Goal: Information Seeking & Learning: Learn about a topic

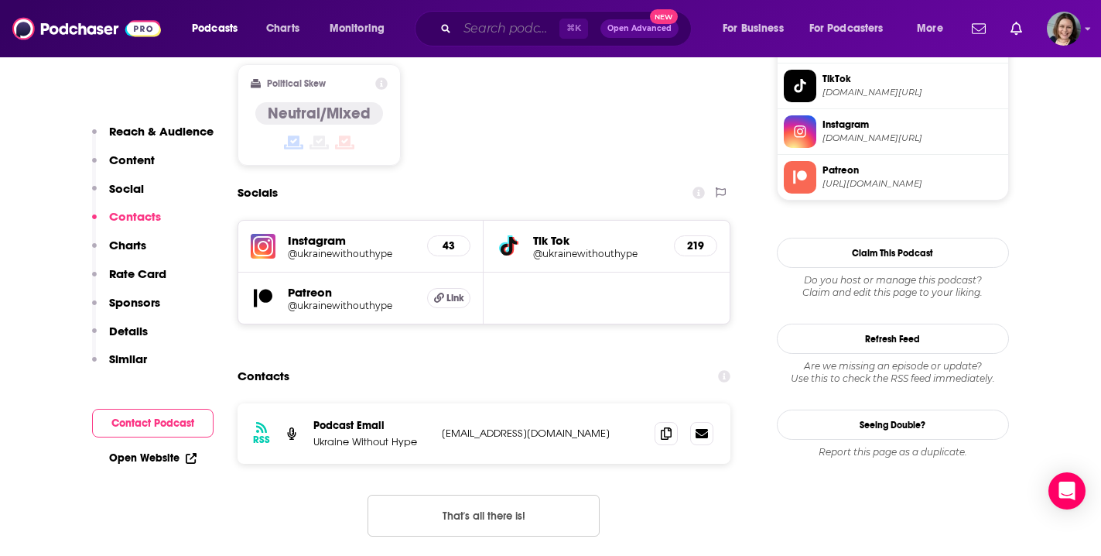
click at [517, 25] on input "Search podcasts, credits, & more..." at bounding box center [508, 28] width 102 height 25
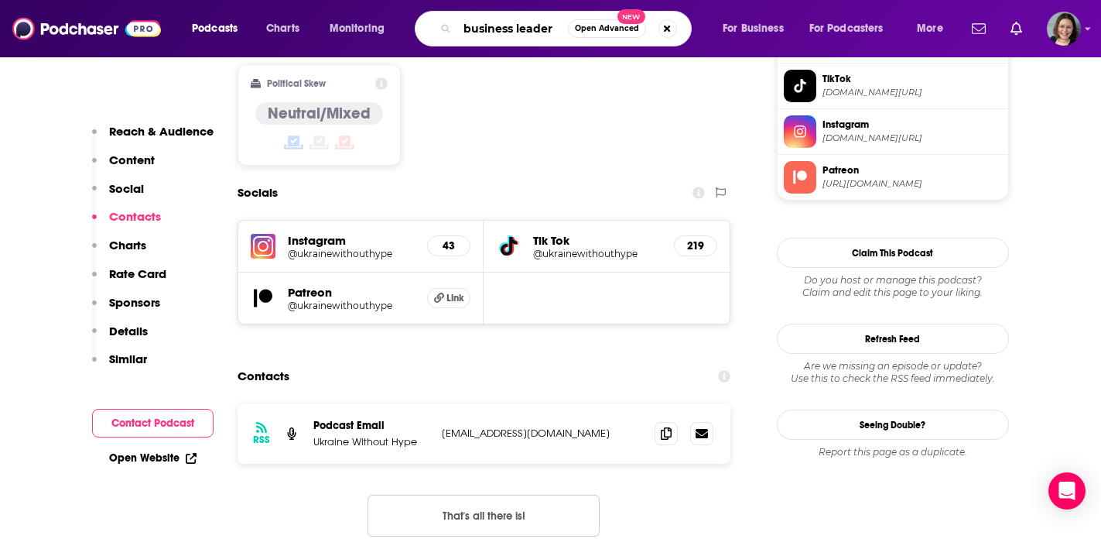
type input "business leaders"
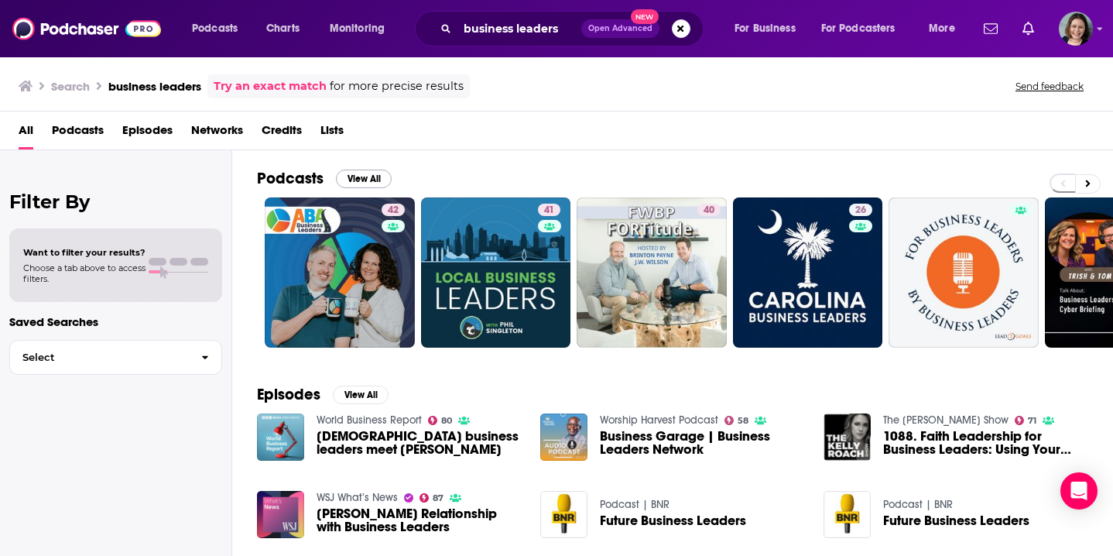
click at [360, 180] on button "View All" at bounding box center [364, 178] width 56 height 19
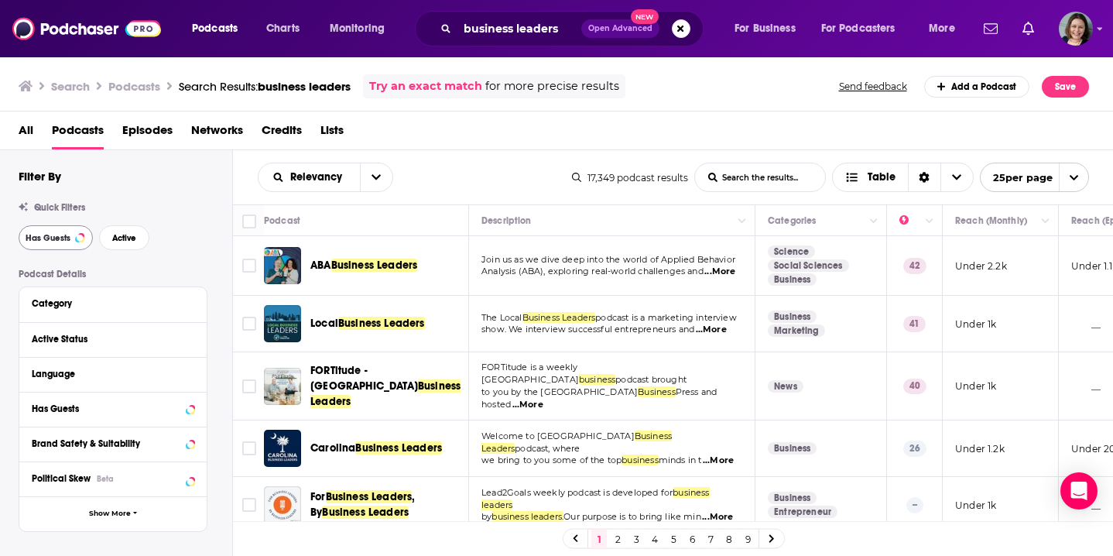
click at [49, 241] on span "Has Guests" at bounding box center [48, 238] width 45 height 9
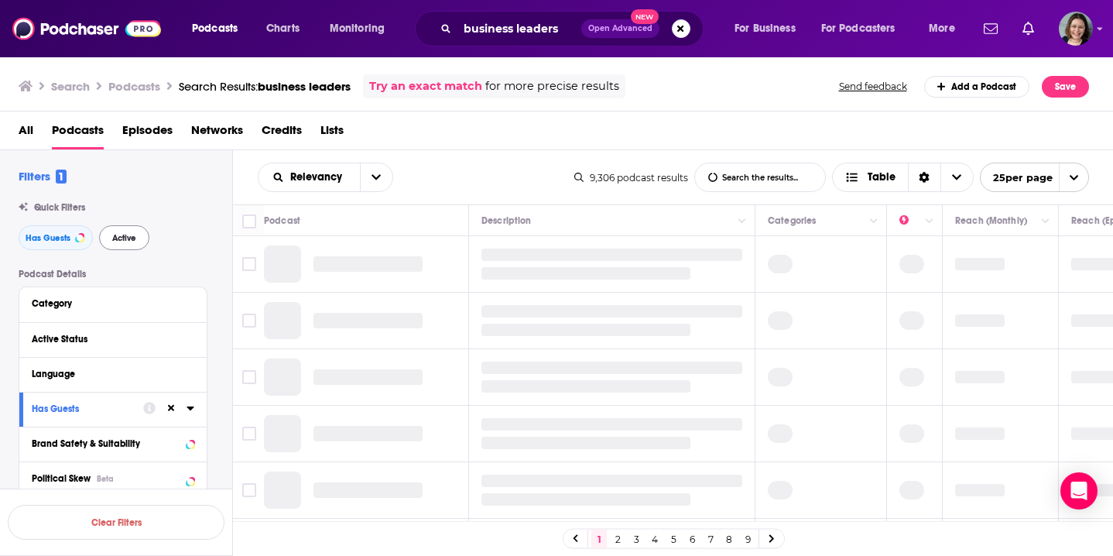
click at [122, 240] on span "Active" at bounding box center [124, 238] width 24 height 9
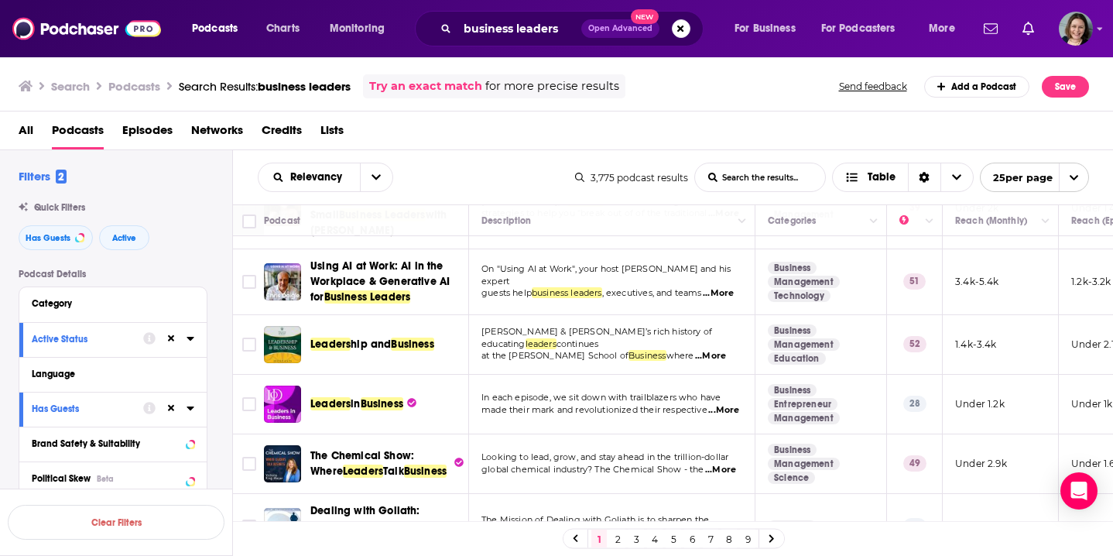
scroll to position [245, 0]
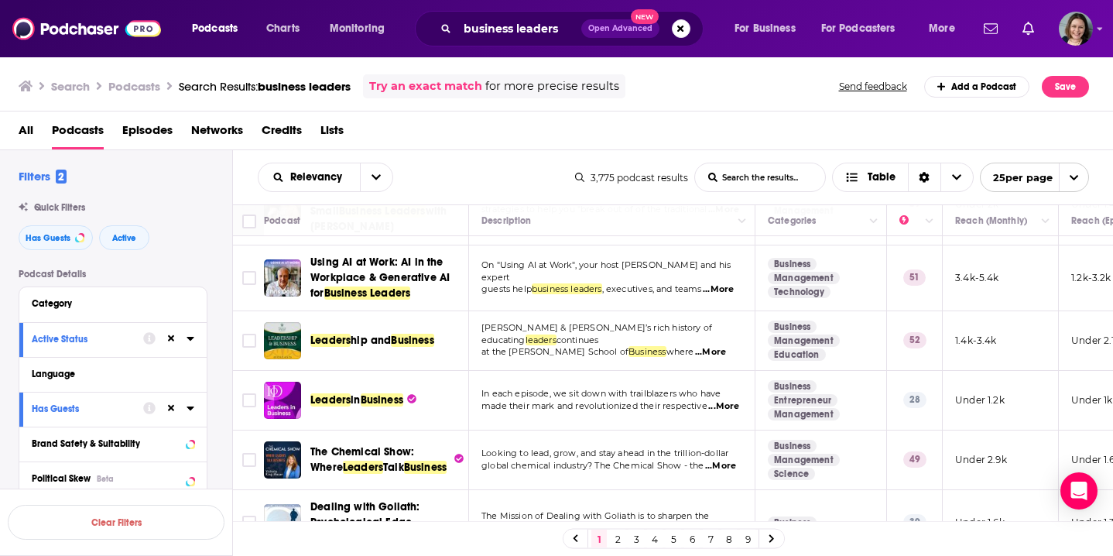
click at [756, 408] on td "Business Entrepreneur Management" at bounding box center [821, 401] width 132 height 60
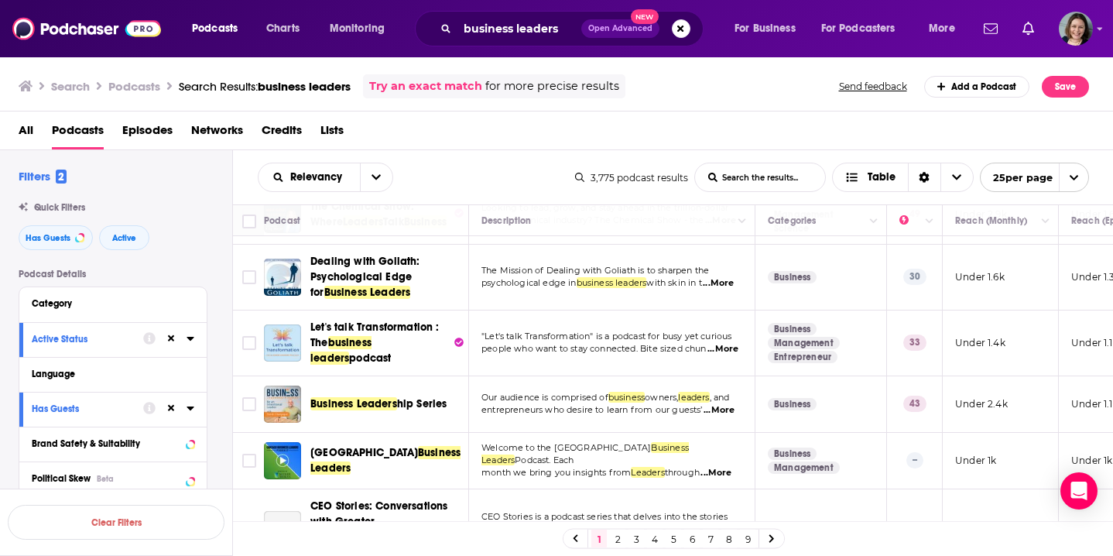
scroll to position [493, 0]
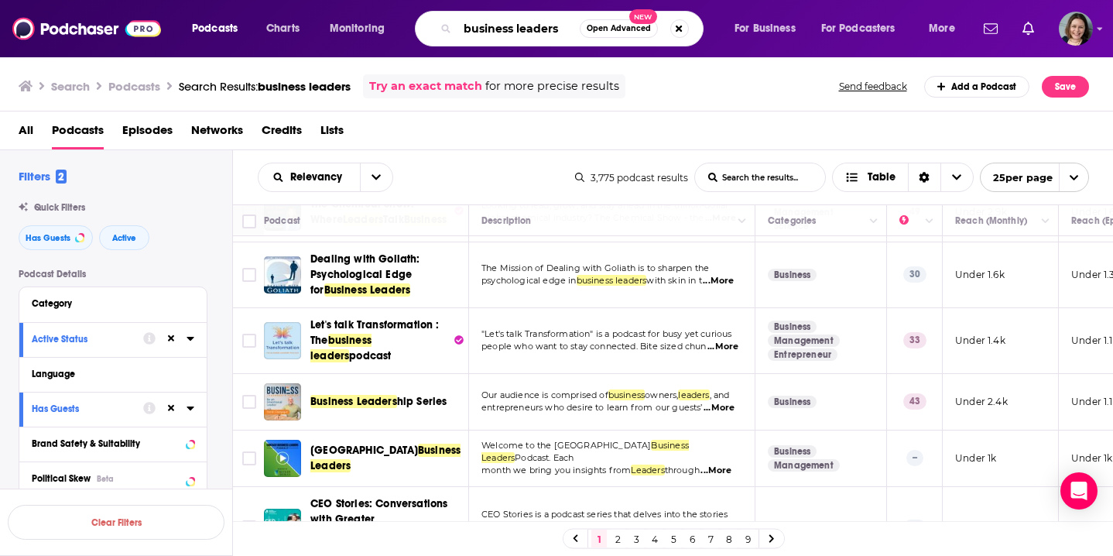
drag, startPoint x: 559, startPoint y: 26, endPoint x: 439, endPoint y: 24, distance: 120.0
click at [439, 24] on div "business leaders Open Advanced New" at bounding box center [559, 29] width 289 height 36
paste input "Liz Gebhard"
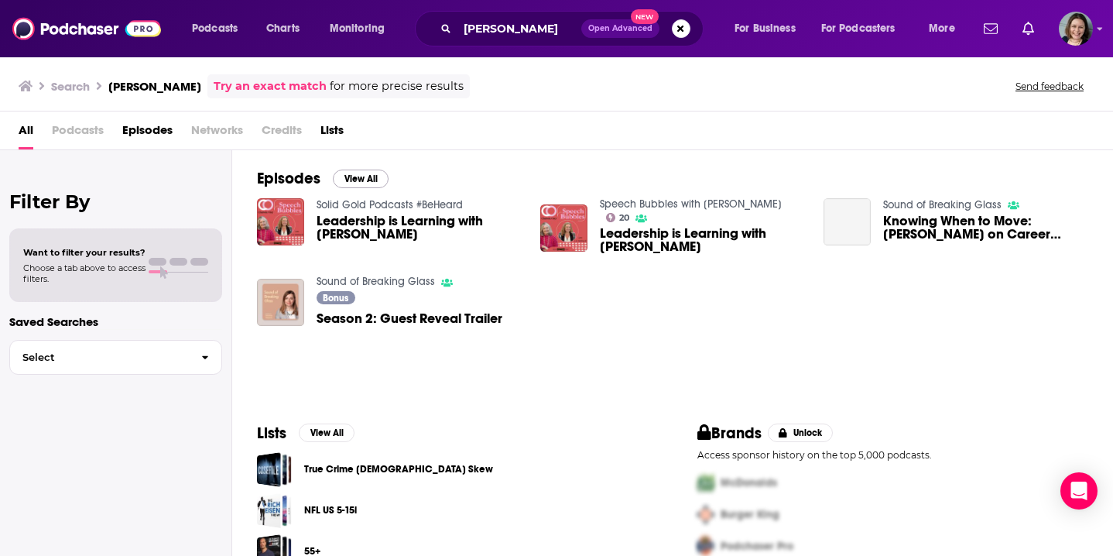
click at [359, 180] on button "View All" at bounding box center [361, 178] width 56 height 19
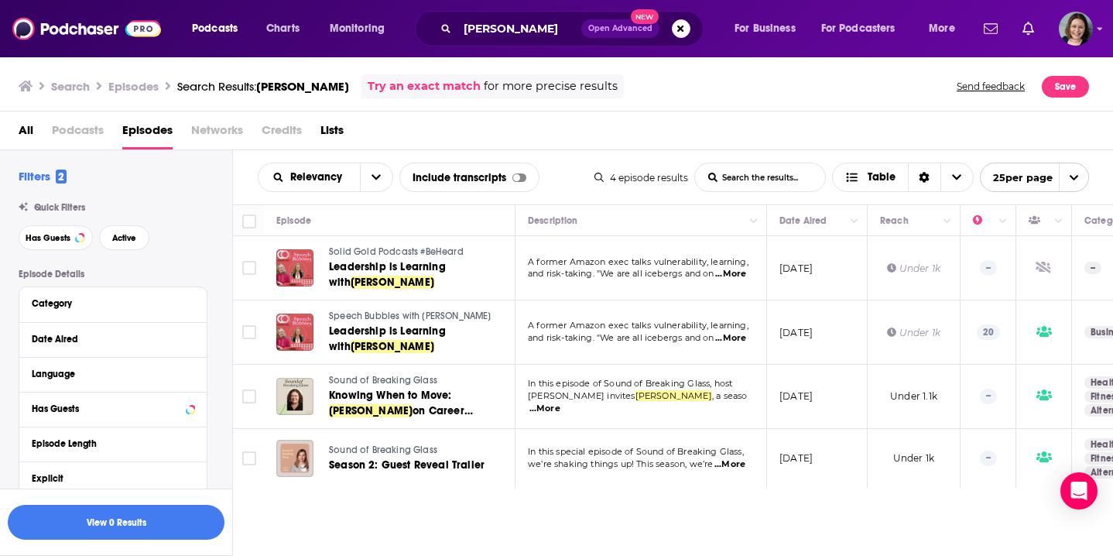
click at [758, 421] on td "In this episode of Sound of Breaking Glass, host Hristina Vaceva invites Liz Ge…" at bounding box center [641, 397] width 252 height 64
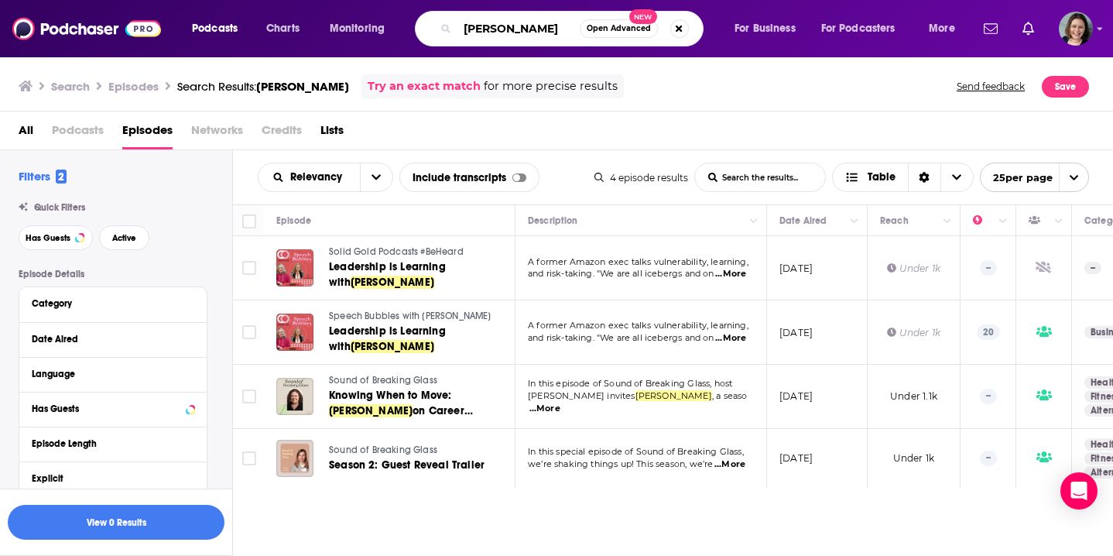
drag, startPoint x: 534, startPoint y: 32, endPoint x: 454, endPoint y: 29, distance: 79.7
click at [454, 29] on div "Liz Gebhard Open Advanced New" at bounding box center [559, 29] width 289 height 36
paste input "Amy Wilson"
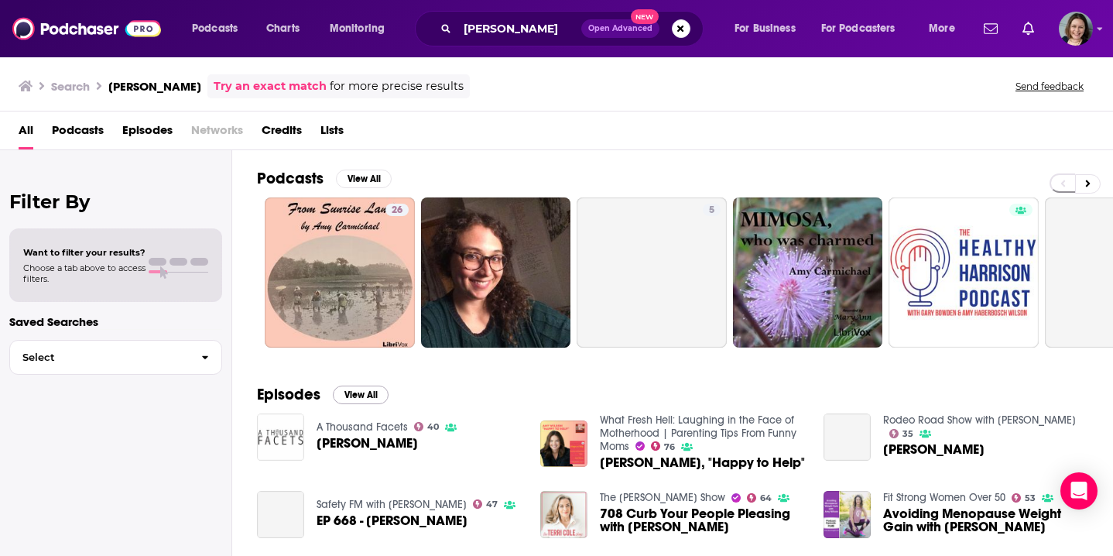
click at [366, 398] on button "View All" at bounding box center [361, 394] width 56 height 19
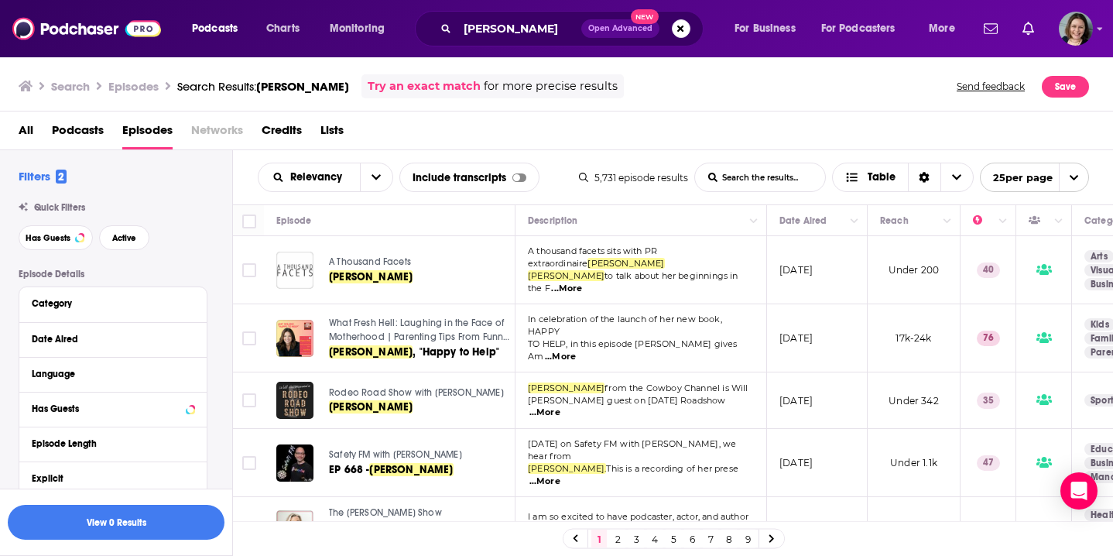
click at [810, 409] on td "May 11, 2023" at bounding box center [817, 400] width 101 height 56
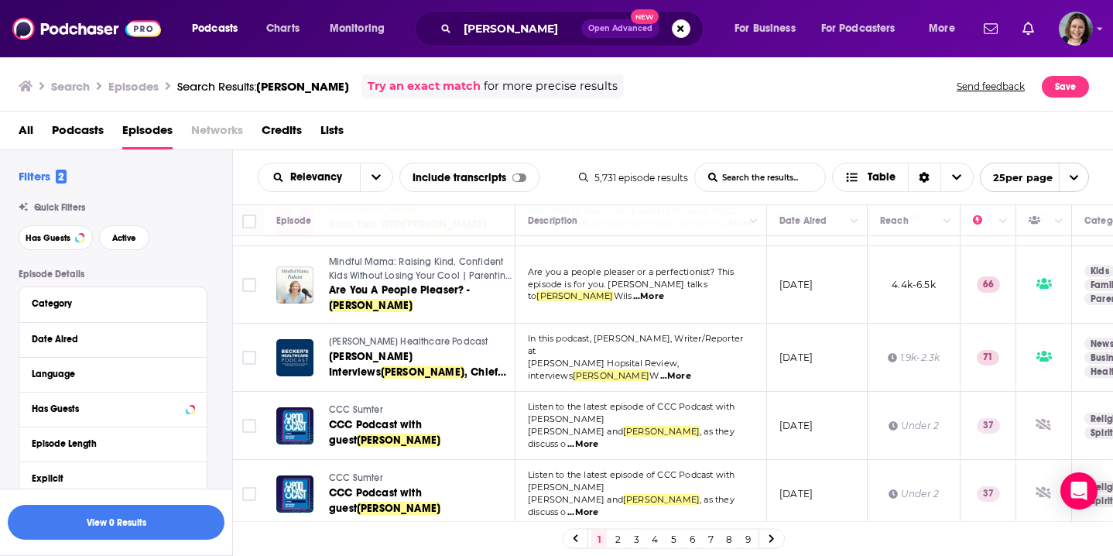
scroll to position [1031, 0]
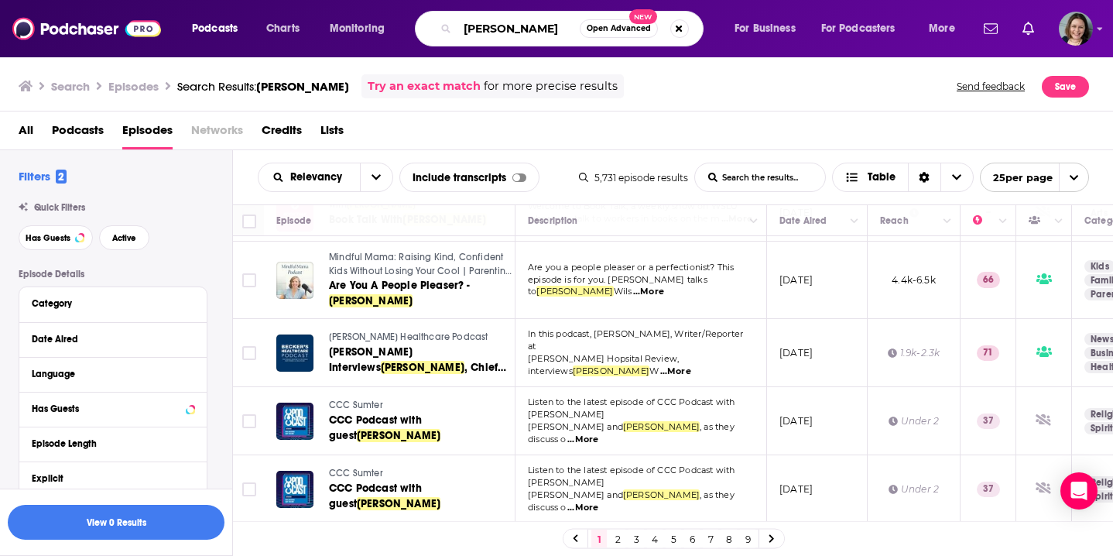
drag, startPoint x: 535, startPoint y: 30, endPoint x: 444, endPoint y: 30, distance: 90.5
click at [444, 30] on div "Amy Wilson Open Advanced New" at bounding box center [559, 29] width 289 height 36
paste input "Kerrie Finch"
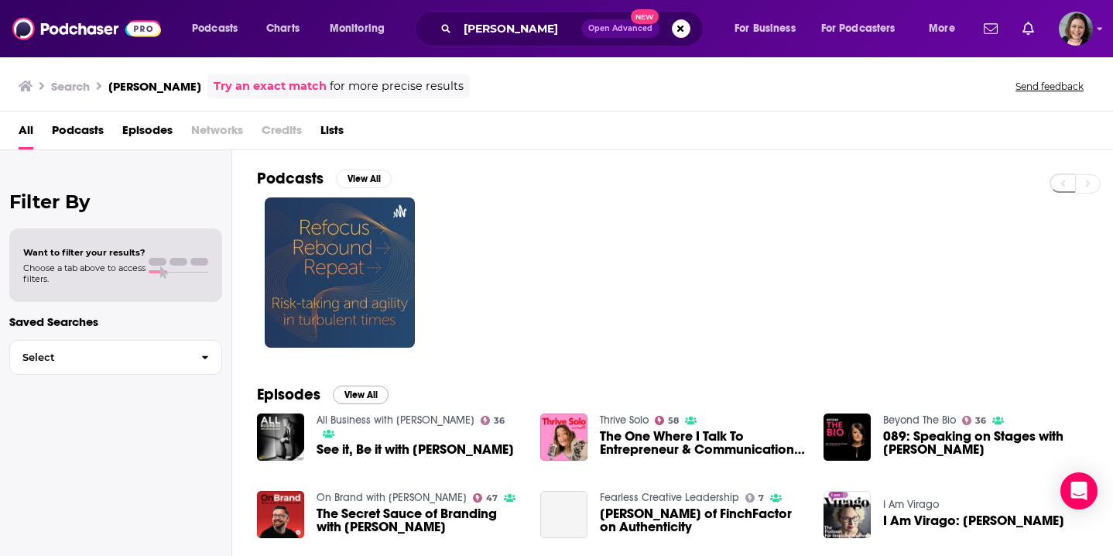
click at [364, 401] on button "View All" at bounding box center [361, 394] width 56 height 19
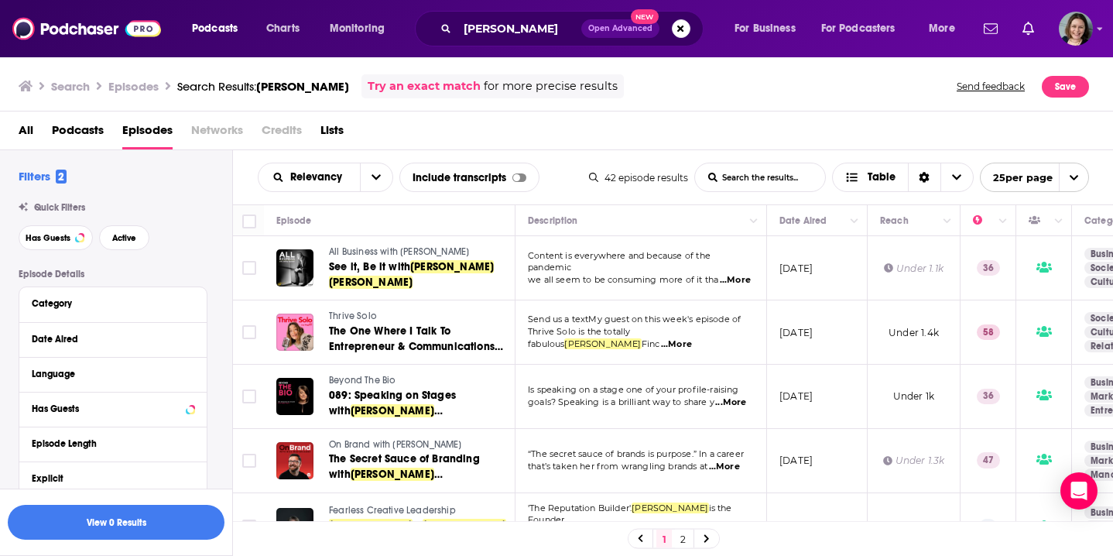
click at [851, 358] on td "August 12, 2025" at bounding box center [817, 332] width 101 height 64
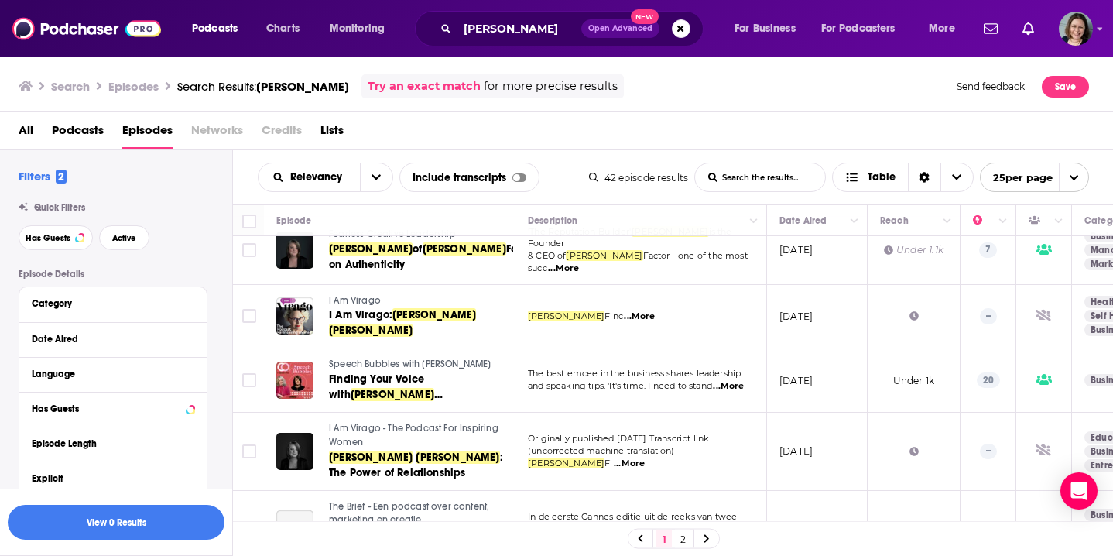
scroll to position [279, 0]
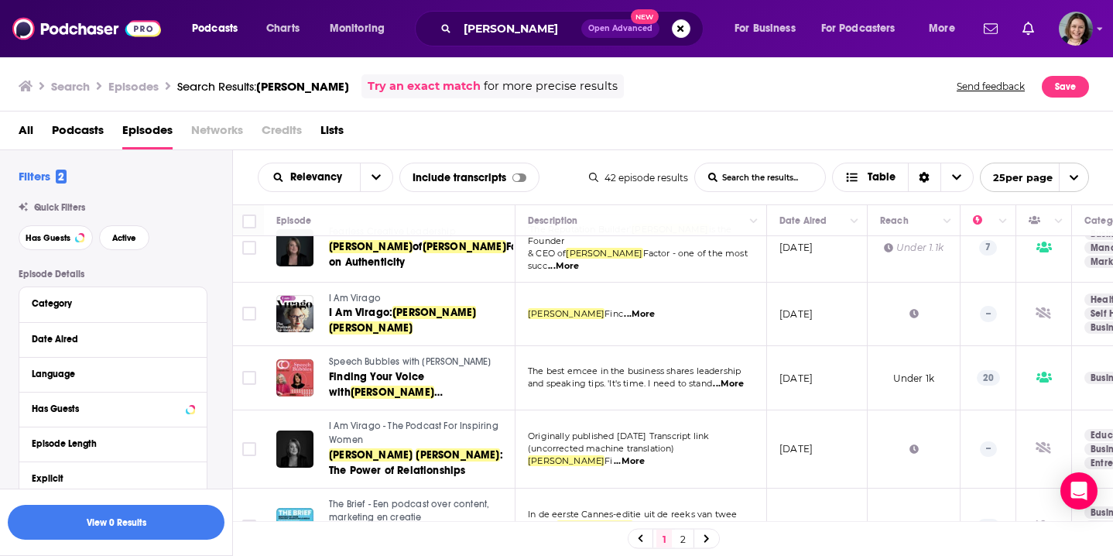
click at [782, 461] on td "September 29, 2020" at bounding box center [817, 449] width 101 height 78
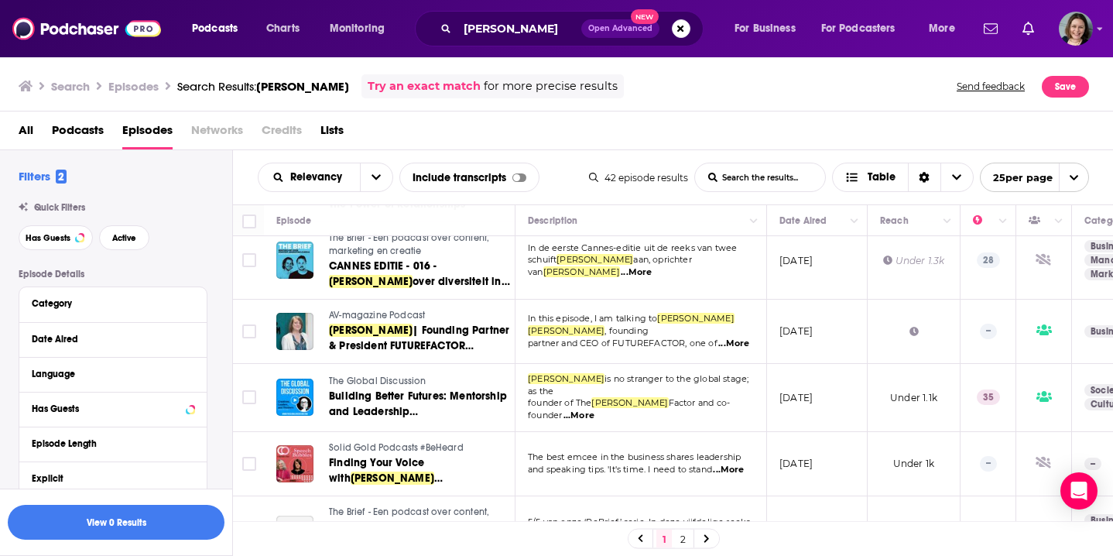
scroll to position [556, 0]
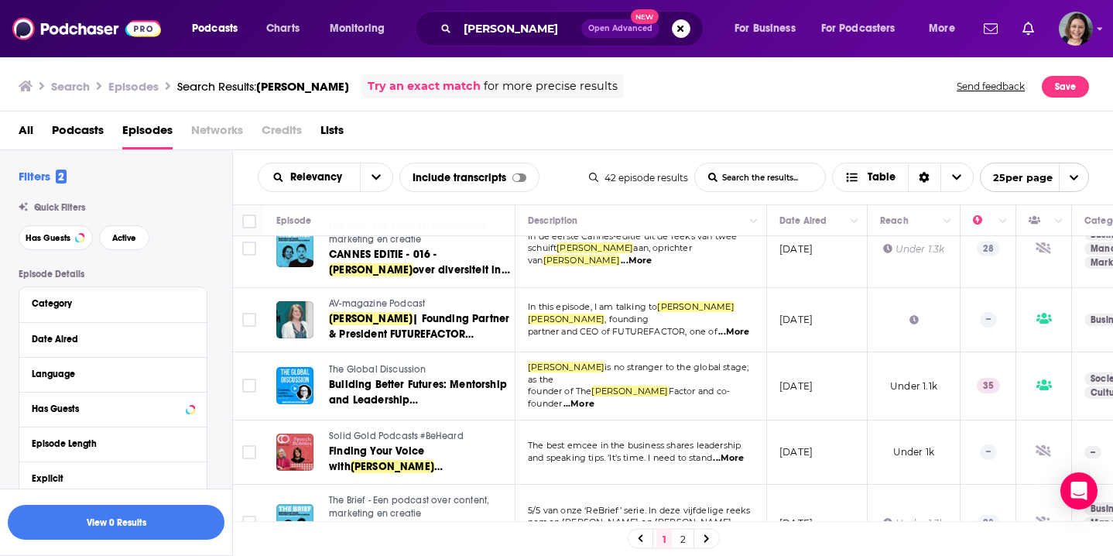
click at [844, 443] on td "August 6, 2025" at bounding box center [817, 452] width 101 height 64
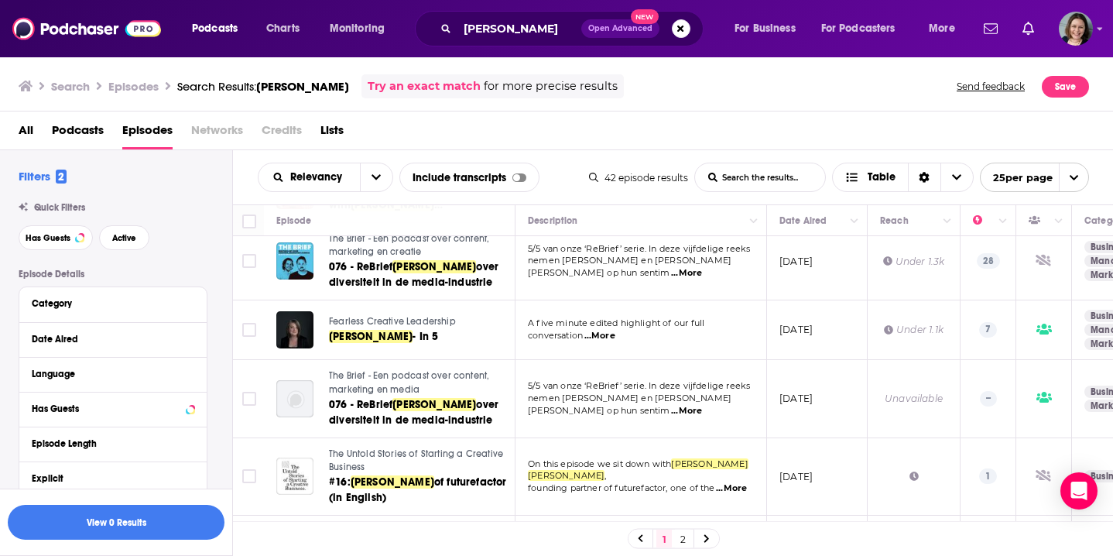
scroll to position [827, 0]
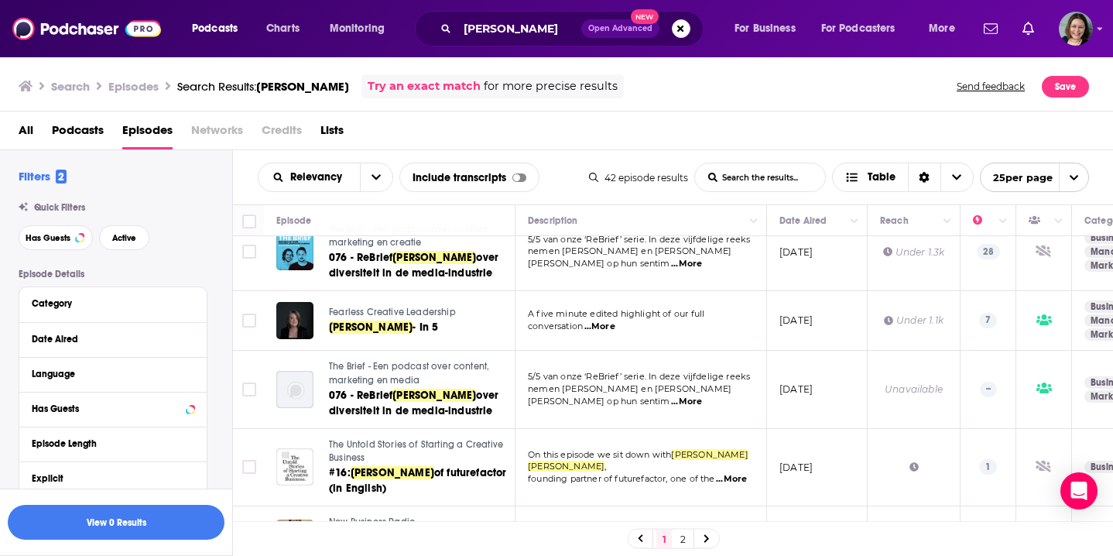
click at [868, 385] on td "Unavailable" at bounding box center [914, 390] width 93 height 78
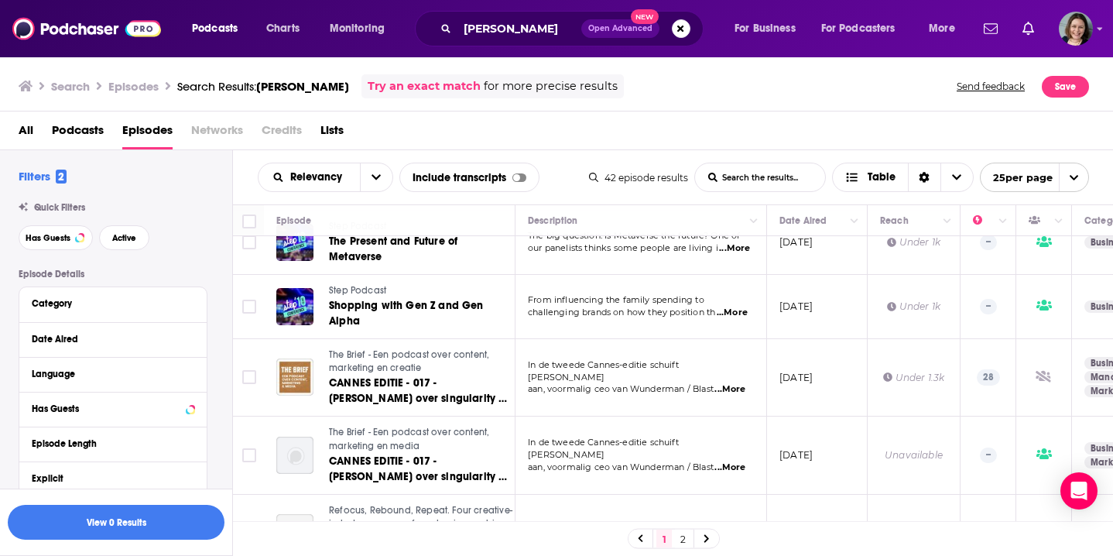
scroll to position [1395, 0]
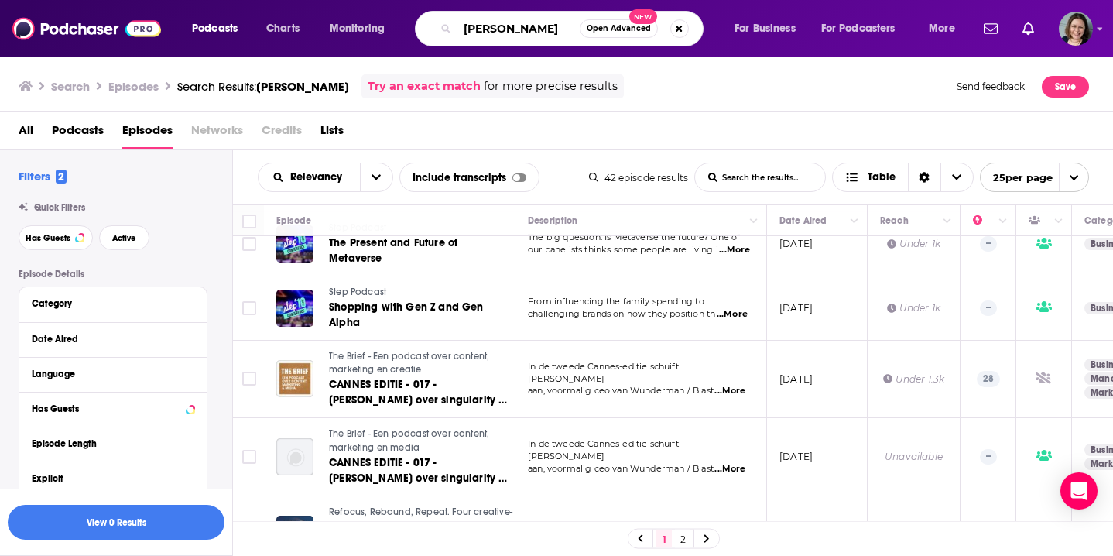
drag, startPoint x: 534, startPoint y: 29, endPoint x: 466, endPoint y: 29, distance: 68.1
click at [466, 29] on input "Kerrie Finch" at bounding box center [518, 28] width 122 height 25
paste input "Emily Monsell-Holden"
type input "Emily Monsell-Holden"
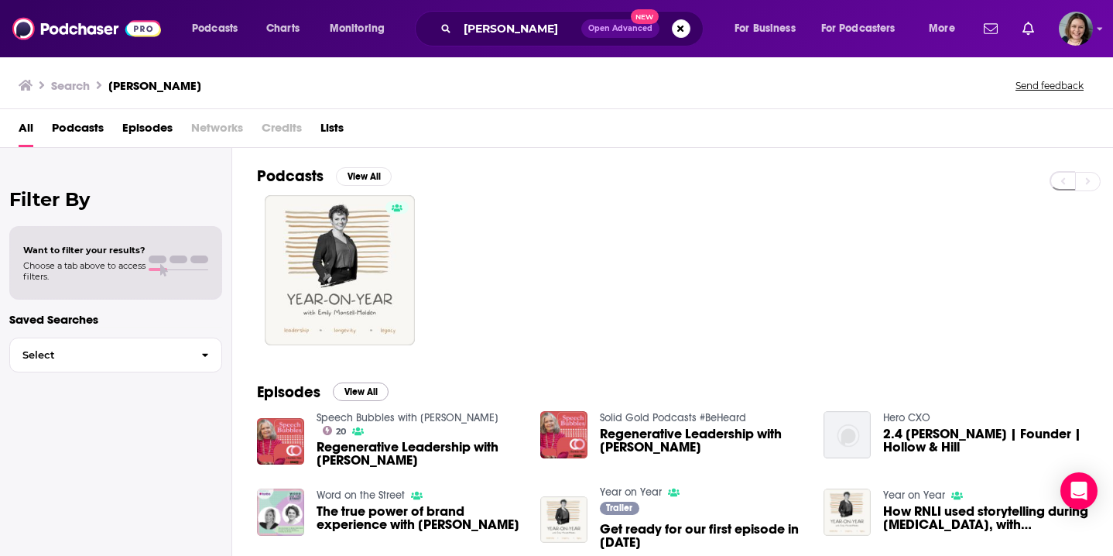
click at [361, 395] on button "View All" at bounding box center [361, 391] width 56 height 19
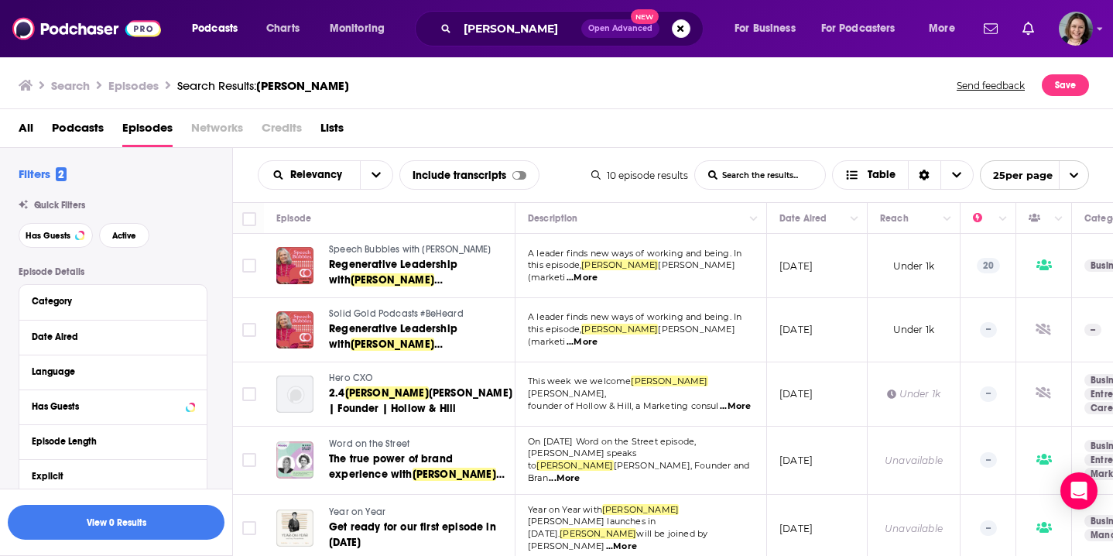
click at [855, 418] on td "March 13, 2024" at bounding box center [817, 394] width 101 height 64
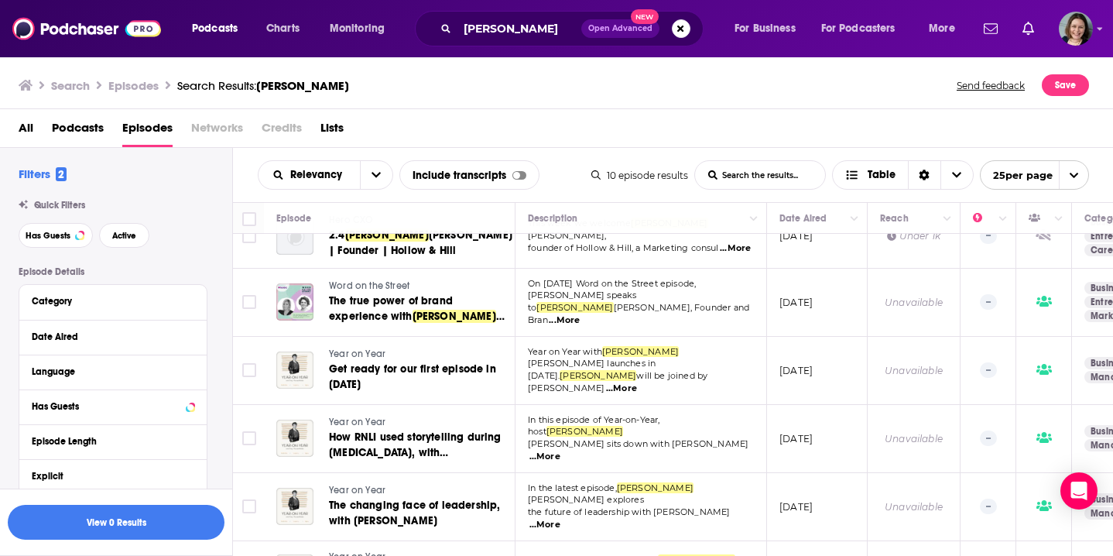
scroll to position [163, 0]
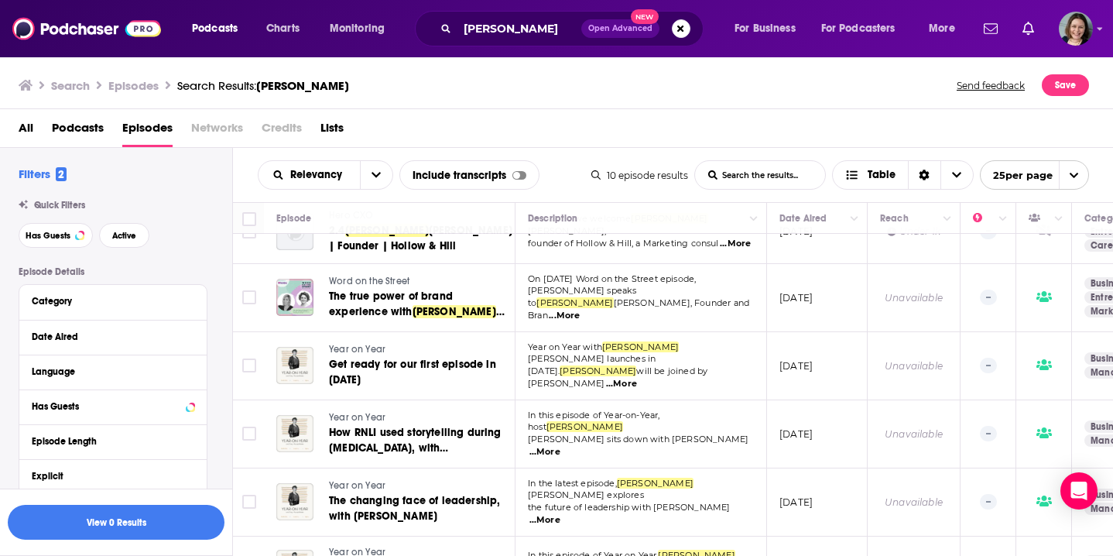
click at [804, 450] on td "September 23, 2024" at bounding box center [817, 434] width 101 height 68
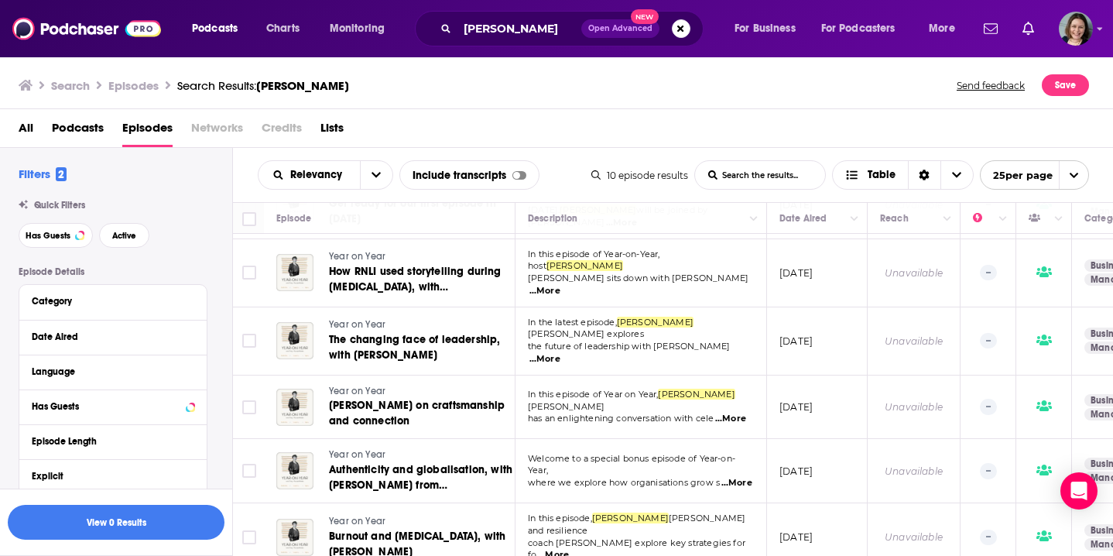
scroll to position [323, 0]
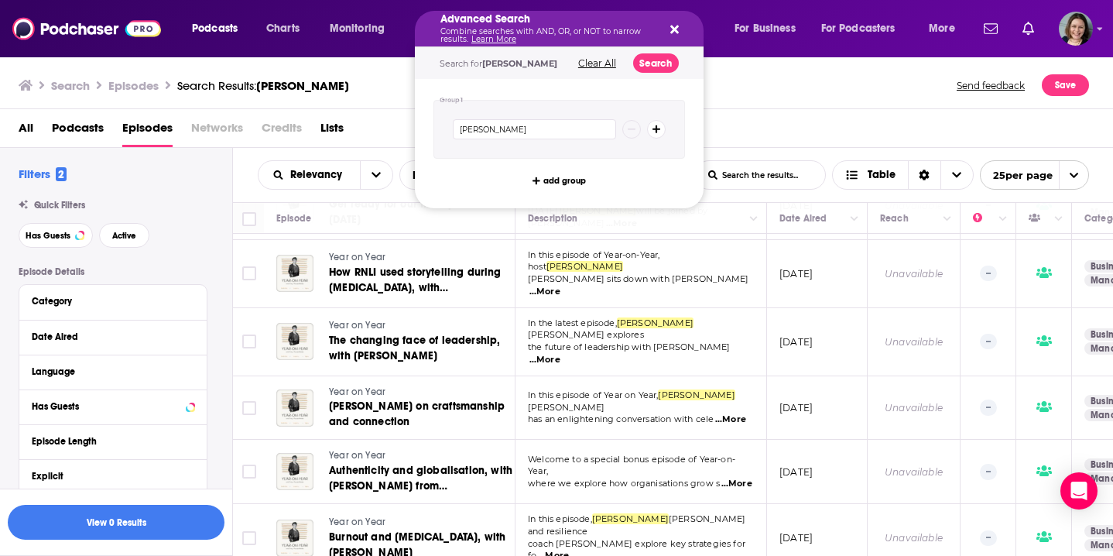
drag, startPoint x: 466, startPoint y: 28, endPoint x: 574, endPoint y: 36, distance: 108.6
click at [682, 25] on div "Advanced Search Combine searches with AND, OR, or NOT to narrow results. Learn …" at bounding box center [559, 29] width 289 height 36
click at [676, 31] on icon "Search podcasts, credits, & more..." at bounding box center [674, 29] width 9 height 12
drag, startPoint x: 476, startPoint y: 29, endPoint x: 603, endPoint y: 38, distance: 127.2
drag, startPoint x: 546, startPoint y: 127, endPoint x: 418, endPoint y: 130, distance: 127.7
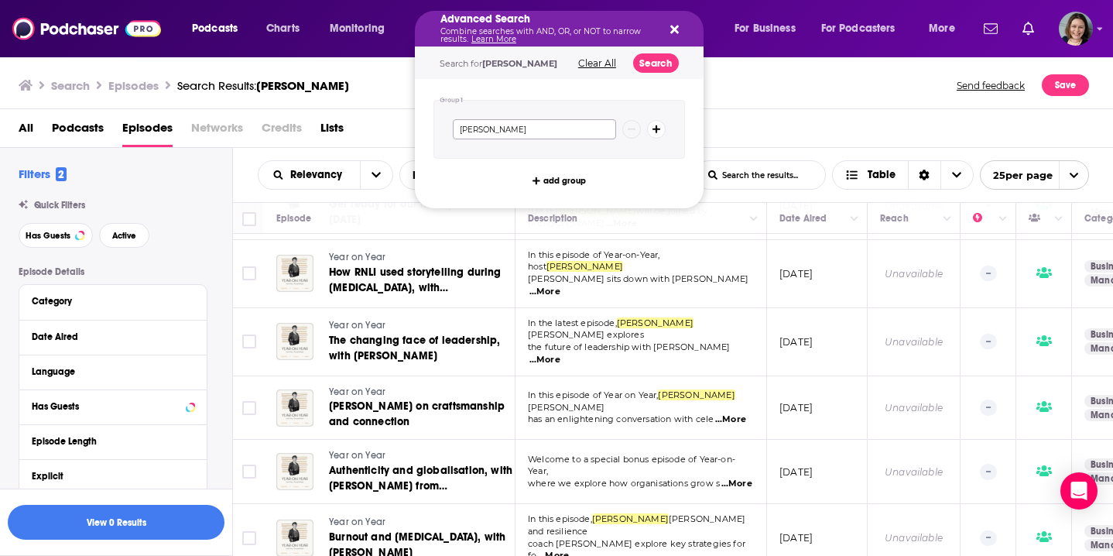
click at [418, 130] on div "Group 1 Emily Monsell-Holden add group" at bounding box center [559, 143] width 289 height 129
paste input "Aparna Bhasi"
type input "Aparna Bhasin"
click at [664, 59] on button "Search" at bounding box center [656, 62] width 46 height 19
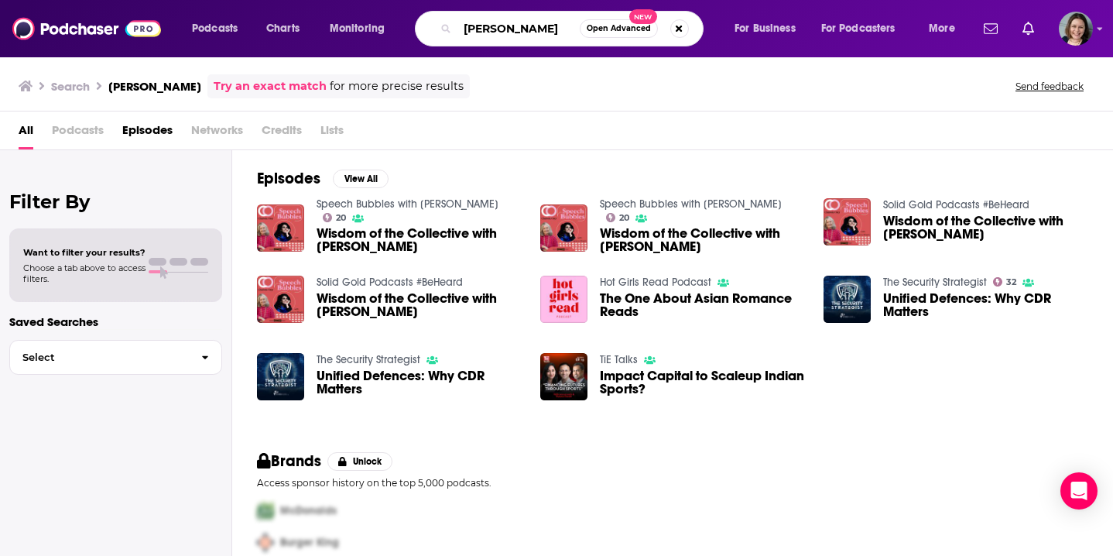
drag, startPoint x: 546, startPoint y: 31, endPoint x: 442, endPoint y: 32, distance: 104.5
click at [442, 32] on div "Aparna Bhasin Open Advanced New" at bounding box center [559, 29] width 289 height 36
paste input "llegra Patrizi"
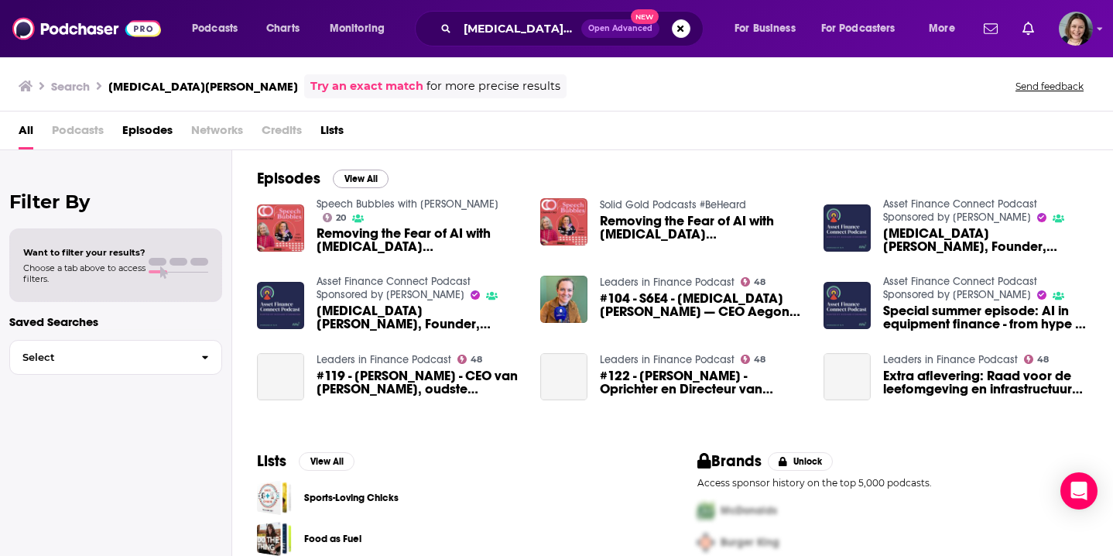
click at [365, 179] on button "View All" at bounding box center [361, 178] width 56 height 19
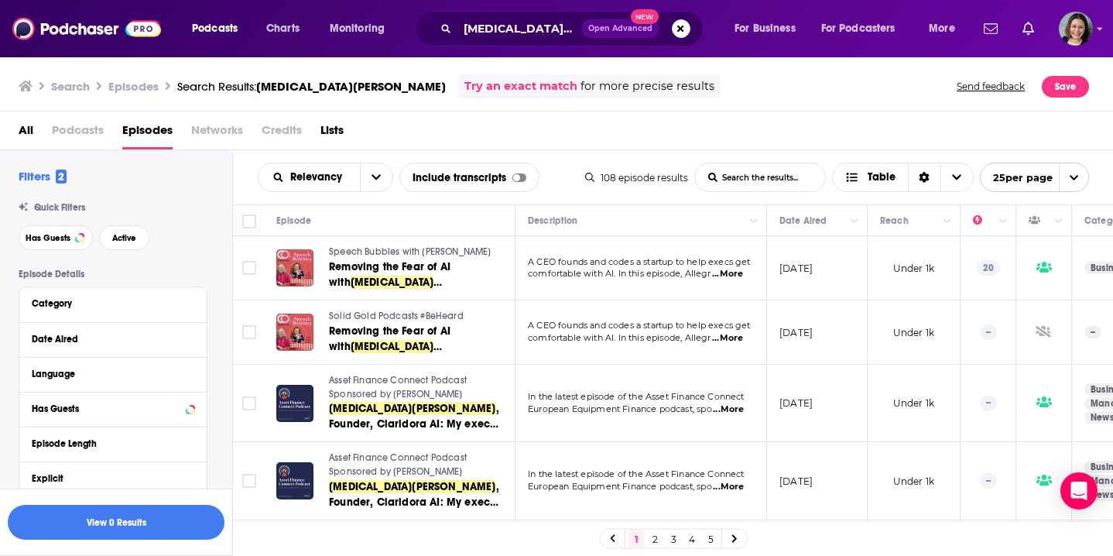
click at [788, 358] on td "July 9, 2025" at bounding box center [817, 332] width 101 height 64
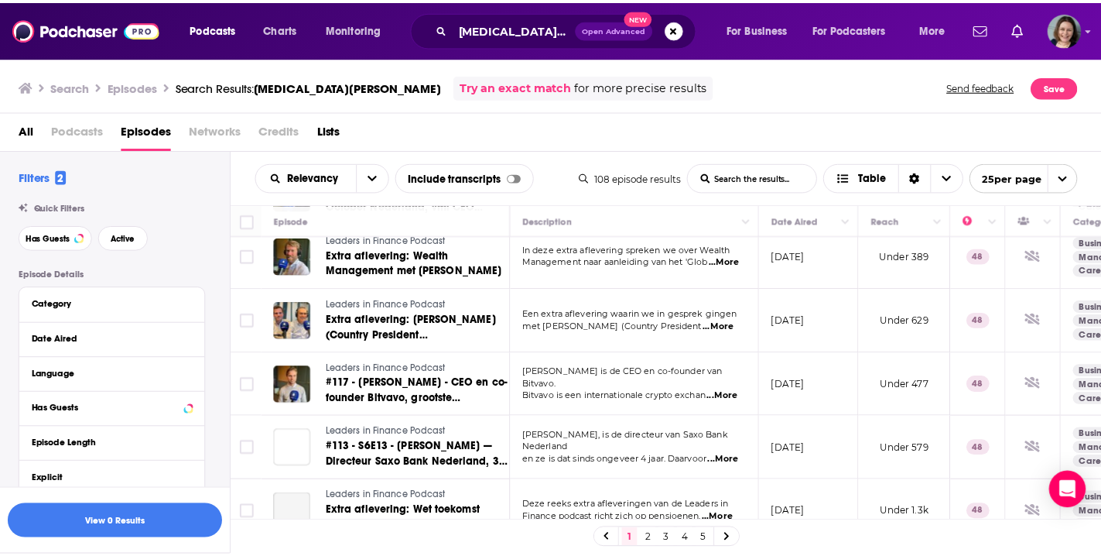
scroll to position [1084, 0]
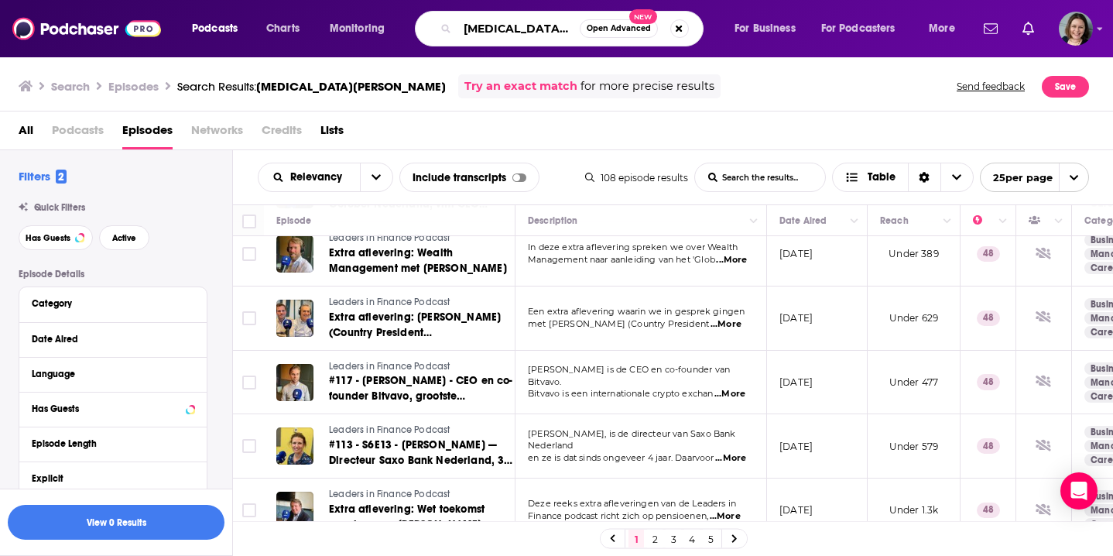
drag, startPoint x: 549, startPoint y: 30, endPoint x: 436, endPoint y: 29, distance: 113.8
click at [436, 29] on div "Allegra Patrizi Open Advanced New" at bounding box center [559, 29] width 289 height 36
paste input "Down to Business with Bobby Kerr"
type input "Down to Business with Bobby Kerr"
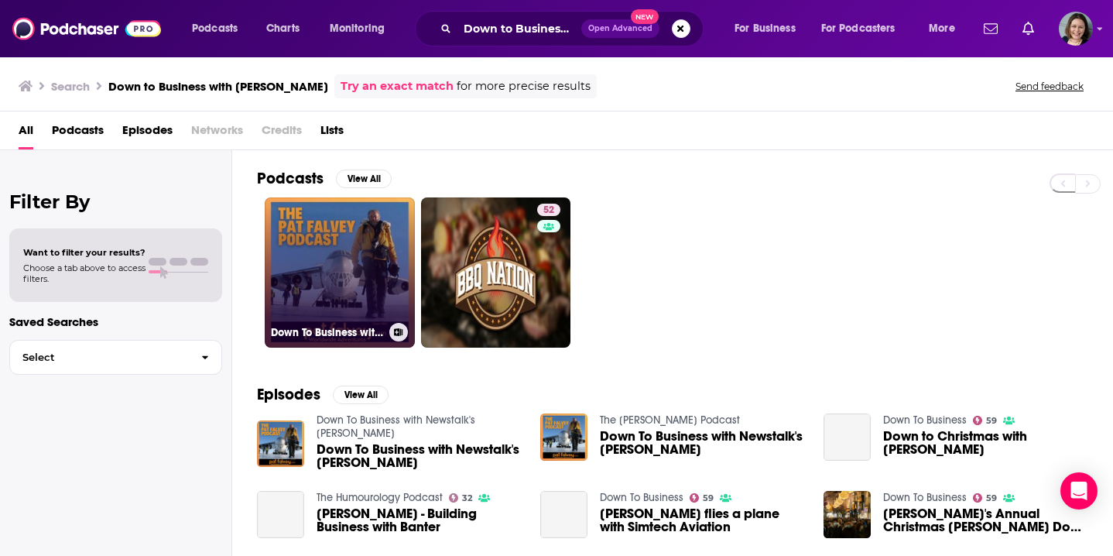
click at [375, 270] on link "Down To Business with Newstalk's Bobby Kerr" at bounding box center [340, 272] width 150 height 150
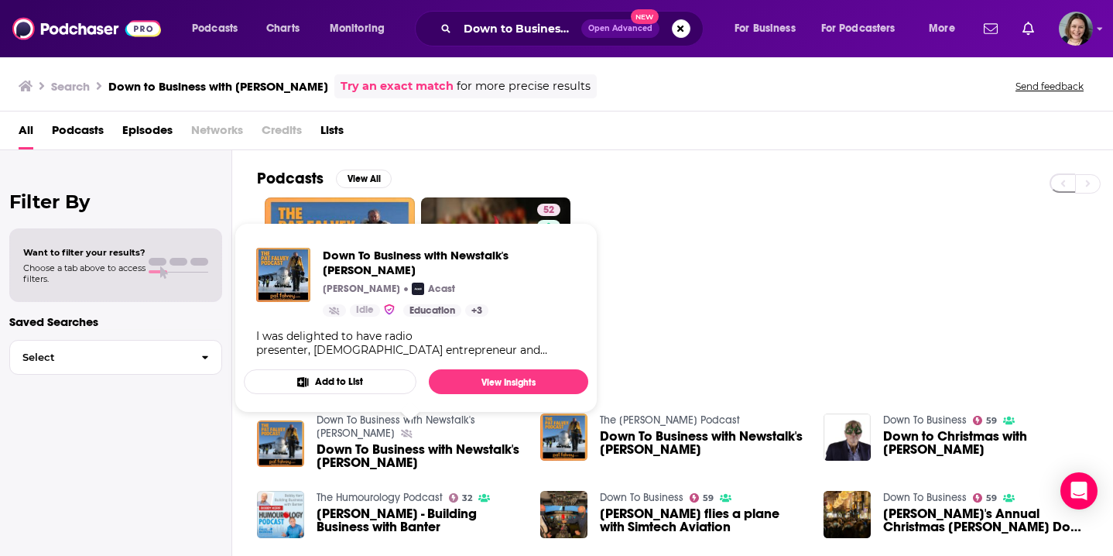
click at [340, 255] on span "Down To Business with Newstalk's Bobby Kerr" at bounding box center [449, 262] width 253 height 29
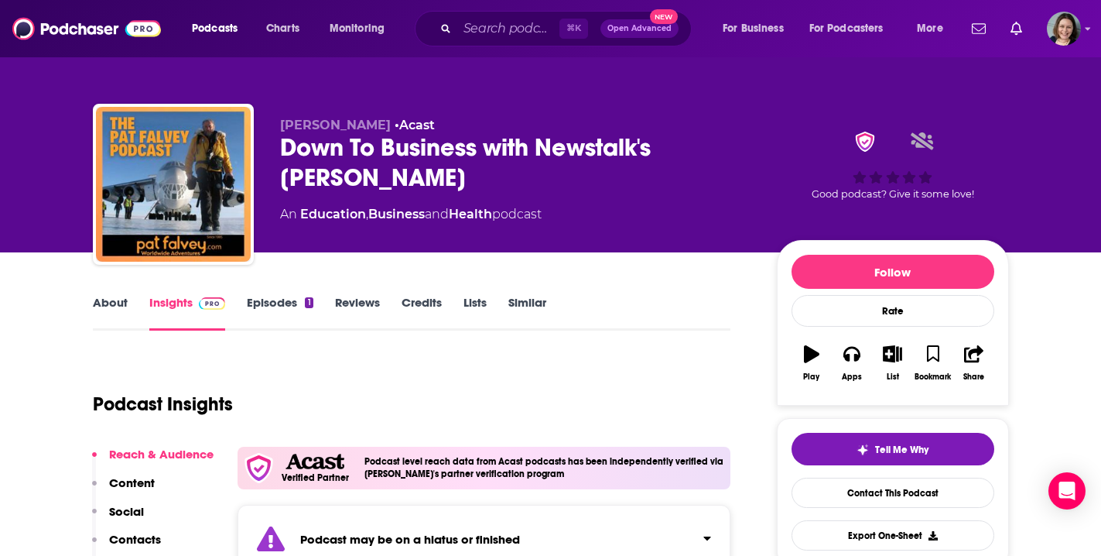
click at [279, 302] on link "Episodes 1" at bounding box center [280, 313] width 66 height 36
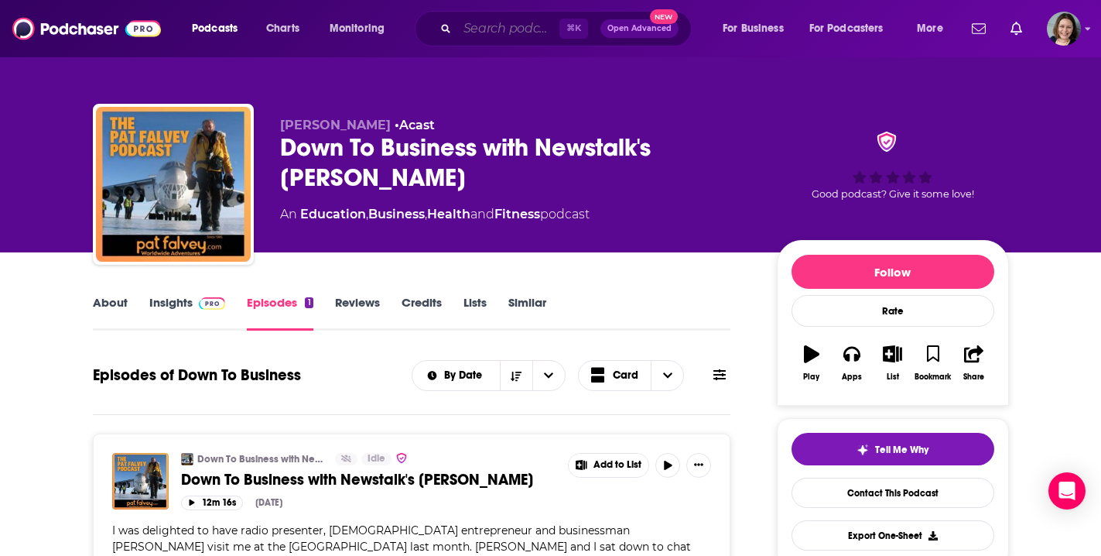
click at [486, 33] on input "Search podcasts, credits, & more..." at bounding box center [508, 28] width 102 height 25
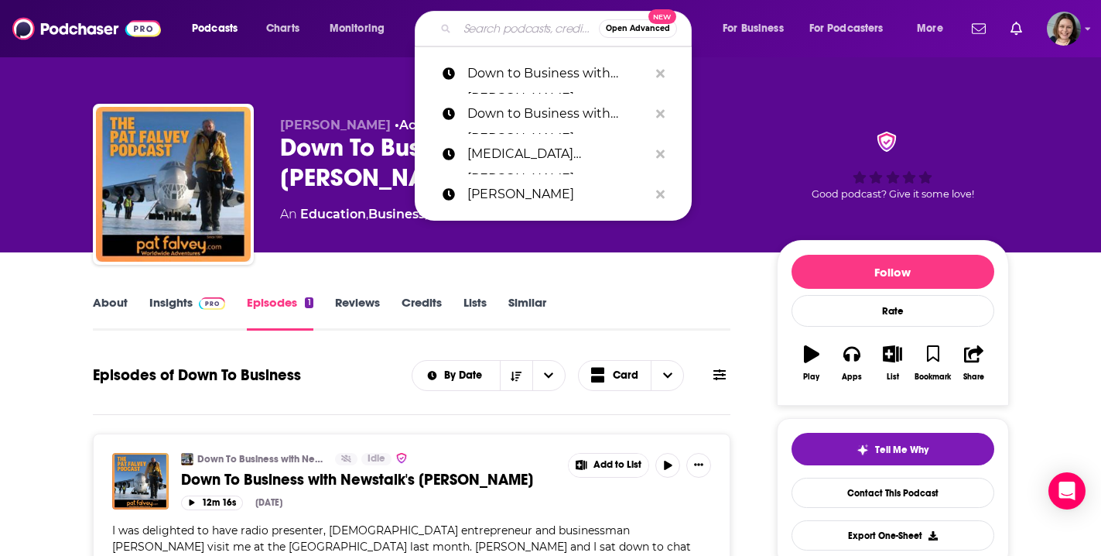
paste input "Mike Stopforth"
type input "Mike Stopforth"
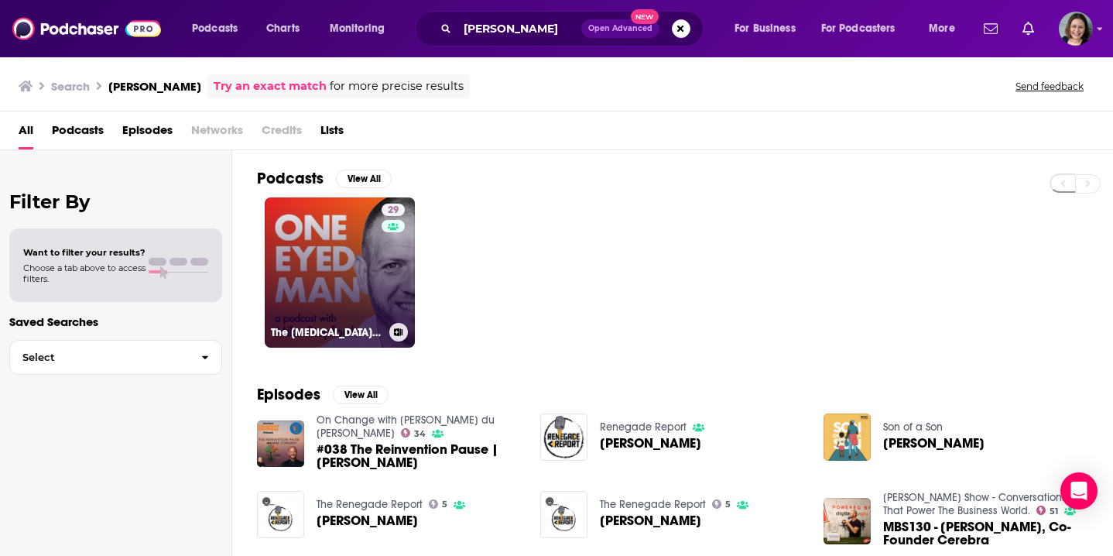
click at [358, 271] on link "29 The One-Eyed Man with Mike Stopforth" at bounding box center [340, 272] width 150 height 150
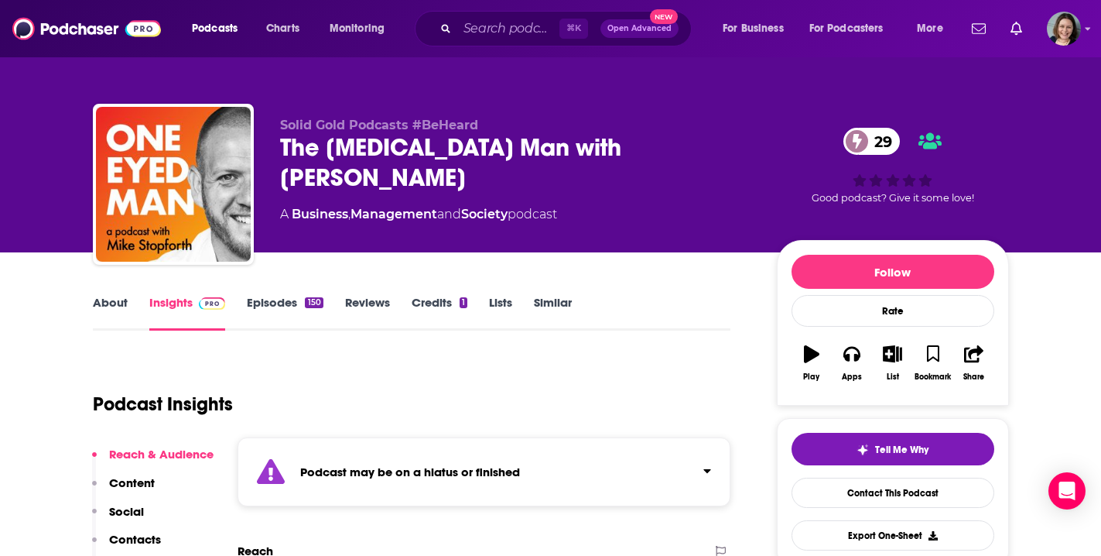
click at [282, 303] on link "Episodes 150" at bounding box center [285, 313] width 76 height 36
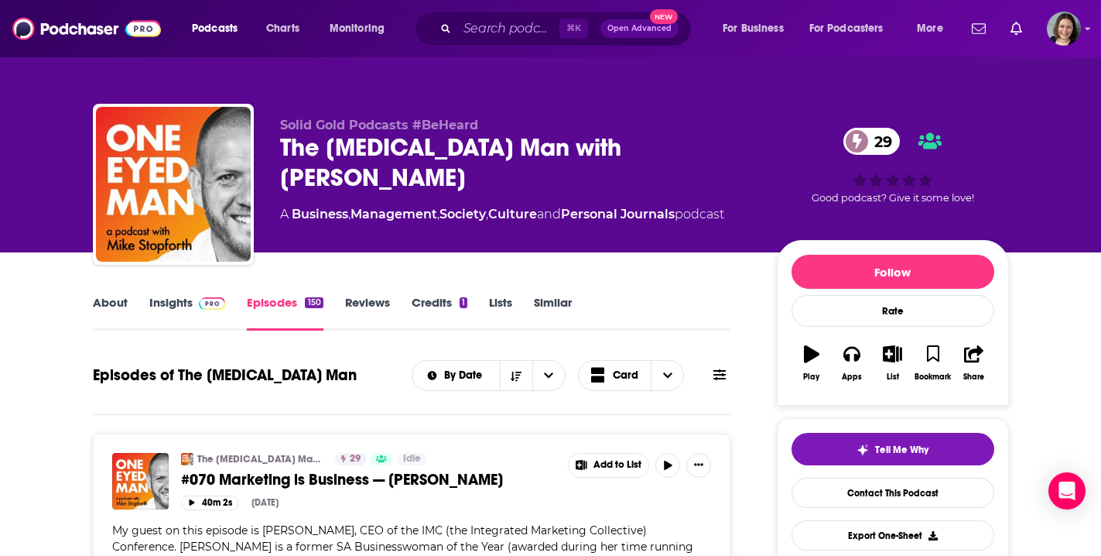
drag, startPoint x: 467, startPoint y: 482, endPoint x: 436, endPoint y: 482, distance: 31.7
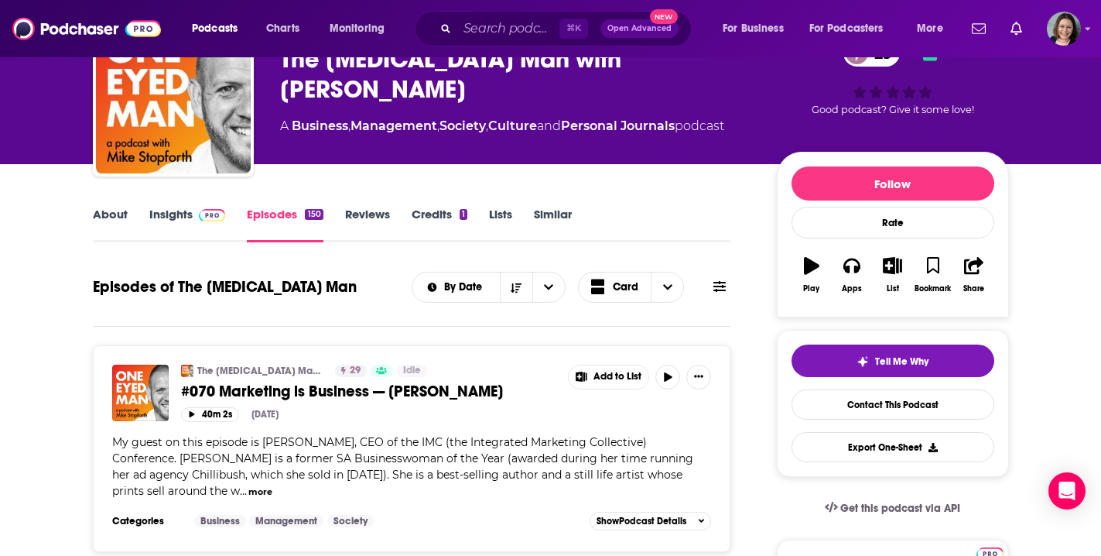
scroll to position [185, 0]
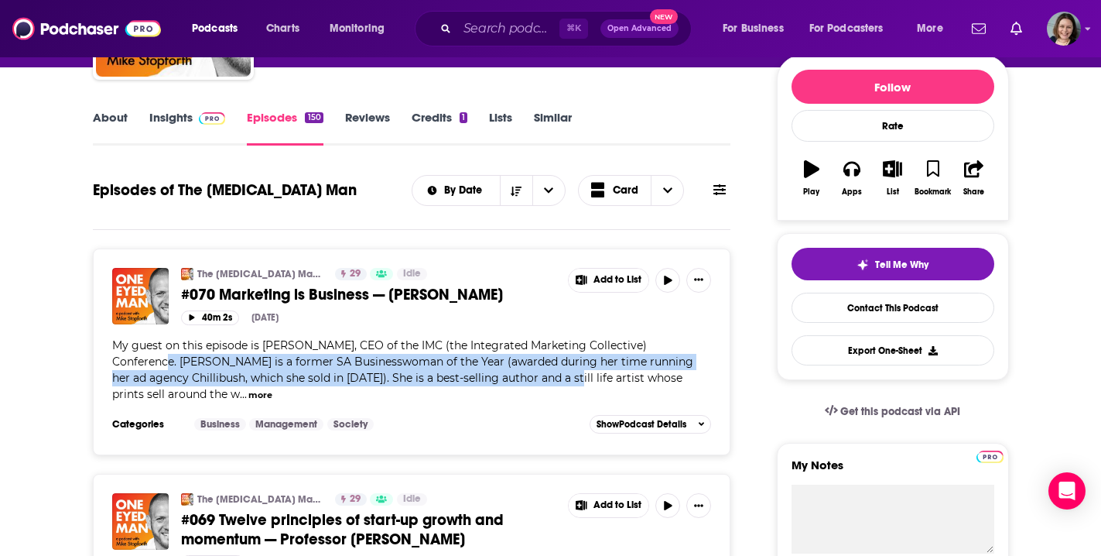
drag, startPoint x: 679, startPoint y: 351, endPoint x: 449, endPoint y: 374, distance: 231.7
click at [449, 374] on span "My guest on this episode is Dale Hefer, CEO of the IMC (the Integrated Marketin…" at bounding box center [402, 369] width 581 height 63
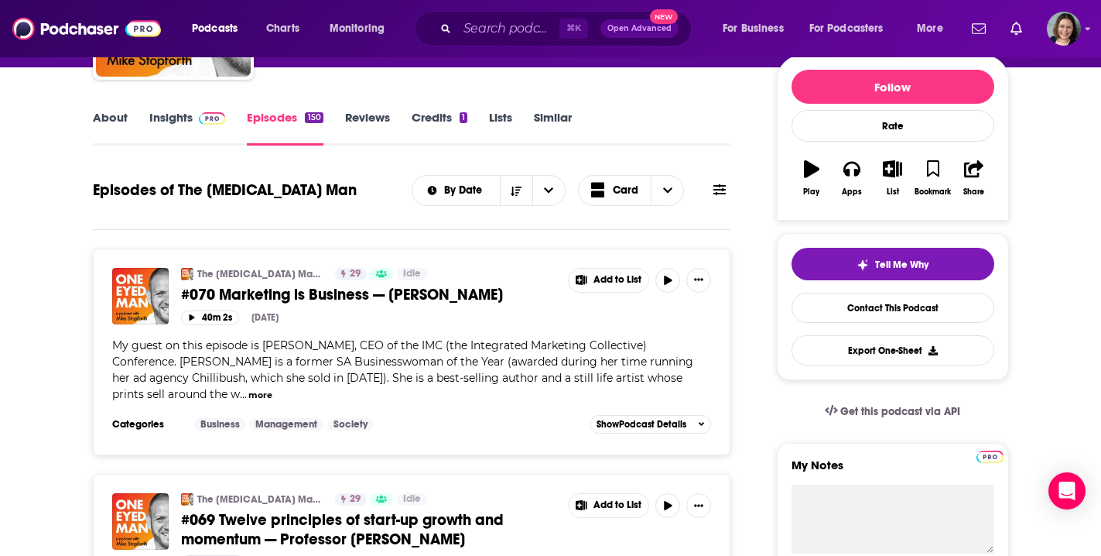
click at [457, 2] on div "Podcasts Charts Monitoring ⌘ K Open Advanced New For Business For Podcasters Mo…" at bounding box center [550, 28] width 1101 height 57
click at [495, 34] on input "Search podcasts, credits, & more..." at bounding box center [508, 28] width 102 height 25
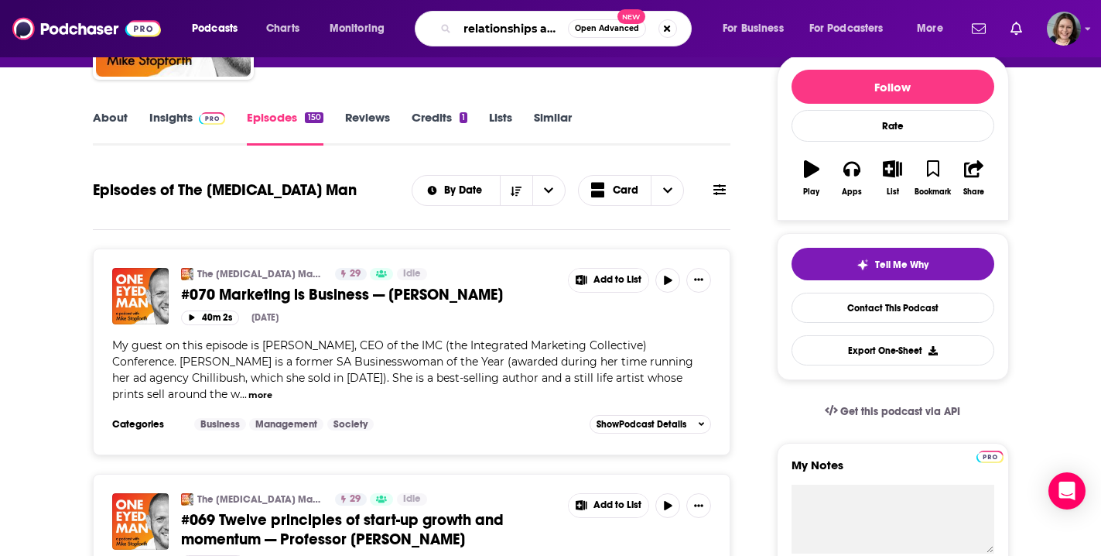
type input "relationships at work"
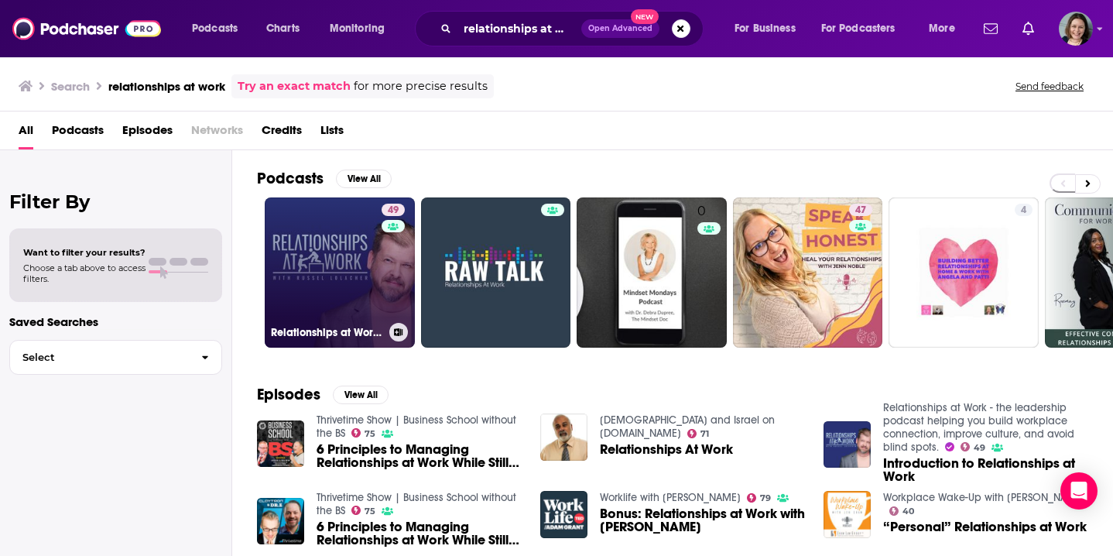
click at [326, 285] on link "49 Relationships at Work - the leadership podcast helping you build workplace c…" at bounding box center [340, 272] width 150 height 150
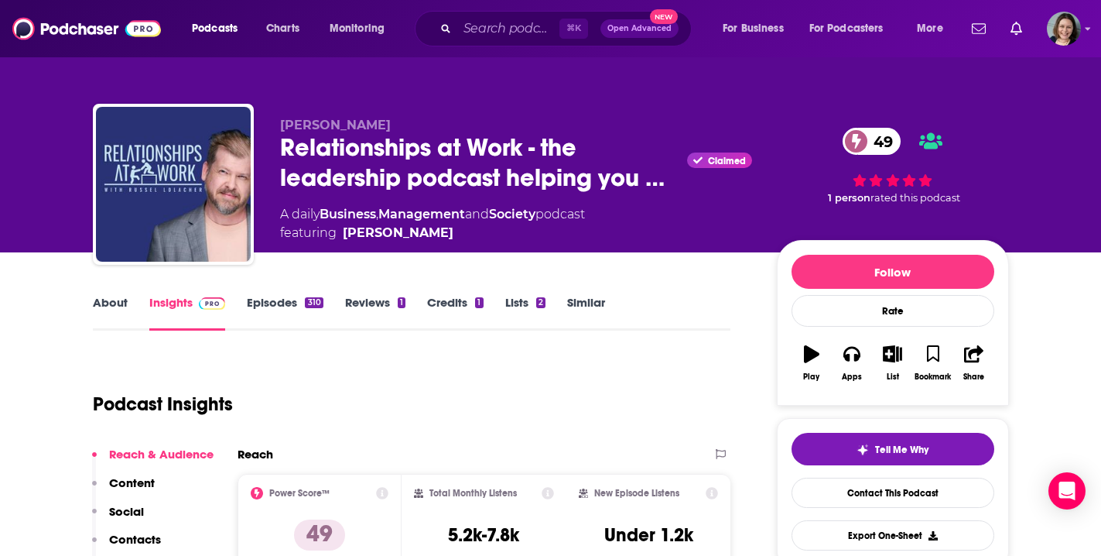
click at [286, 306] on link "Episodes 310" at bounding box center [285, 313] width 76 height 36
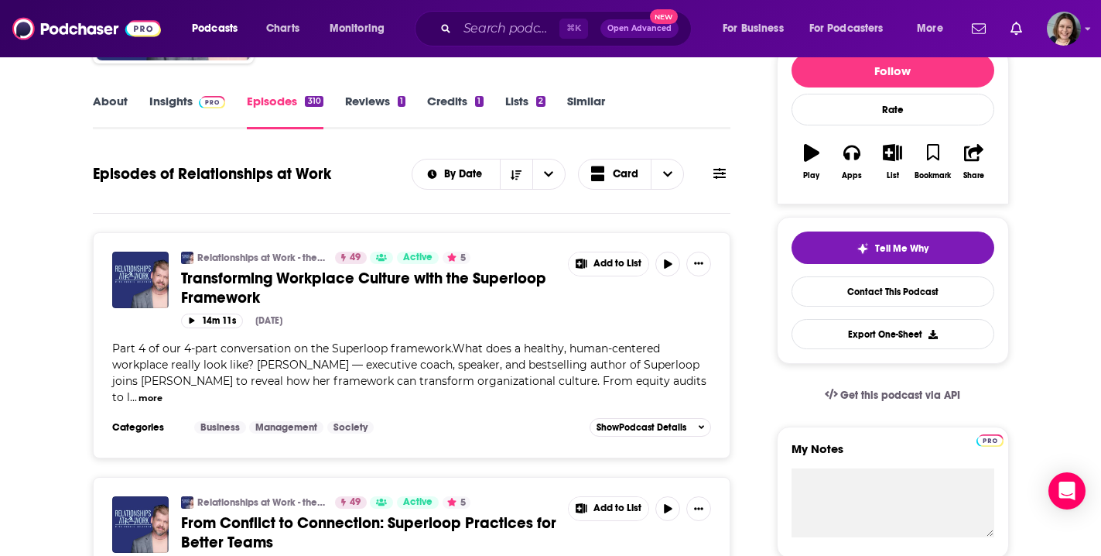
scroll to position [245, 0]
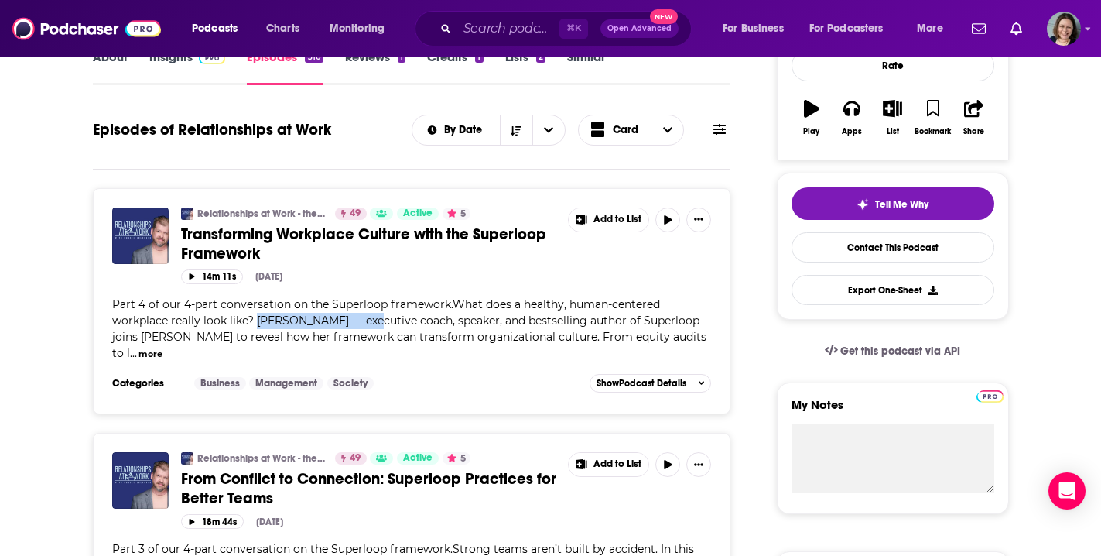
drag, startPoint x: 255, startPoint y: 321, endPoint x: 362, endPoint y: 321, distance: 106.8
click at [362, 321] on span "Part 4 of our 4-part conversation on the Superloop framework.What does a health…" at bounding box center [409, 328] width 594 height 63
copy span "Susan Leger Ferraro"
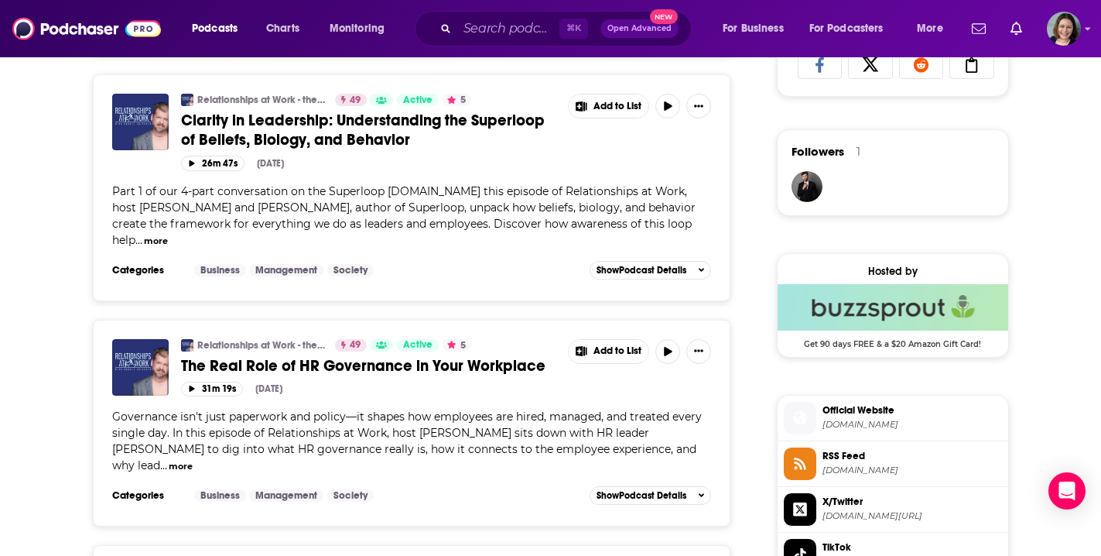
scroll to position [1078, 0]
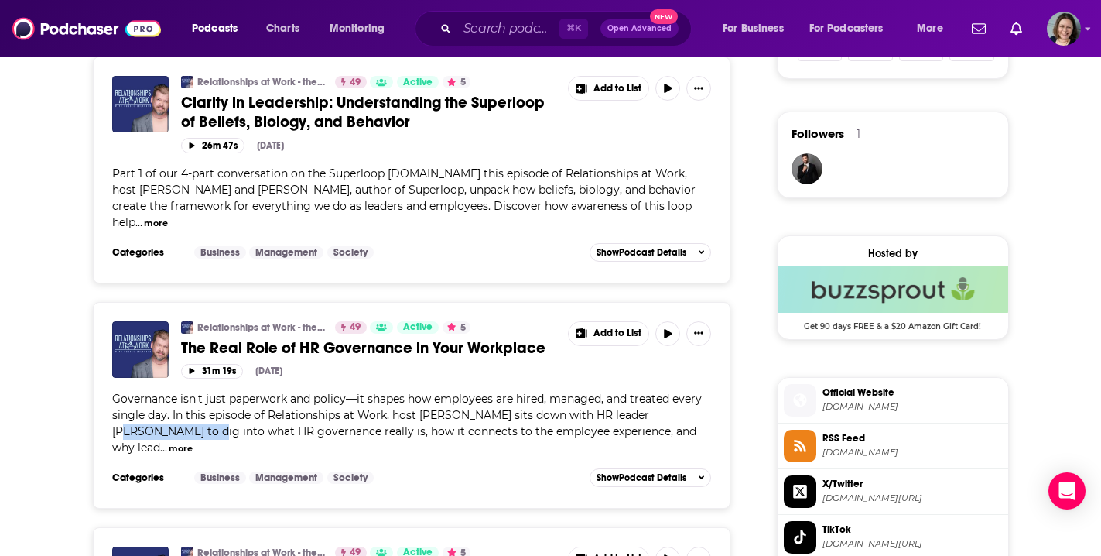
drag, startPoint x: 643, startPoint y: 412, endPoint x: 151, endPoint y: 432, distance: 492.6
click at [151, 432] on span "Governance isn't just paperwork and policy—it shapes how employees are hired, m…" at bounding box center [407, 423] width 590 height 63
copy span "Dominique Brewer"
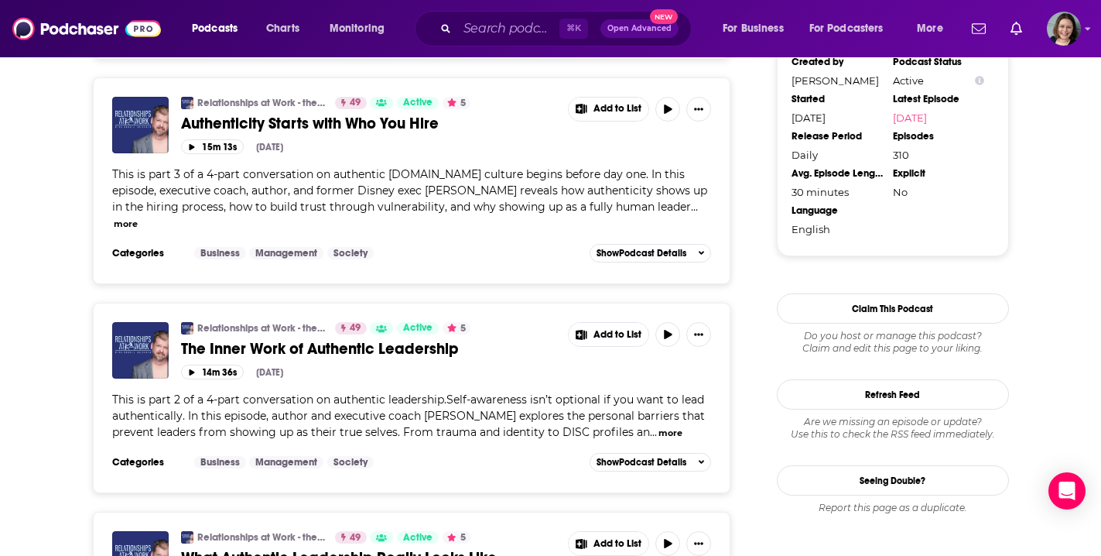
scroll to position [1761, 0]
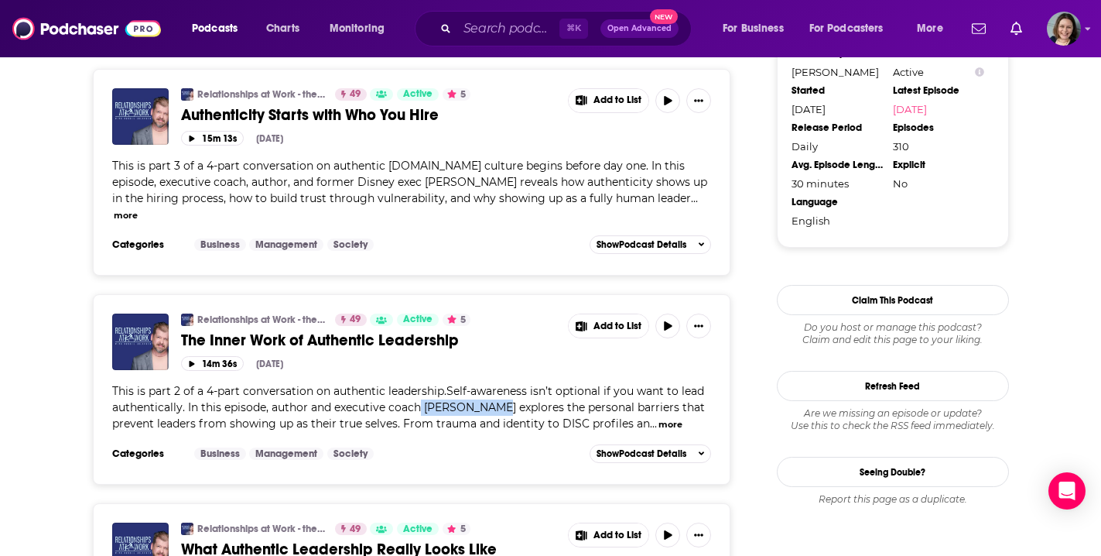
drag, startPoint x: 423, startPoint y: 372, endPoint x: 491, endPoint y: 375, distance: 68.1
click at [491, 384] on span "This is part 2 of a 4-part conversation on authentic leadership.Self-awareness …" at bounding box center [408, 407] width 593 height 46
copy span "Jim Fielding"
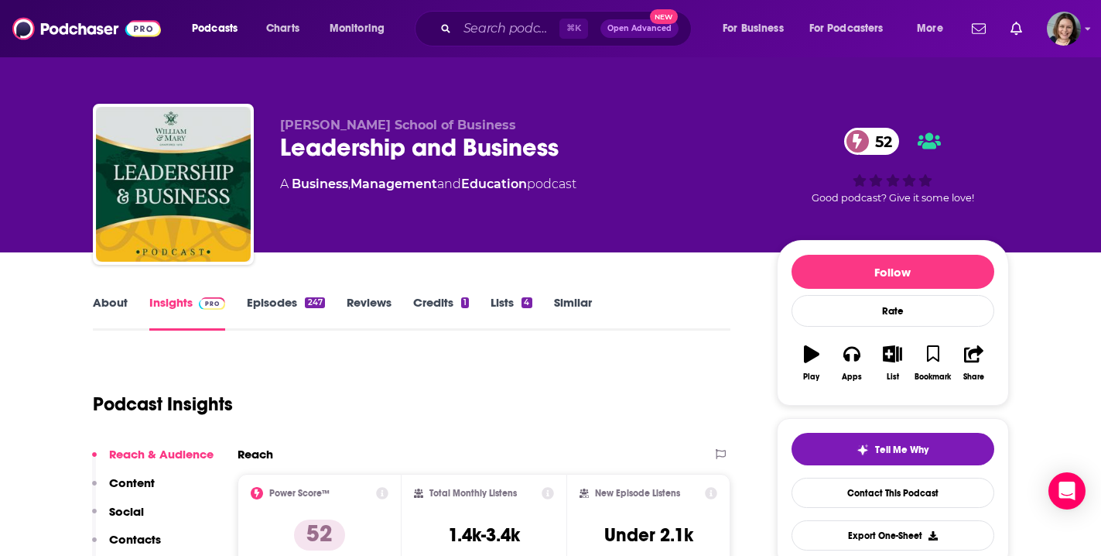
click at [115, 301] on link "About" at bounding box center [110, 313] width 35 height 36
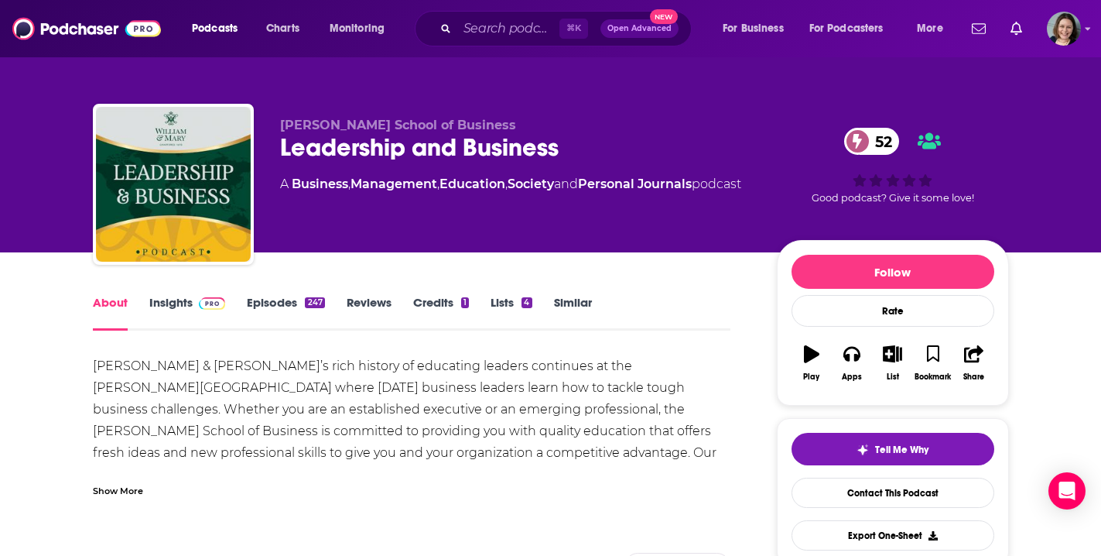
click at [118, 495] on div "Show More" at bounding box center [118, 489] width 50 height 15
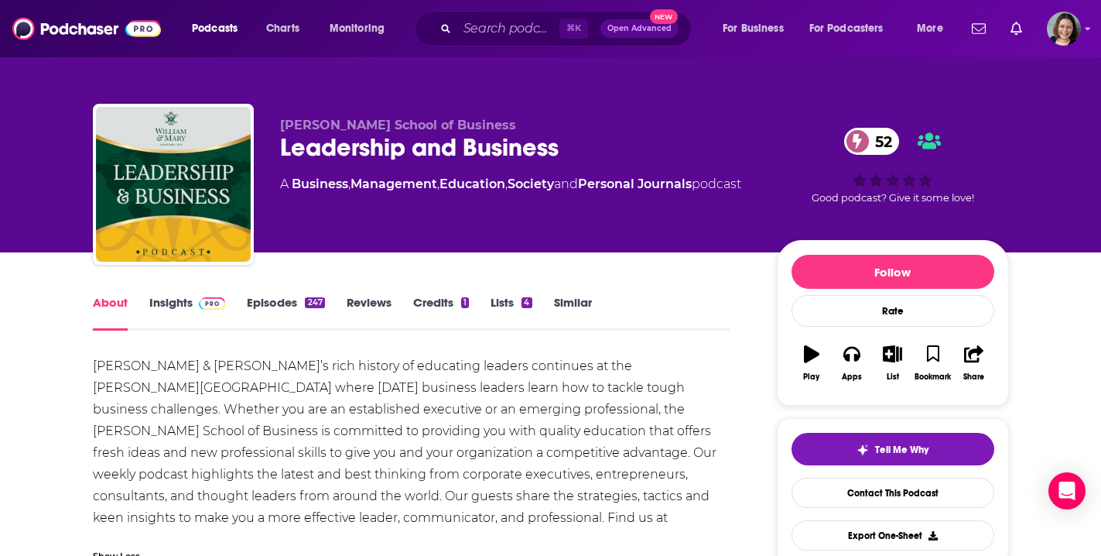
click at [277, 299] on link "Episodes 247" at bounding box center [285, 313] width 77 height 36
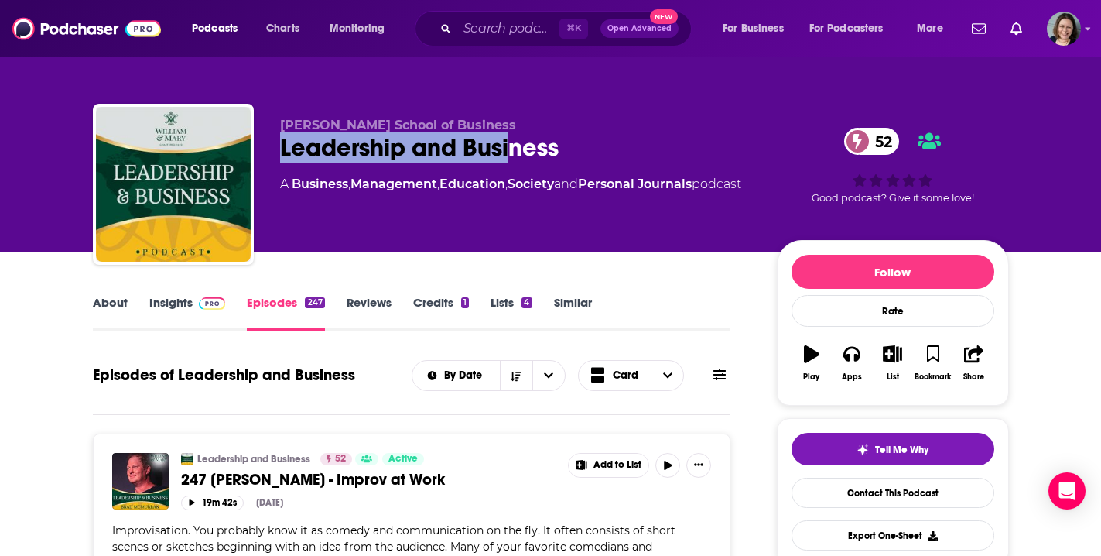
drag, startPoint x: 279, startPoint y: 147, endPoint x: 515, endPoint y: 162, distance: 237.3
click at [515, 162] on div "Raymond A. Mason School of Business Leadership and Business 52 A Business , Man…" at bounding box center [551, 187] width 916 height 167
drag, startPoint x: 563, startPoint y: 156, endPoint x: 282, endPoint y: 149, distance: 281.0
click at [282, 149] on div "Leadership and Business 52" at bounding box center [516, 147] width 472 height 30
copy h2 "Leadership and Business"
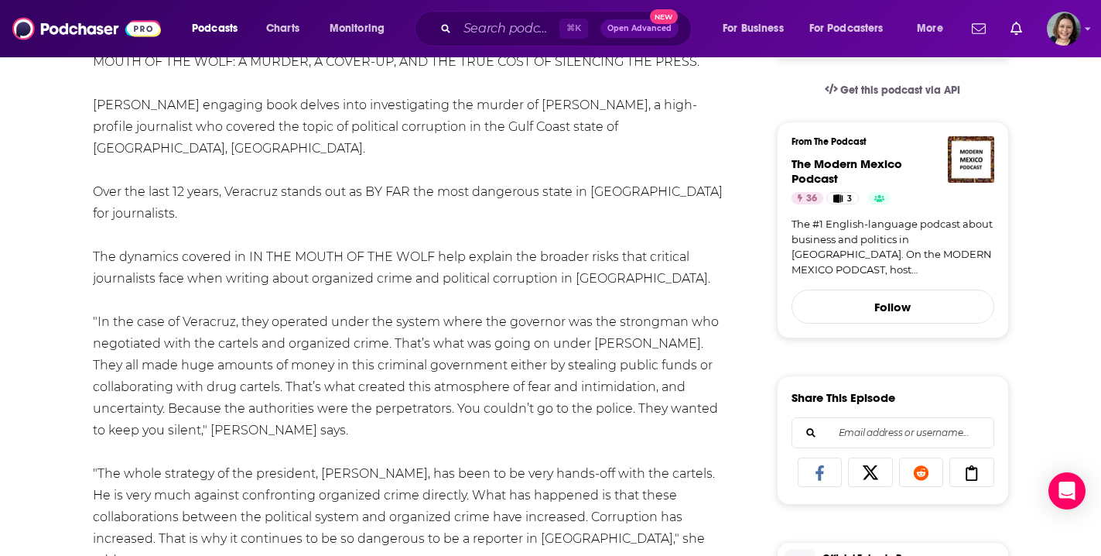
scroll to position [346, 0]
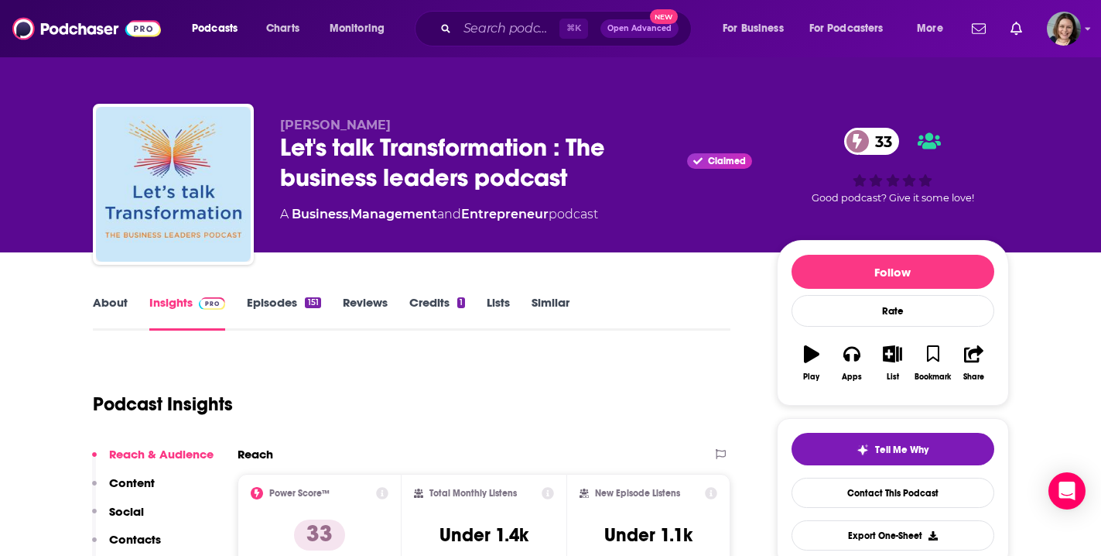
click at [112, 299] on link "About" at bounding box center [110, 313] width 35 height 36
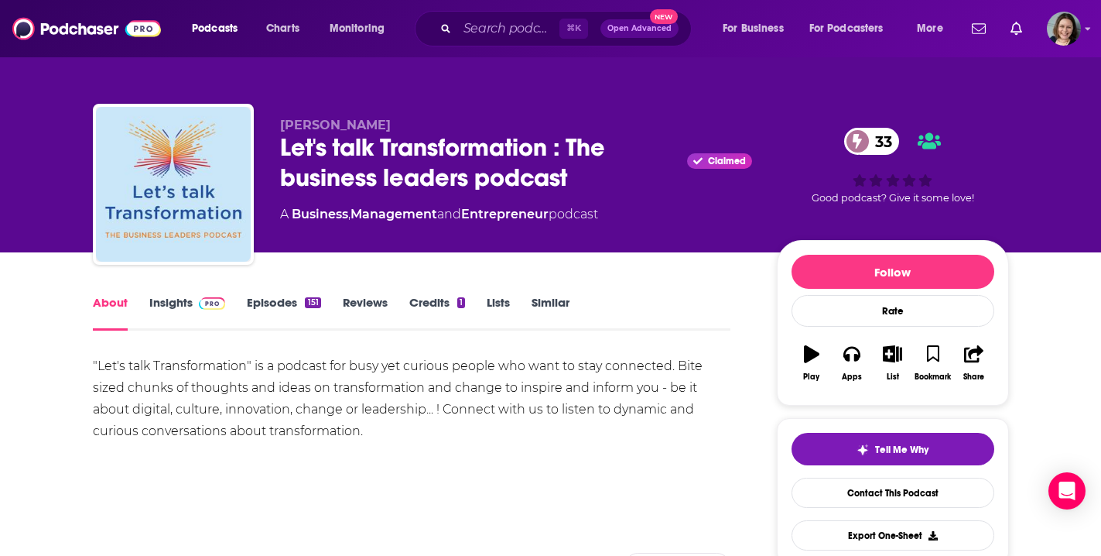
click at [262, 302] on link "Episodes 151" at bounding box center [284, 313] width 74 height 36
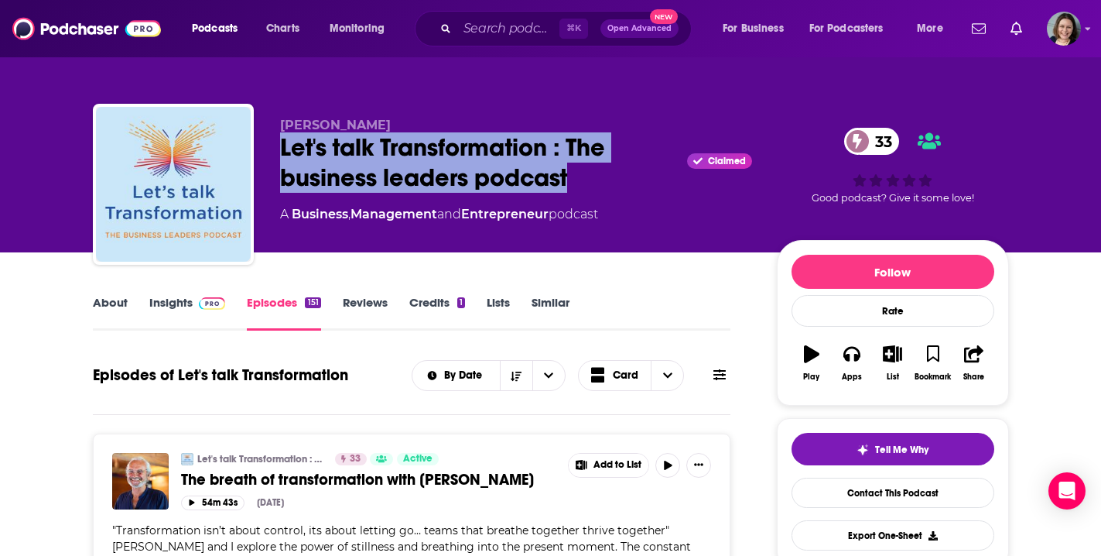
drag, startPoint x: 281, startPoint y: 144, endPoint x: 572, endPoint y: 178, distance: 293.0
click at [572, 178] on div "Let's talk Transformation : The business leaders podcast Claimed 33" at bounding box center [516, 162] width 472 height 60
copy h2 "Let's talk Transformation : The business leaders podcast"
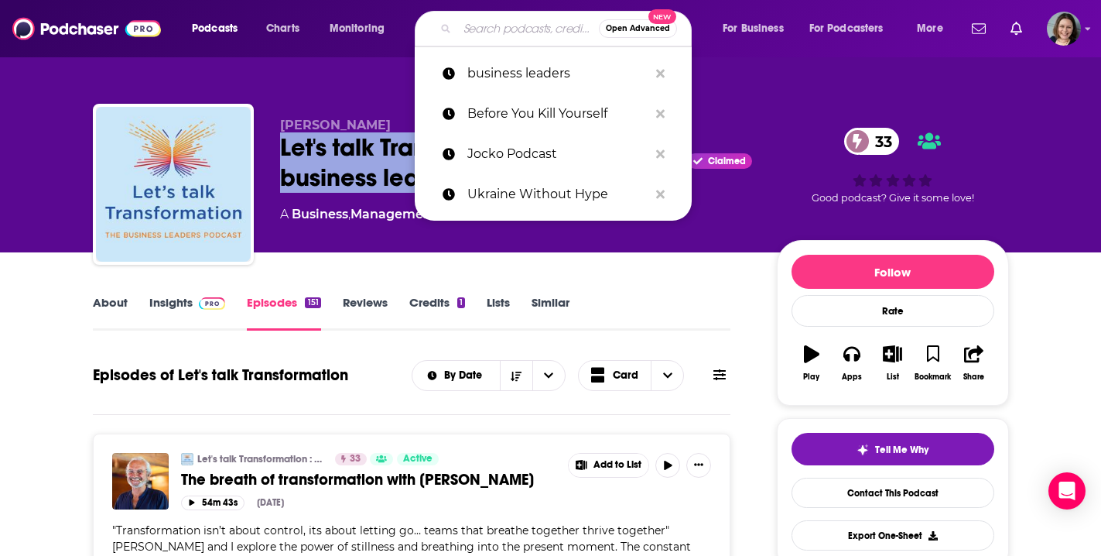
click at [467, 35] on input "Search podcasts, credits, & more..." at bounding box center [528, 28] width 142 height 25
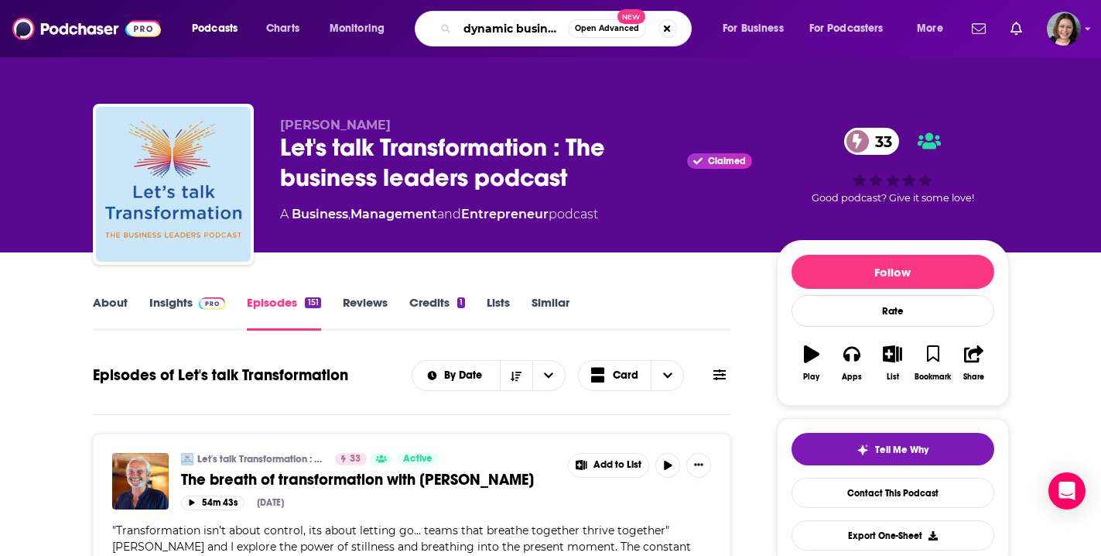
type input "dynamic business leaders"
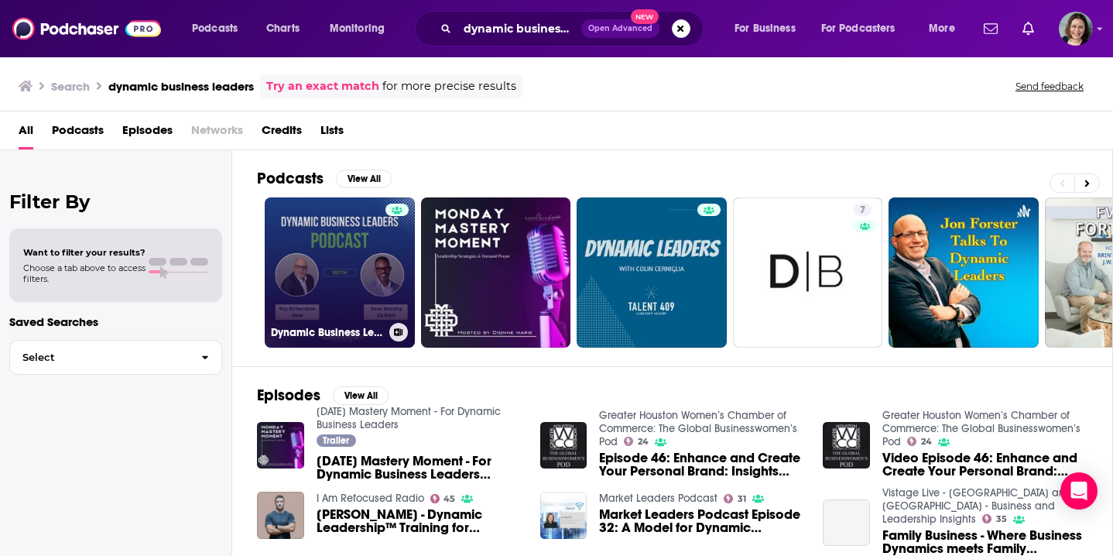
click at [339, 269] on link "Dynamic Business Leaders Podcast" at bounding box center [340, 272] width 150 height 150
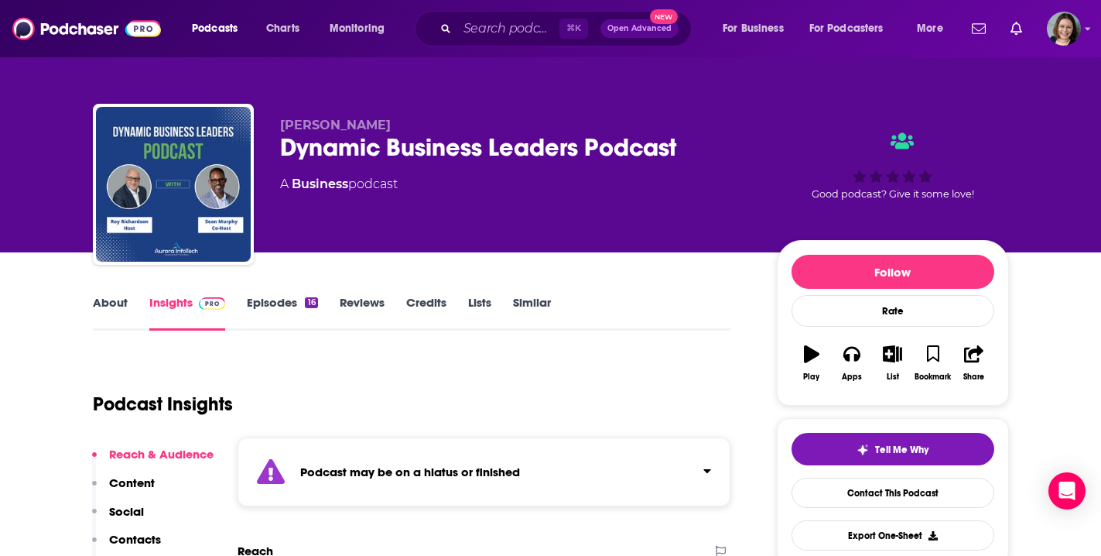
scroll to position [1, 0]
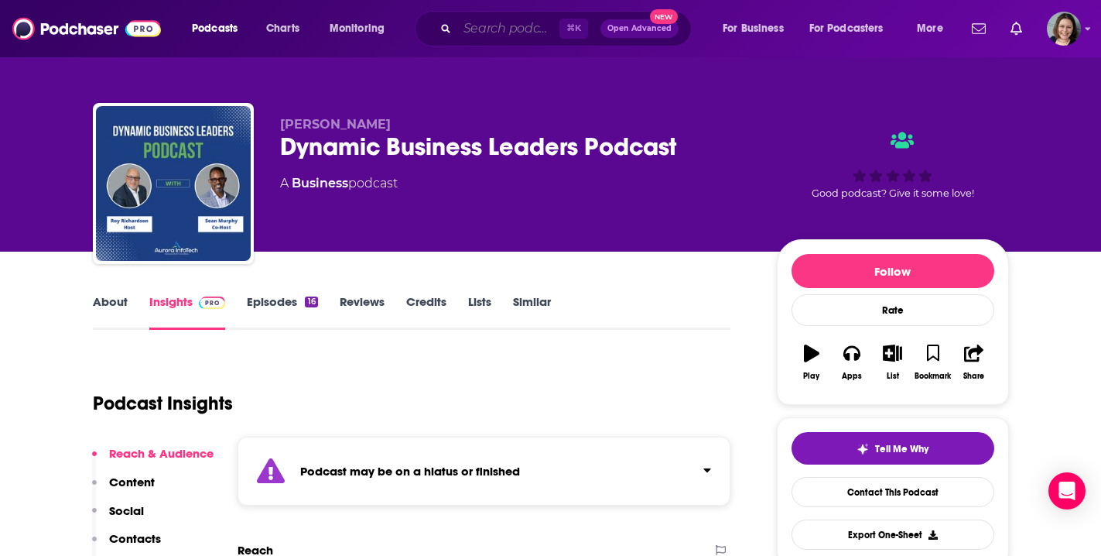
click at [518, 32] on input "Search podcasts, credits, & more..." at bounding box center [508, 28] width 102 height 25
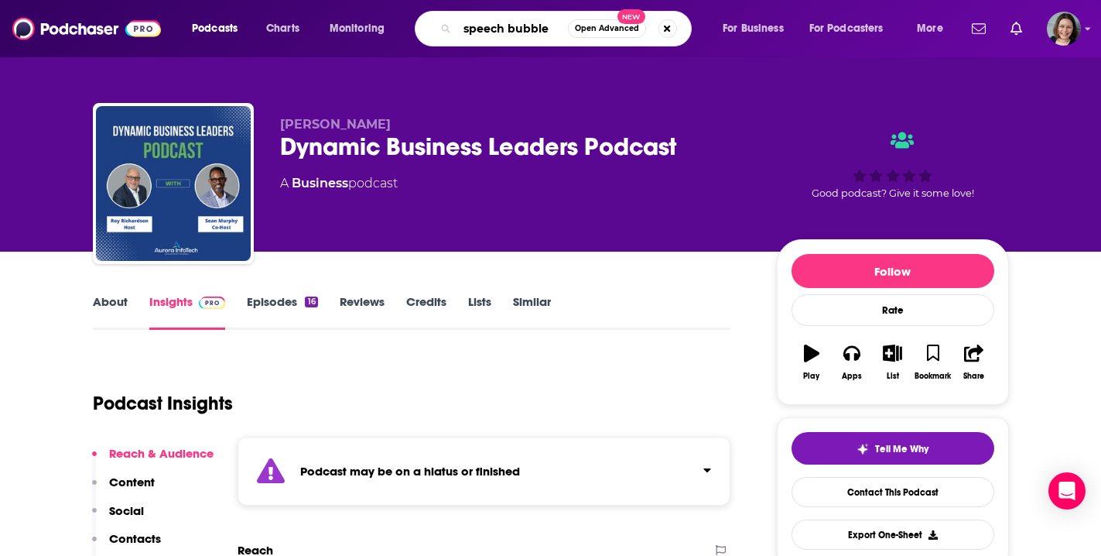
type input "speech bubbles"
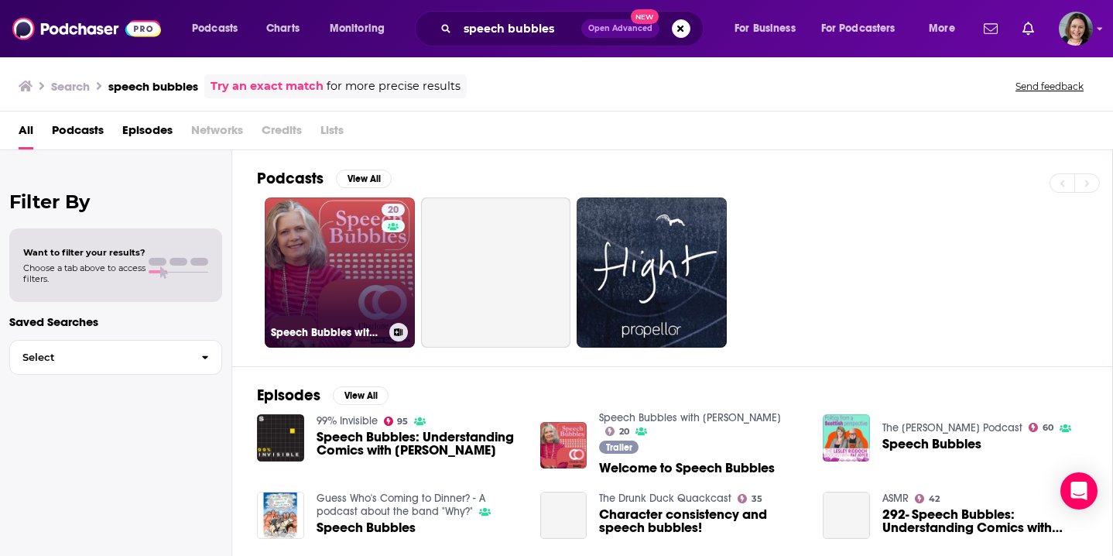
click at [356, 244] on link "20 Speech Bubbles with Charlotte Otter" at bounding box center [340, 272] width 150 height 150
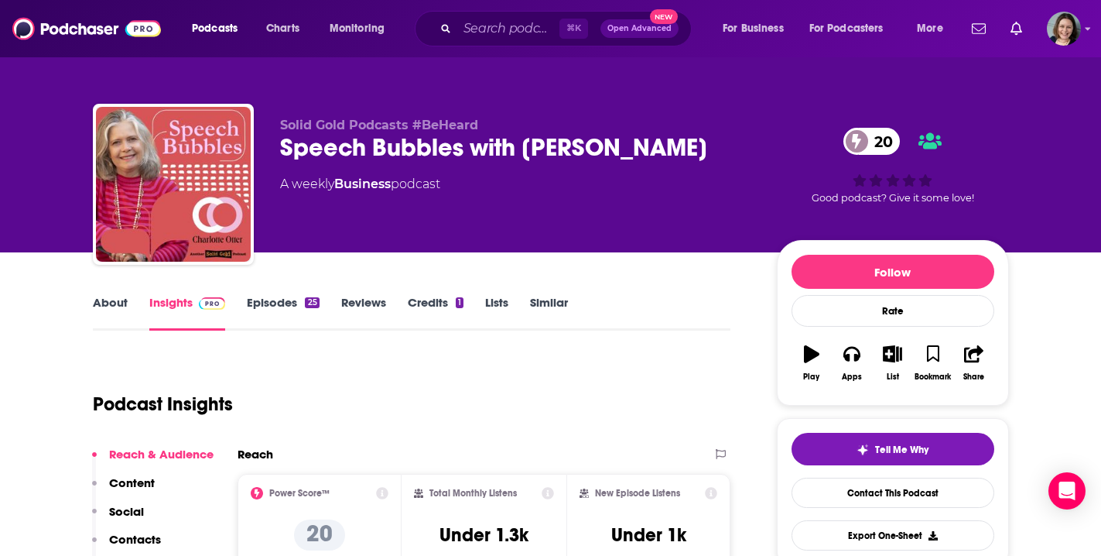
click at [290, 299] on link "Episodes 25" at bounding box center [283, 313] width 72 height 36
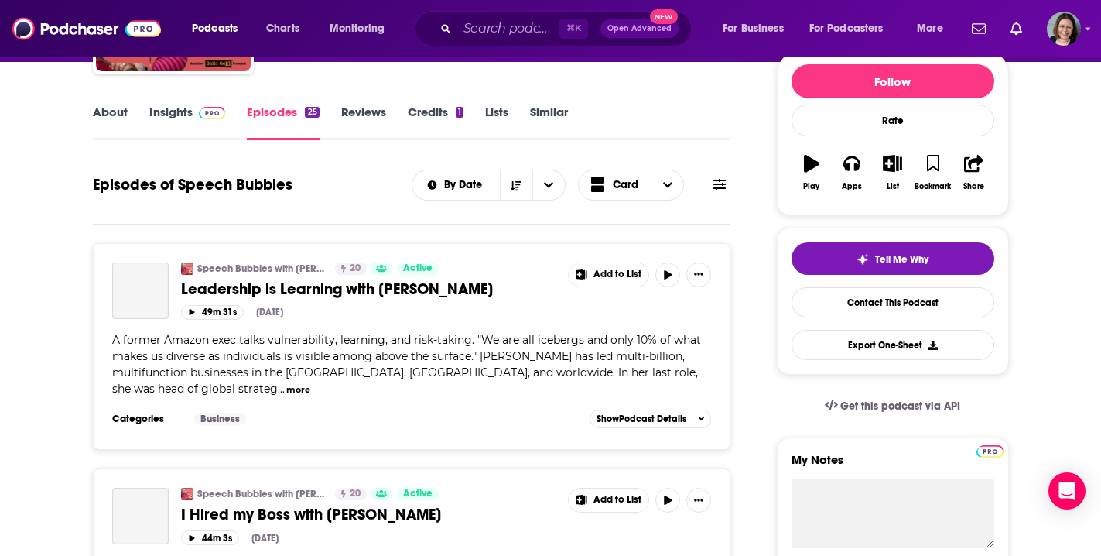
scroll to position [198, 0]
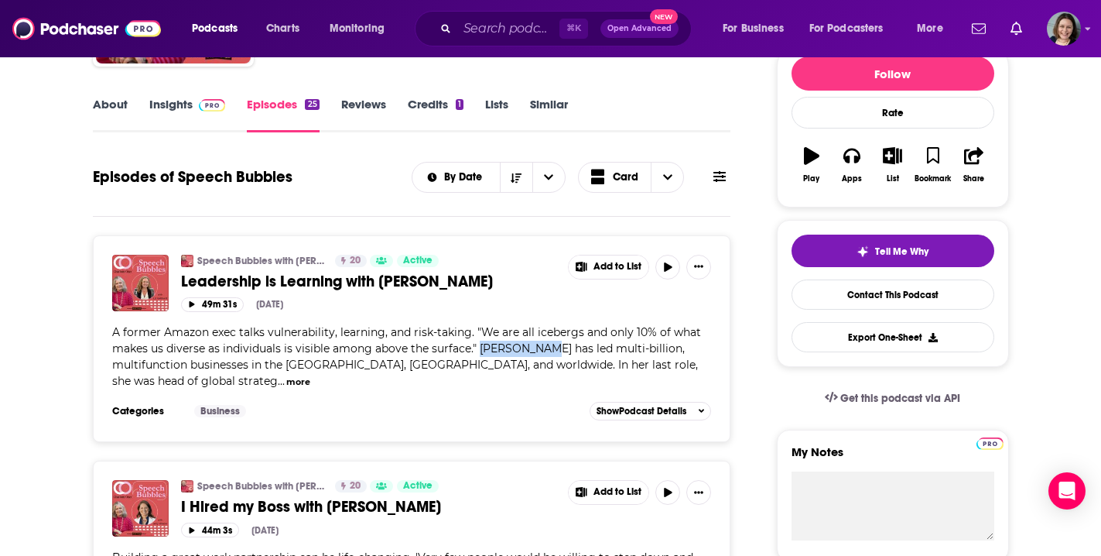
drag, startPoint x: 478, startPoint y: 351, endPoint x: 541, endPoint y: 349, distance: 62.7
click at [541, 349] on span "A former Amazon exec talks vulnerability, learning, and risk-taking. "We are al…" at bounding box center [406, 356] width 589 height 63
copy span "Liz Gebhard"
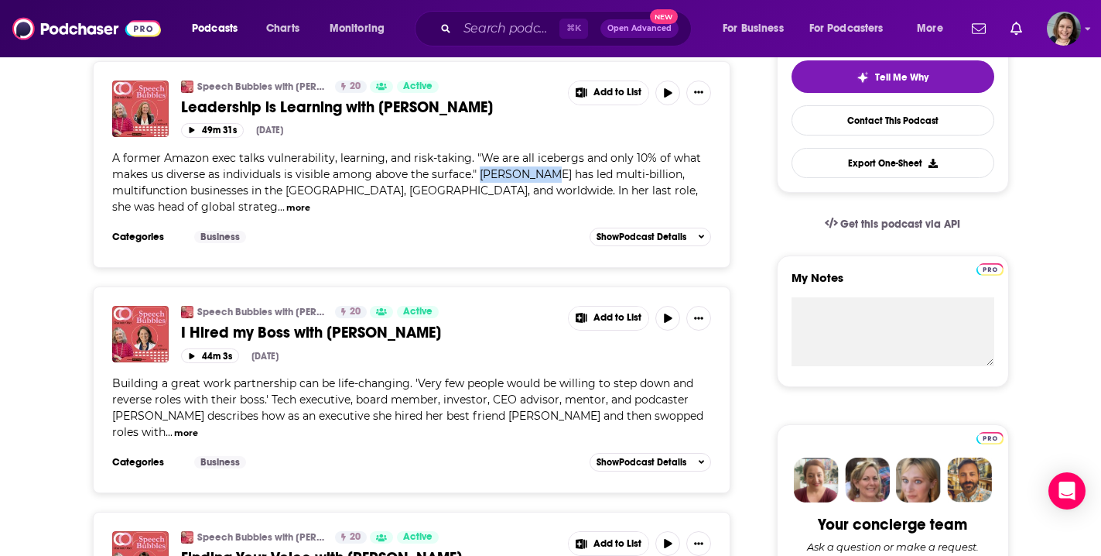
scroll to position [413, 0]
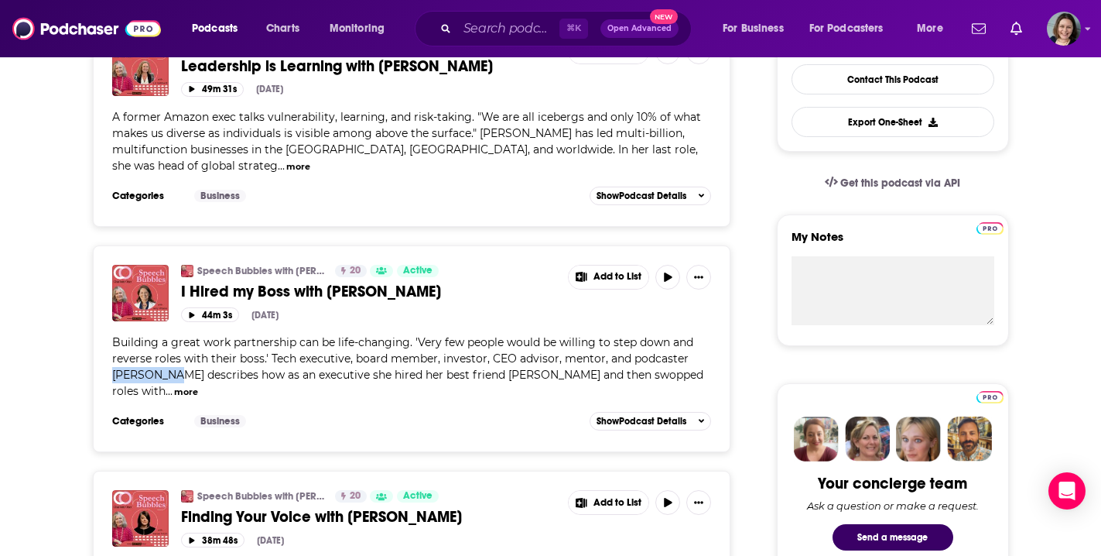
drag, startPoint x: 115, startPoint y: 356, endPoint x: 173, endPoint y: 358, distance: 58.9
click at [173, 358] on span "Building a great work partnership can be life-changing. 'Very few people would …" at bounding box center [407, 366] width 591 height 63
copy span "Amy Wilson"
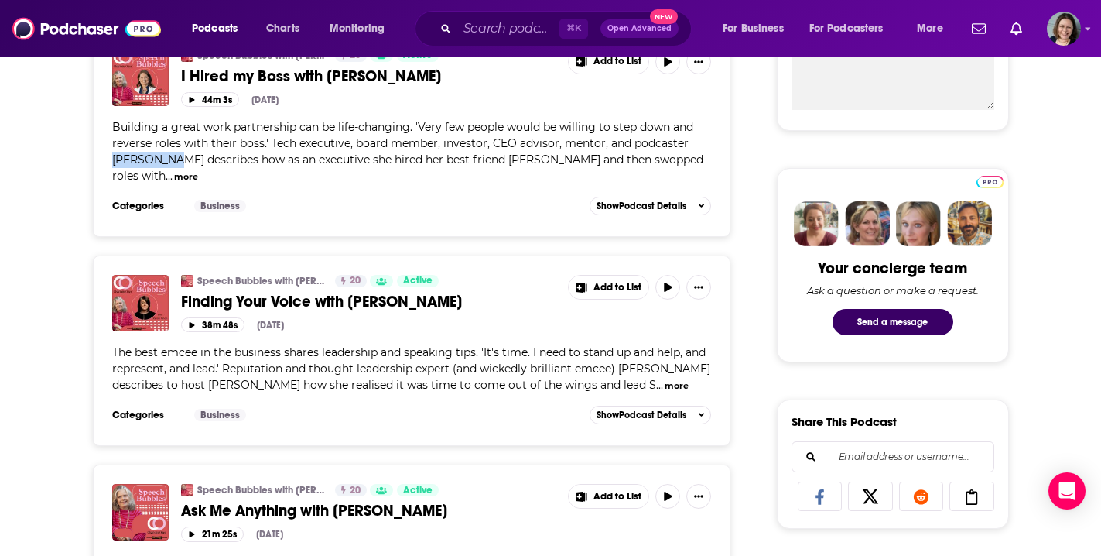
scroll to position [653, 0]
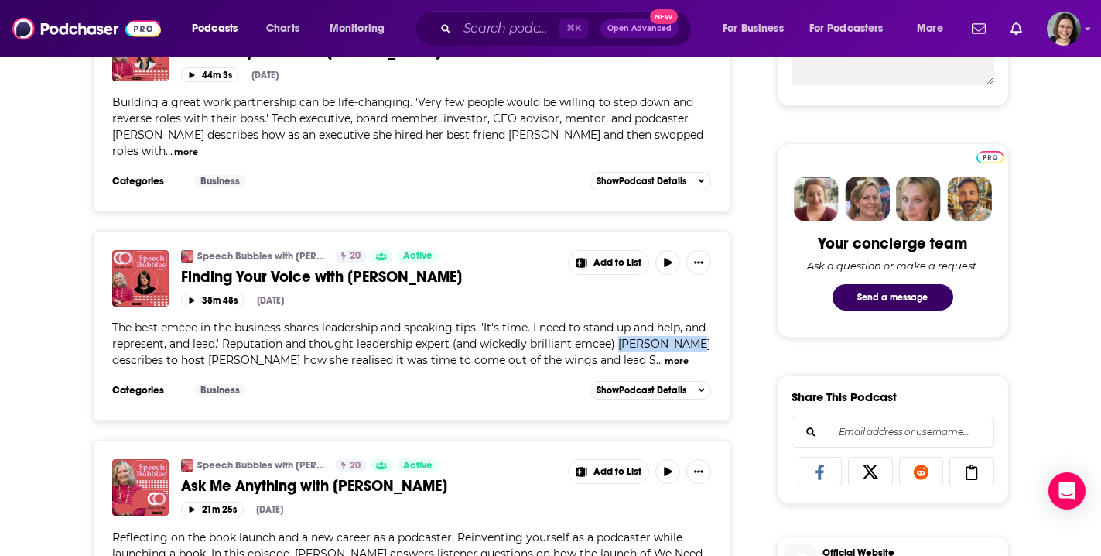
drag, startPoint x: 623, startPoint y: 327, endPoint x: 686, endPoint y: 329, distance: 62.7
click at [686, 329] on span "The best emcee in the business shares leadership and speaking tips. 'It's time.…" at bounding box center [411, 343] width 598 height 46
copy span "Kerrie Finch"
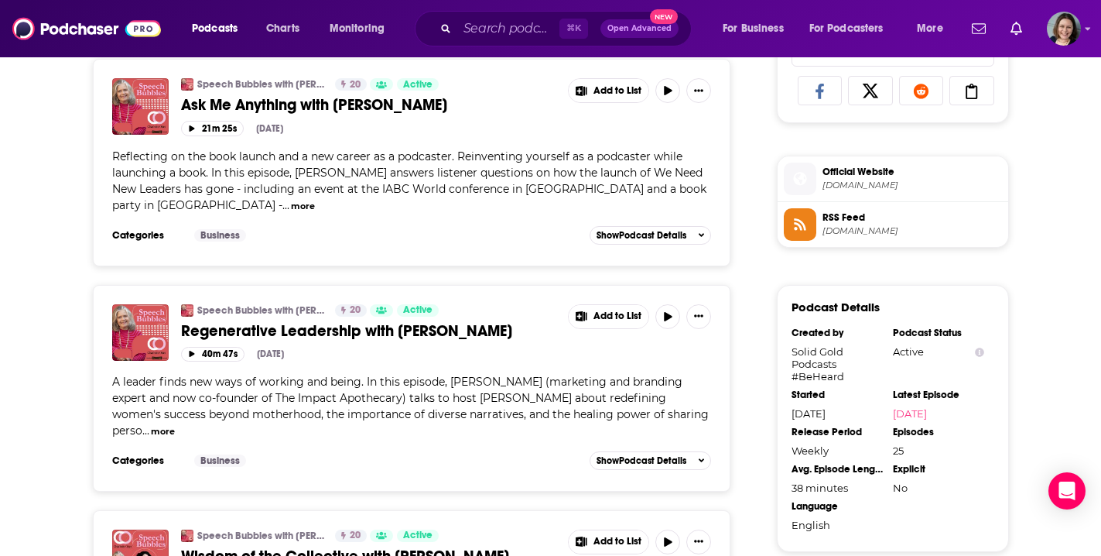
scroll to position [1067, 0]
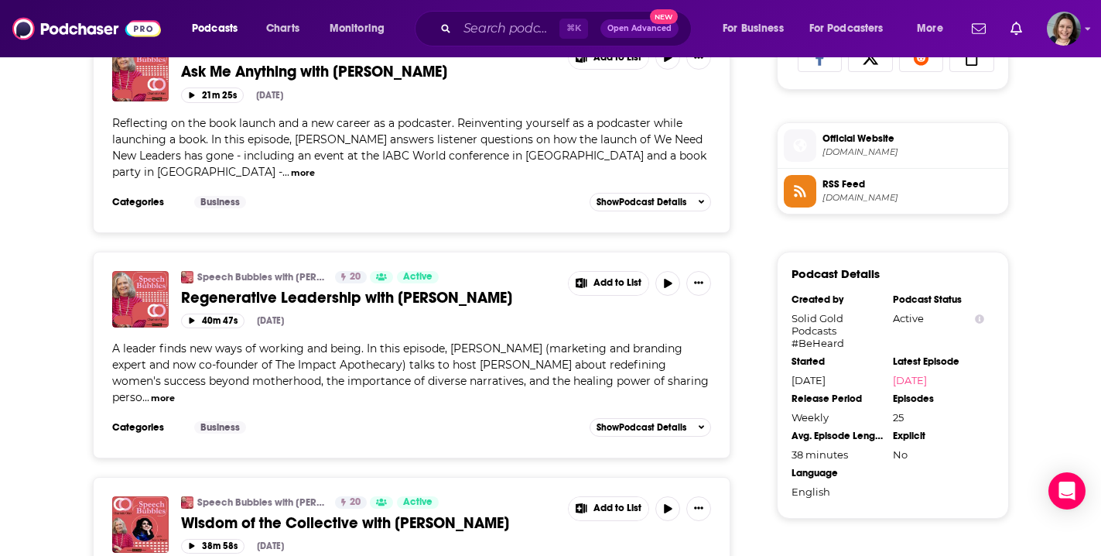
click at [451, 341] on span "A leader finds new ways of working and being. In this episode, Emily Monsell-Ho…" at bounding box center [410, 372] width 597 height 63
drag, startPoint x: 452, startPoint y: 334, endPoint x: 568, endPoint y: 336, distance: 116.1
click at [568, 341] on span "A leader finds new ways of working and being. In this episode, Emily Monsell-Ho…" at bounding box center [410, 372] width 597 height 63
copy span "Emily Monsell-Holden"
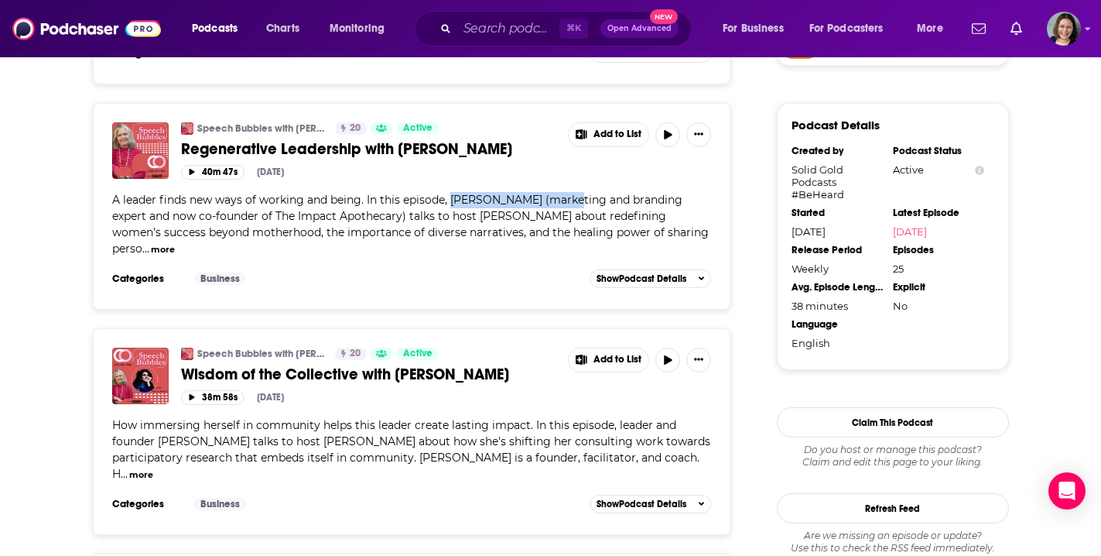
scroll to position [1282, 0]
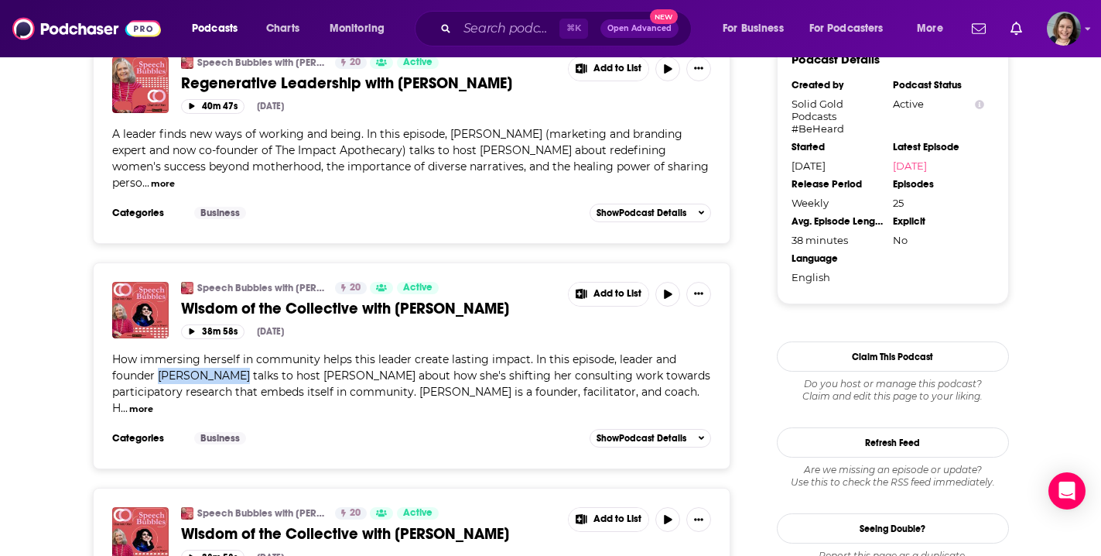
drag, startPoint x: 160, startPoint y: 358, endPoint x: 235, endPoint y: 360, distance: 75.1
click at [235, 360] on span "How immersing herself in community helps this leader create lasting impact. In …" at bounding box center [411, 383] width 598 height 63
copy span "Aparna Bhasin"
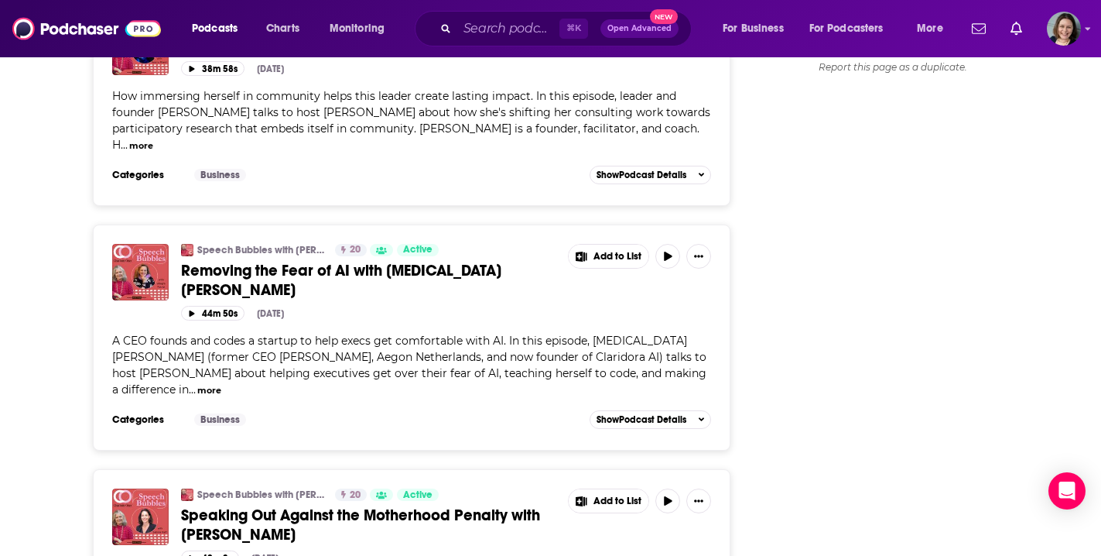
scroll to position [1795, 0]
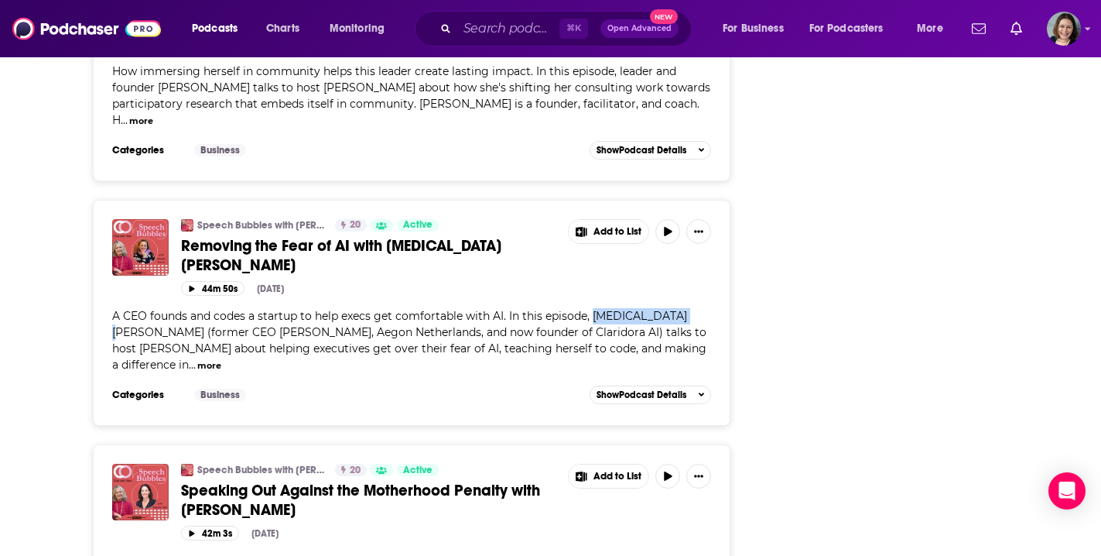
drag, startPoint x: 594, startPoint y: 282, endPoint x: 667, endPoint y: 284, distance: 73.6
click at [667, 309] on span "A CEO founds and codes a startup to help execs get comfortable with AI. In this…" at bounding box center [409, 340] width 594 height 63
copy span "Allegra Patrizi"
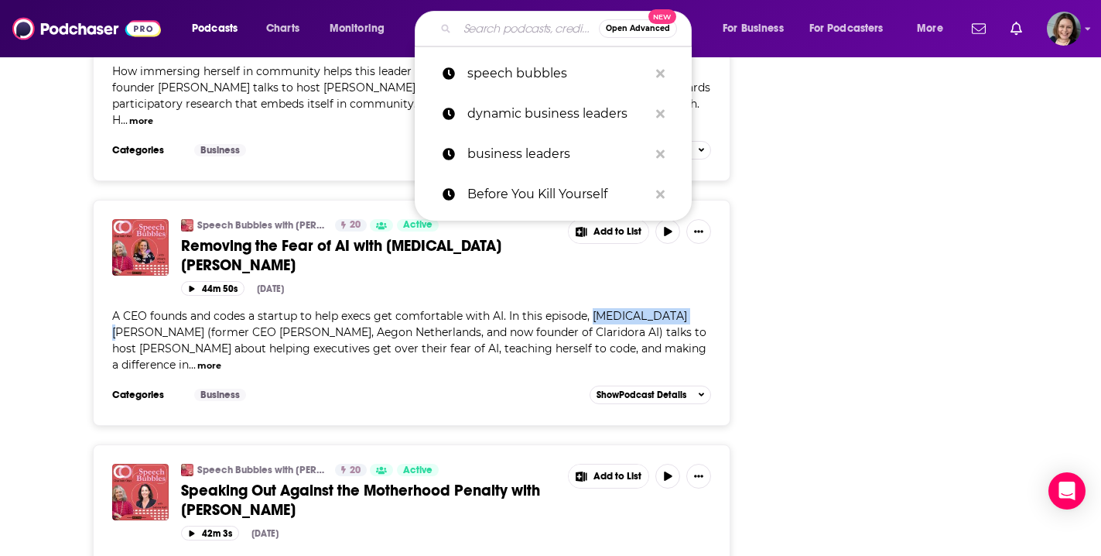
click at [498, 31] on input "Search podcasts, credits, & more..." at bounding box center [528, 28] width 142 height 25
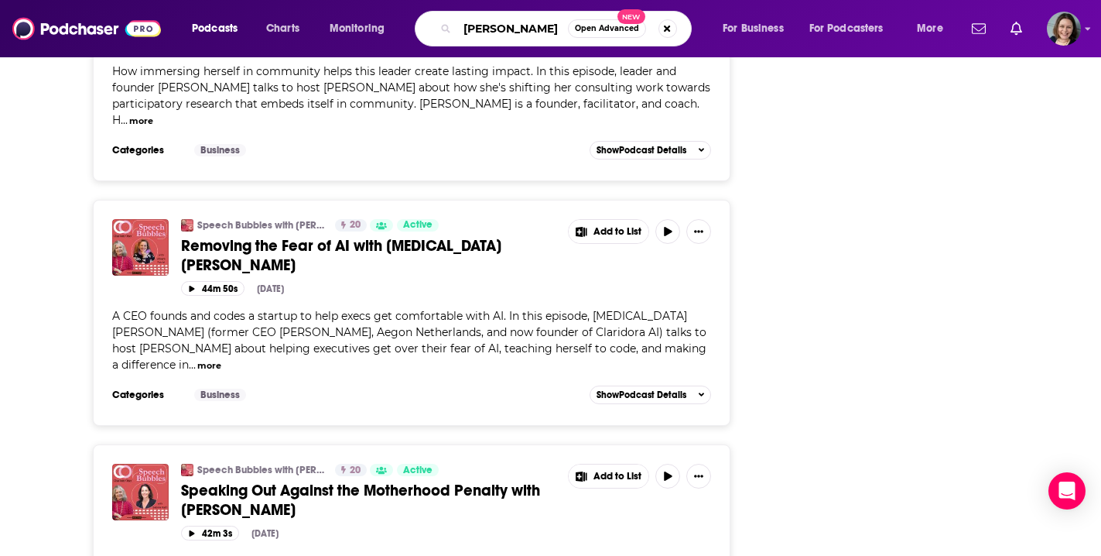
type input "dale hefer"
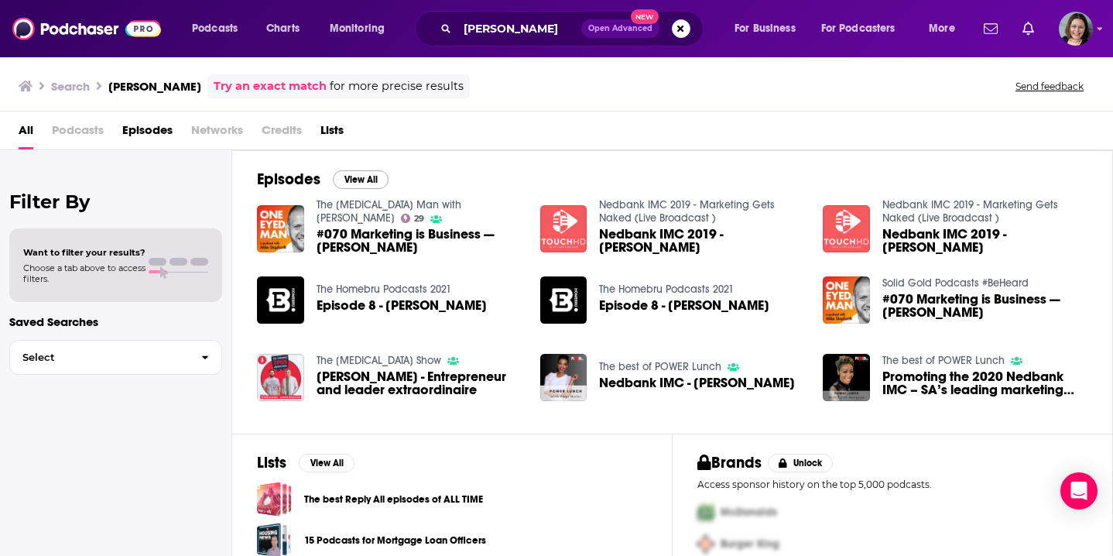
click at [368, 178] on button "View All" at bounding box center [361, 179] width 56 height 19
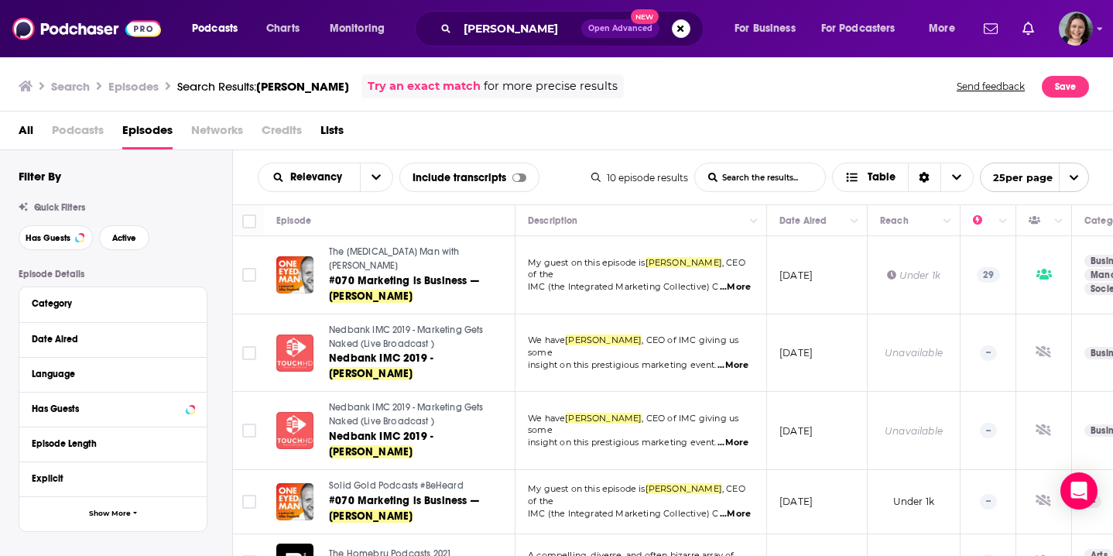
click at [773, 354] on td "March 14, 2019" at bounding box center [817, 353] width 101 height 78
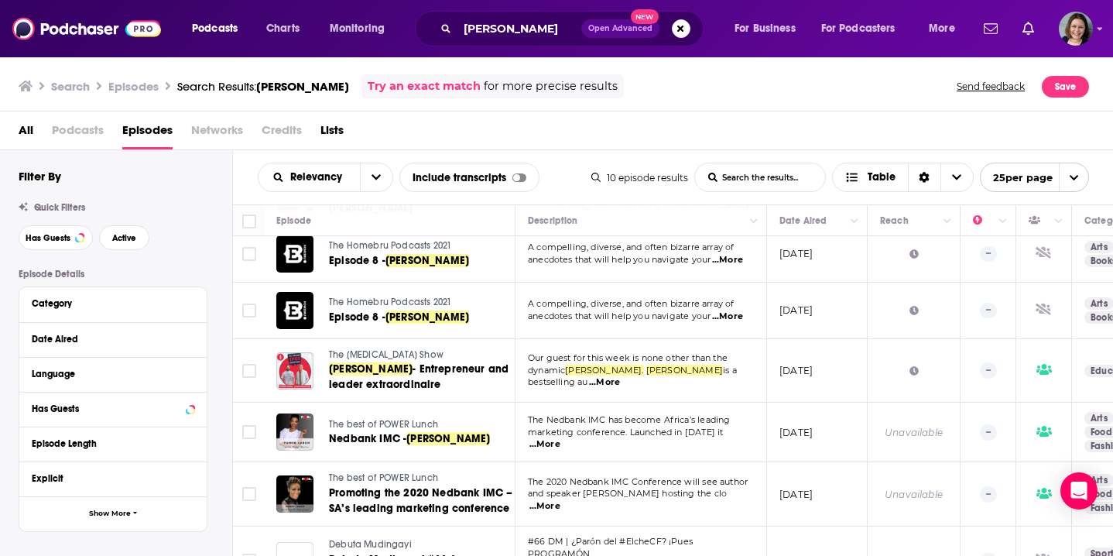
scroll to position [300, 0]
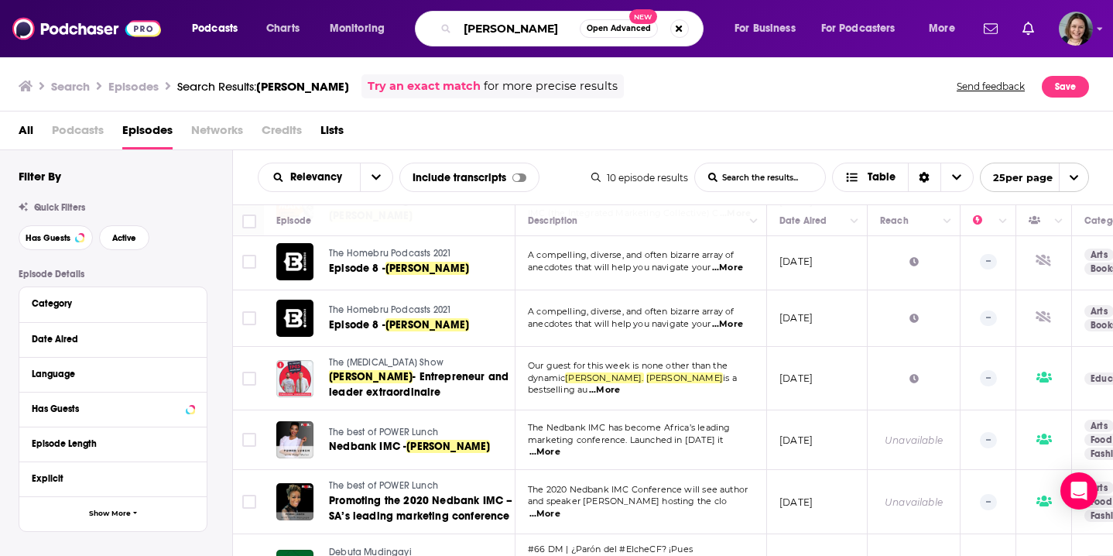
drag, startPoint x: 532, startPoint y: 32, endPoint x: 433, endPoint y: 31, distance: 99.8
click at [433, 31] on div "dale hefer Open Advanced New" at bounding box center [559, 29] width 289 height 36
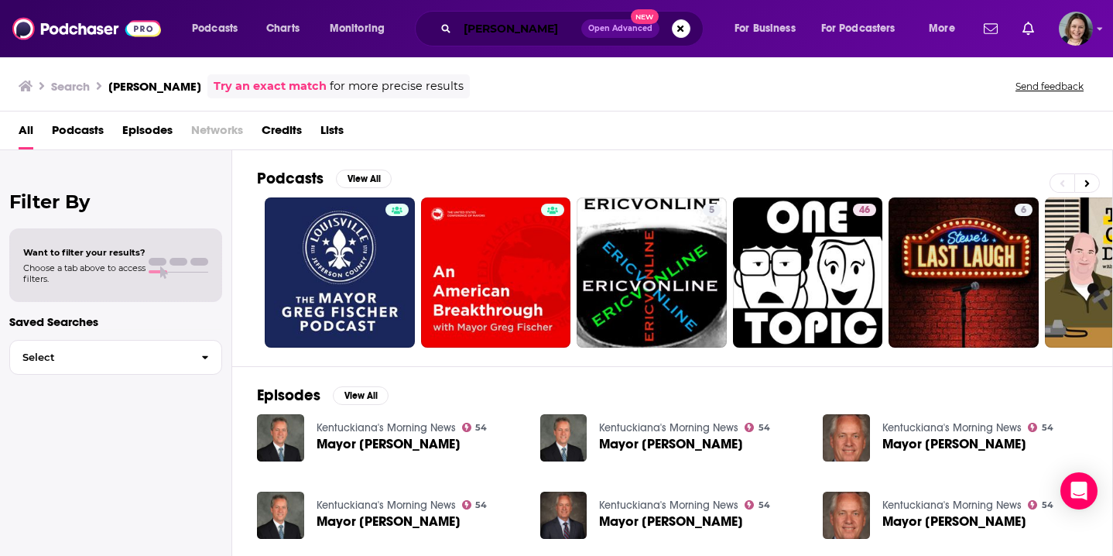
click at [514, 30] on input "greg fischer" at bounding box center [519, 28] width 124 height 25
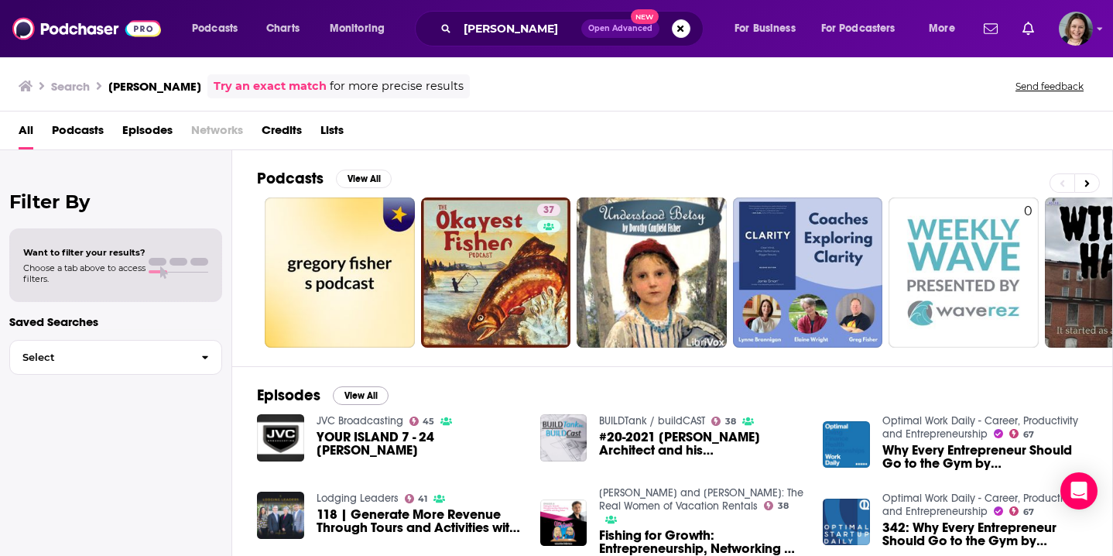
click at [371, 399] on button "View All" at bounding box center [361, 395] width 56 height 19
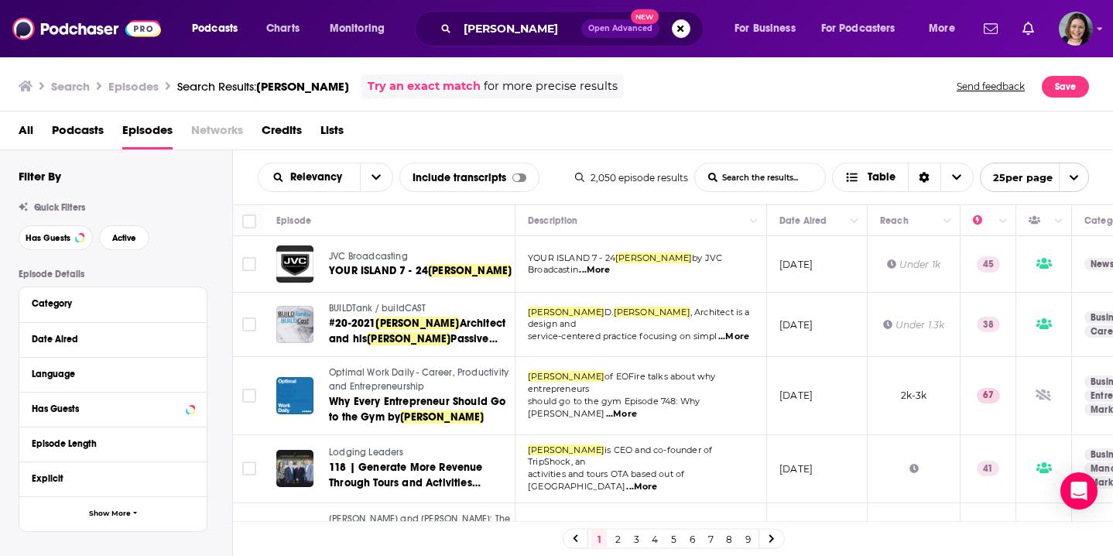
click at [891, 349] on td "Under 1.3k" at bounding box center [914, 325] width 93 height 64
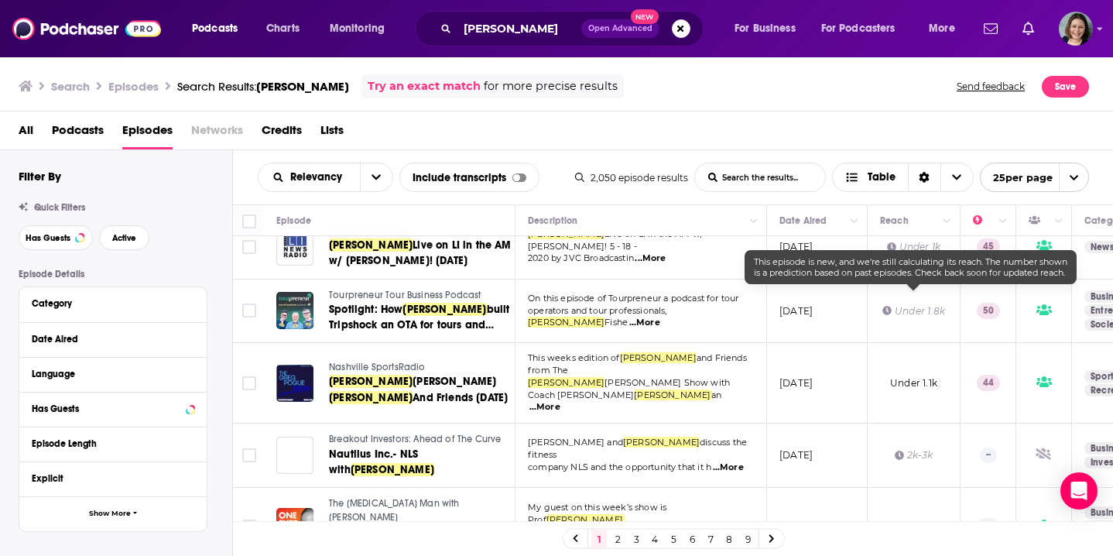
scroll to position [847, 0]
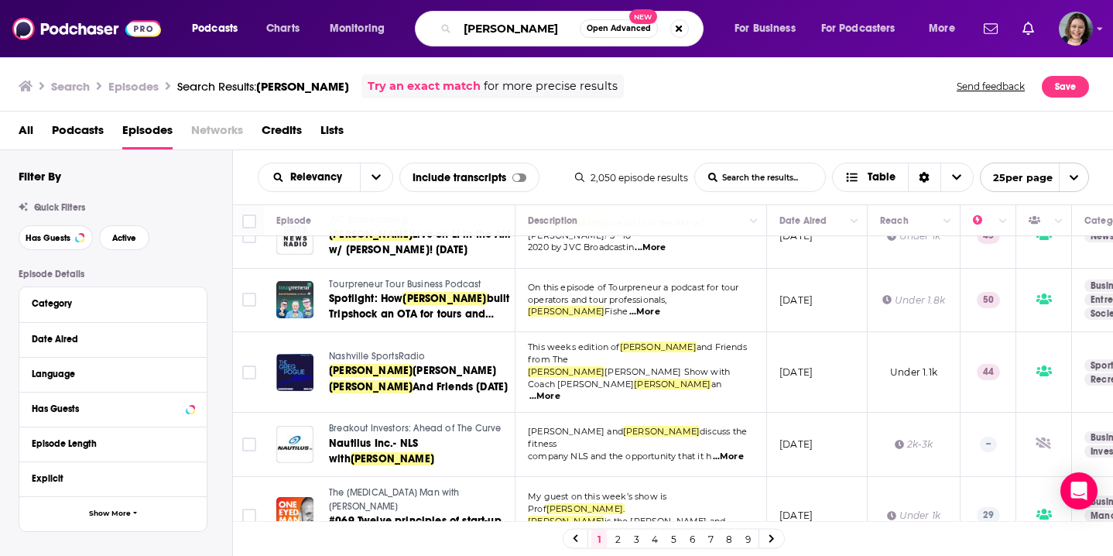
drag, startPoint x: 536, startPoint y: 29, endPoint x: 461, endPoint y: 28, distance: 75.1
click at [461, 28] on input "greg fisher" at bounding box center [518, 28] width 122 height 25
paste input "Susan Leger Ferraro"
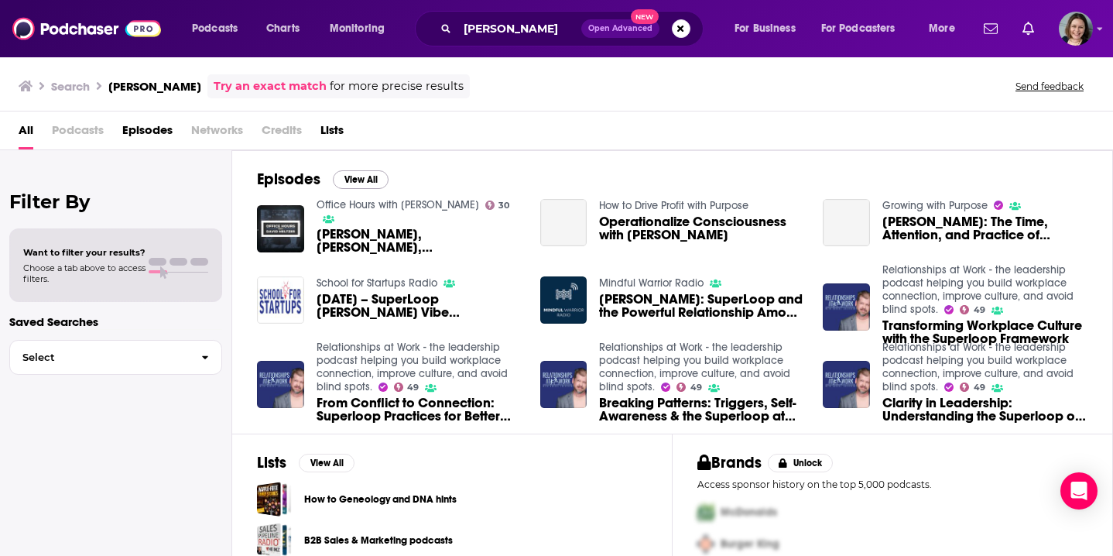
click at [364, 183] on button "View All" at bounding box center [361, 179] width 56 height 19
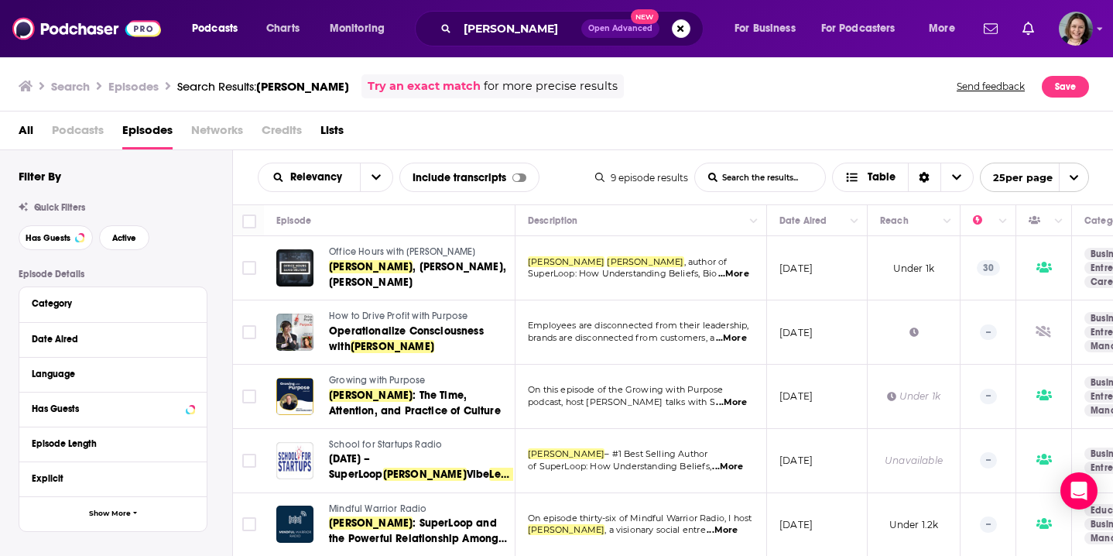
click at [853, 423] on td "April 8, 2019" at bounding box center [817, 397] width 101 height 64
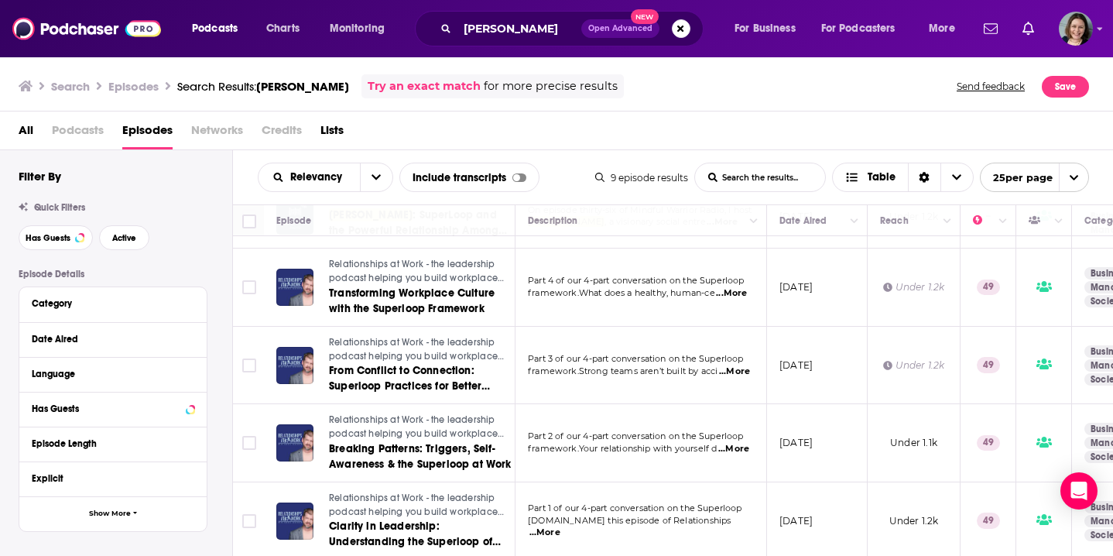
scroll to position [312, 0]
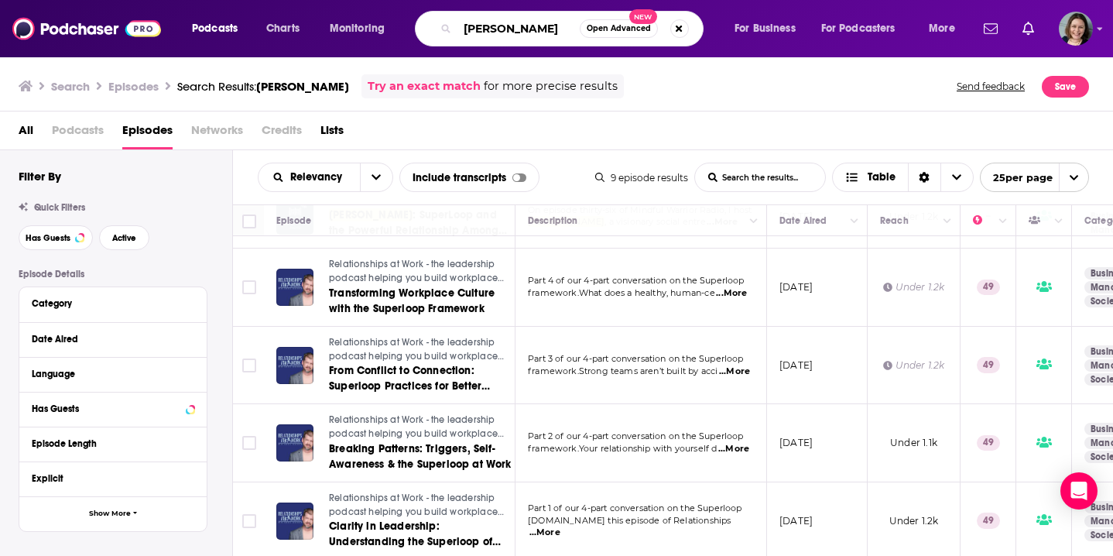
drag, startPoint x: 467, startPoint y: 30, endPoint x: 606, endPoint y: 43, distance: 139.9
click at [606, 43] on div "Susan Leger Ferraro Open Advanced New" at bounding box center [559, 29] width 289 height 36
paste input "Dominique Brewer"
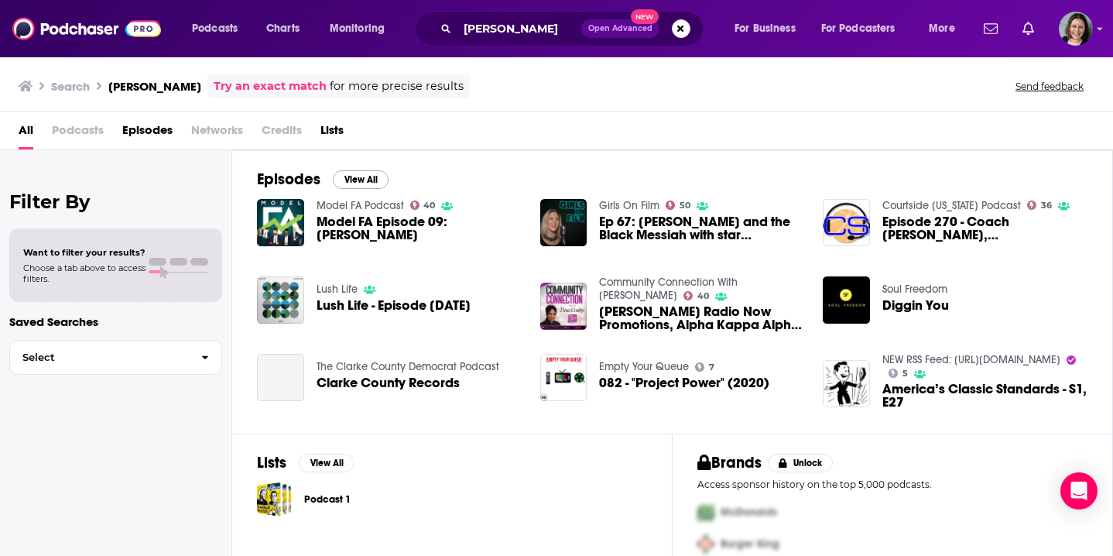
click at [361, 185] on button "View All" at bounding box center [361, 179] width 56 height 19
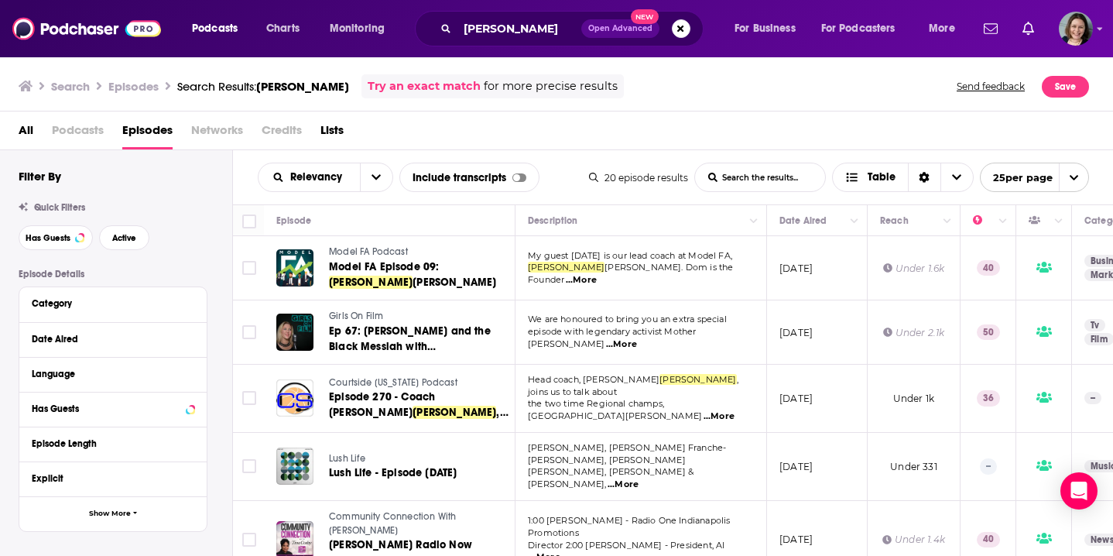
click at [786, 361] on td "February 28, 2021" at bounding box center [817, 332] width 101 height 64
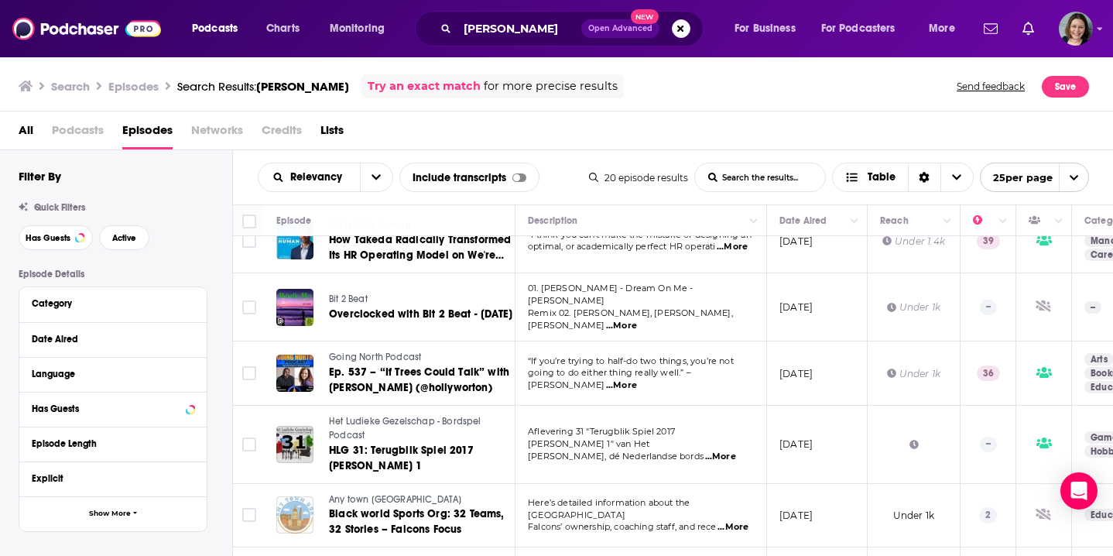
scroll to position [957, 0]
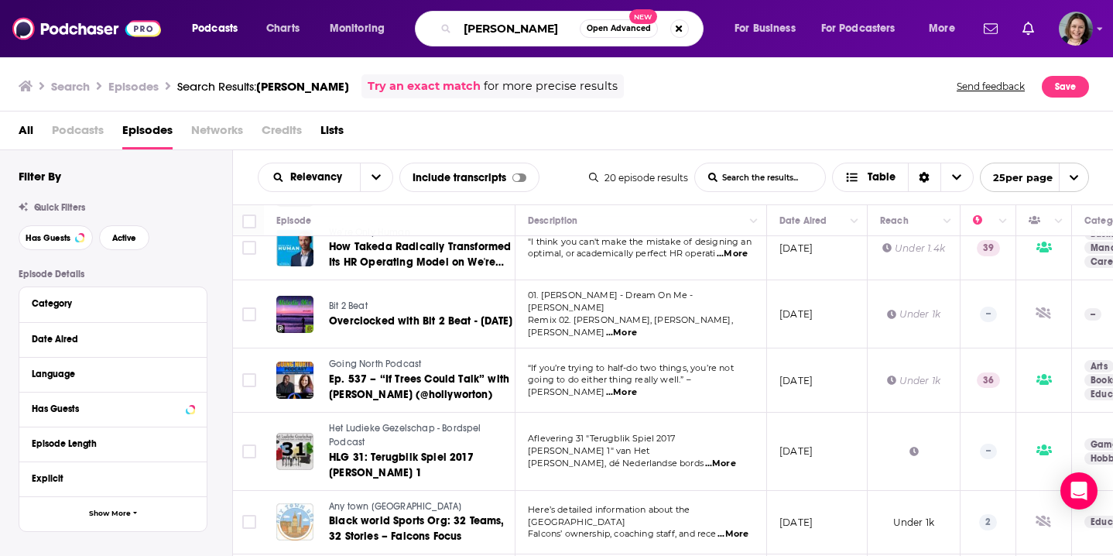
drag, startPoint x: 468, startPoint y: 29, endPoint x: 587, endPoint y: 24, distance: 119.3
click at [587, 24] on div "Dominique Brewer Open Advanced New" at bounding box center [559, 29] width 289 height 36
paste input "Jim Fielding"
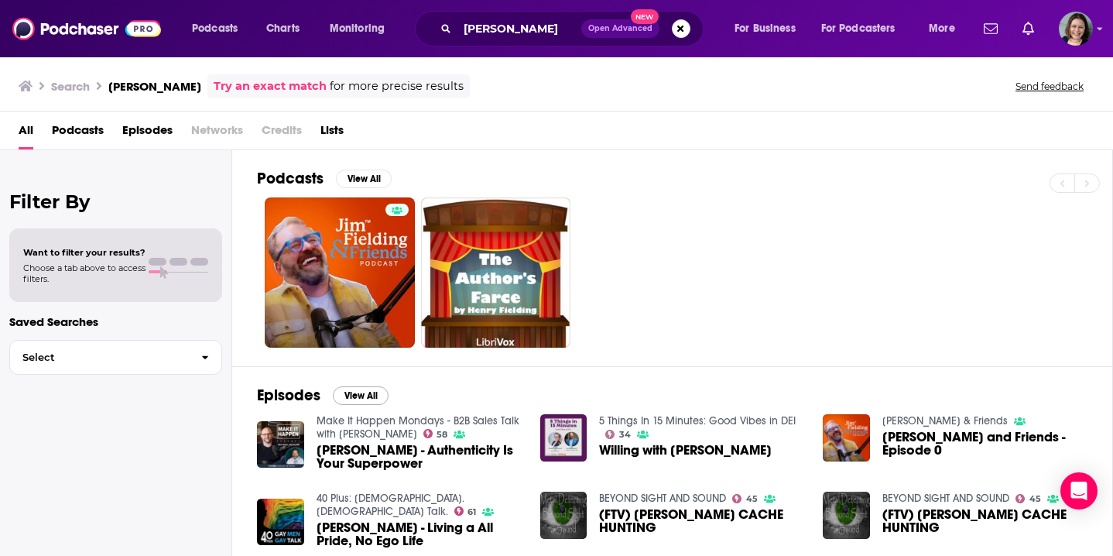
click at [360, 395] on button "View All" at bounding box center [361, 395] width 56 height 19
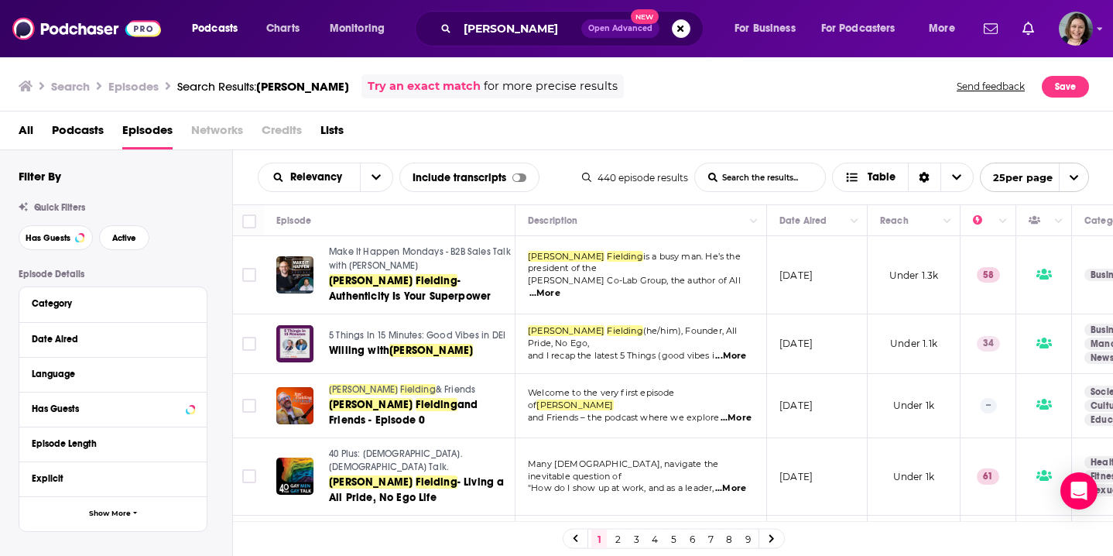
click at [776, 308] on td "July 31, 2023" at bounding box center [817, 275] width 101 height 78
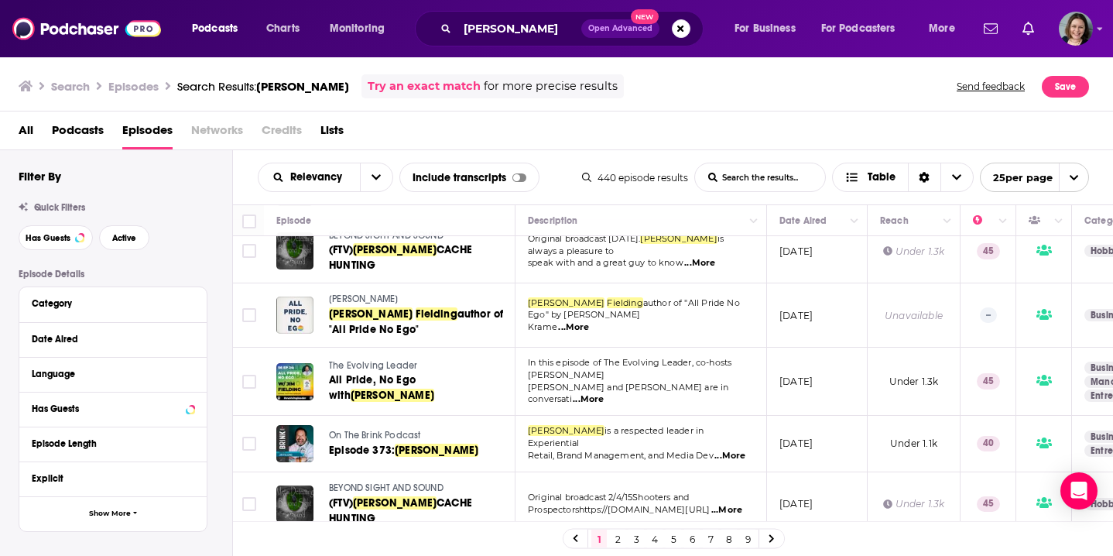
scroll to position [498, 0]
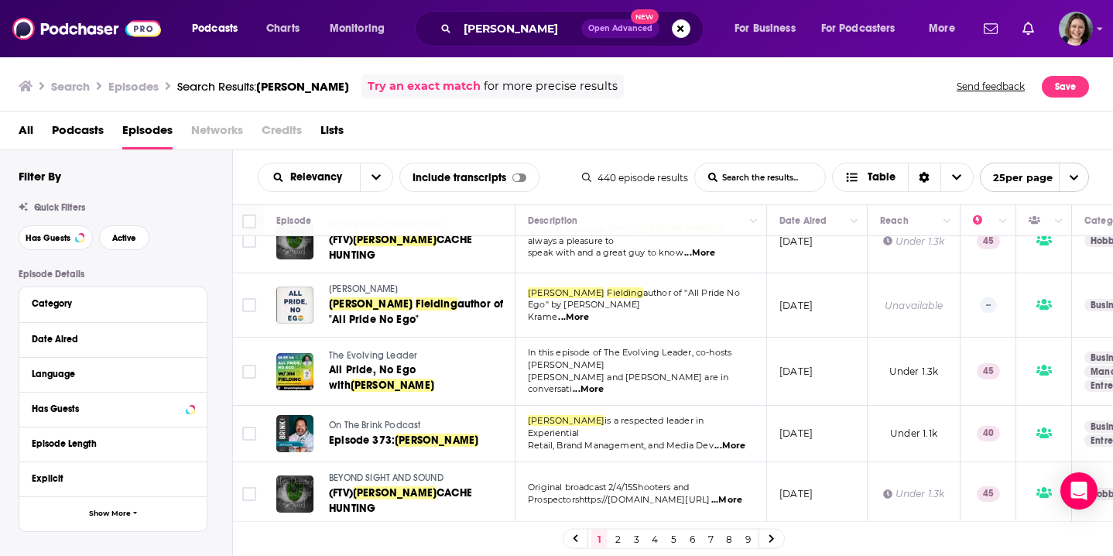
click at [783, 406] on td "February 5, 2025" at bounding box center [817, 434] width 101 height 56
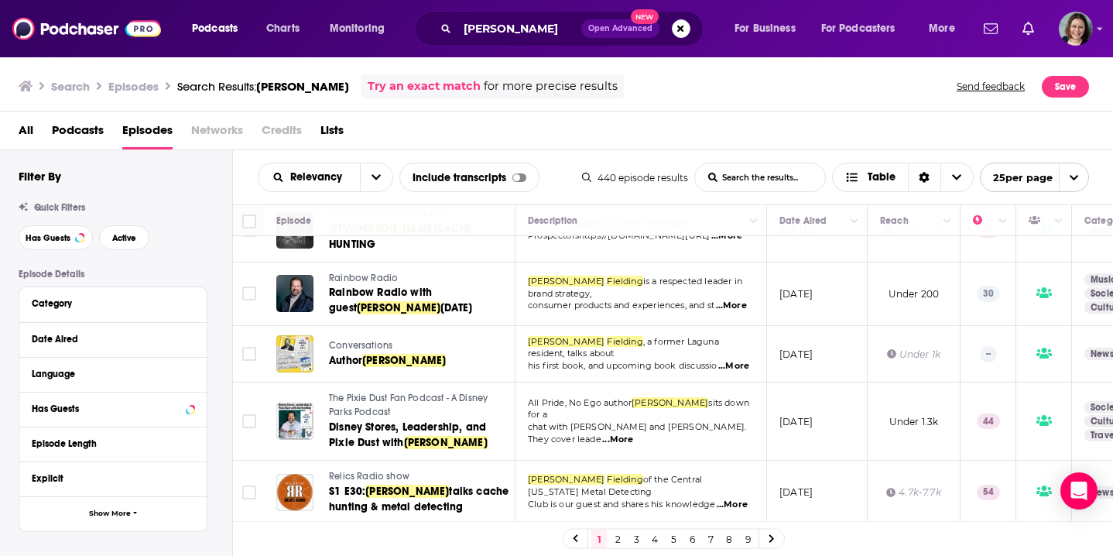
scroll to position [833, 0]
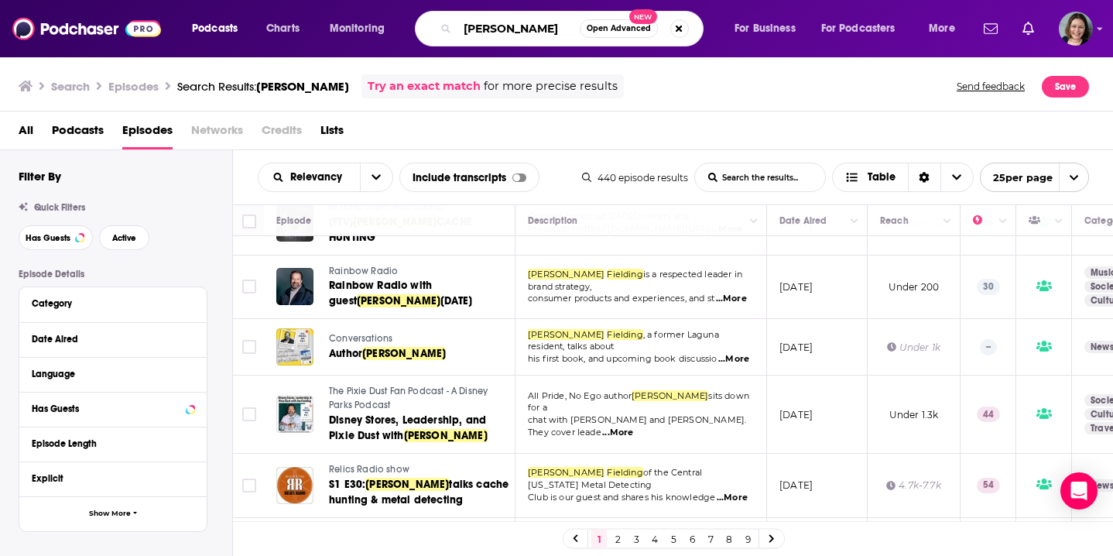
drag, startPoint x: 539, startPoint y: 26, endPoint x: 457, endPoint y: 24, distance: 81.3
click at [457, 24] on input "Jim Fielding" at bounding box center [518, 28] width 122 height 25
paste input "Dr. Ed Brooks"
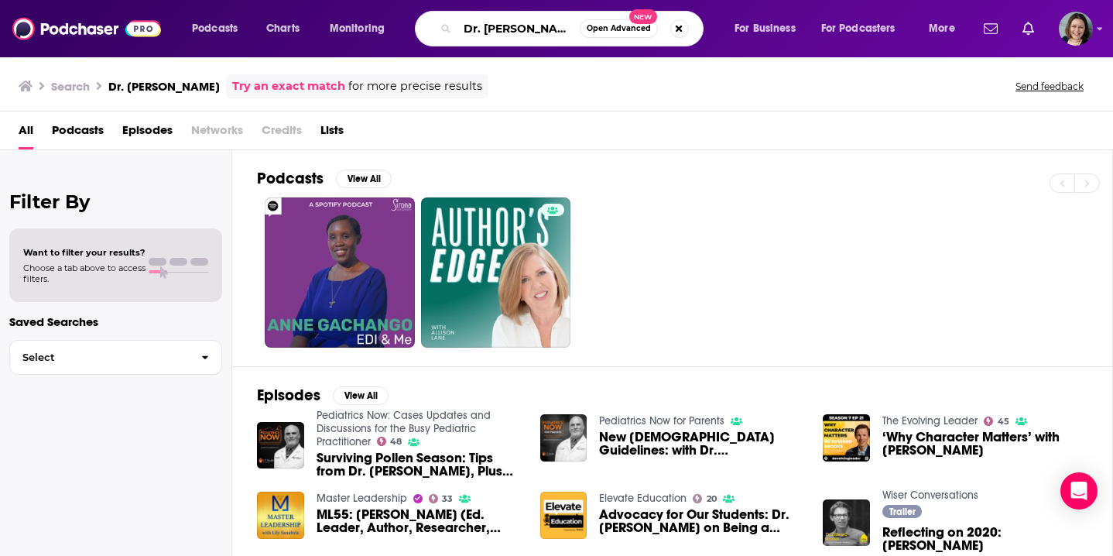
click at [463, 32] on input "Dr. Ed Brooks" at bounding box center [518, 28] width 122 height 25
drag, startPoint x: 548, startPoint y: 27, endPoint x: 423, endPoint y: 25, distance: 125.4
click at [423, 25] on div "Dr. Ed Brooks Open Advanced New" at bounding box center [559, 29] width 289 height 36
type input "mike mears"
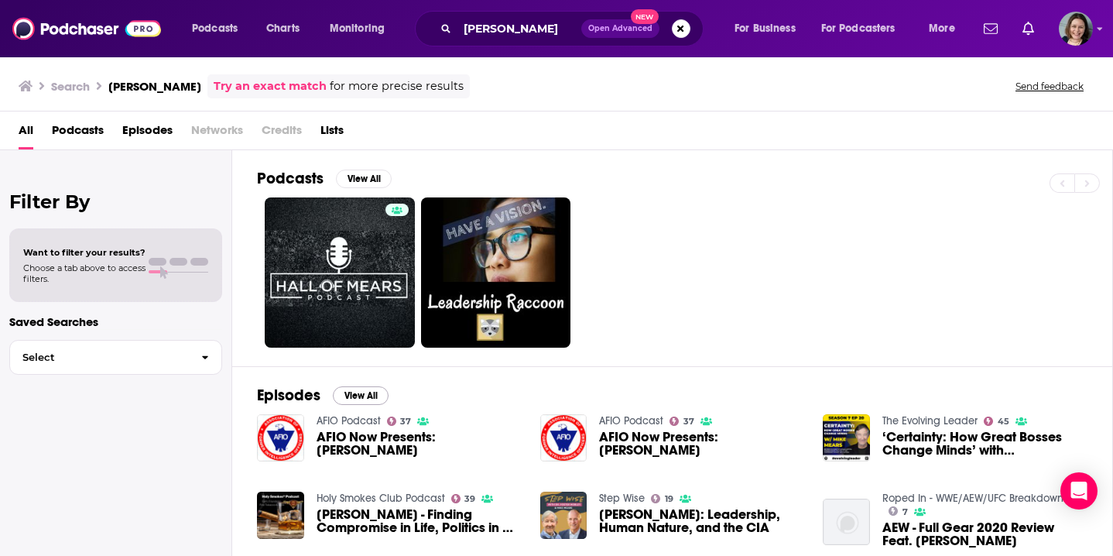
click at [364, 398] on button "View All" at bounding box center [361, 395] width 56 height 19
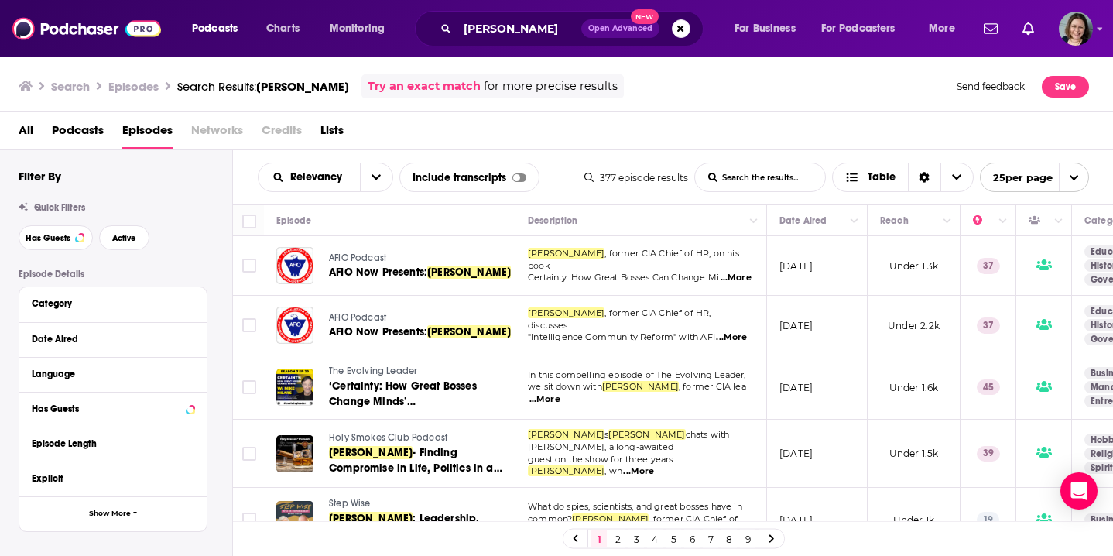
click at [864, 350] on td "August 11, 2025" at bounding box center [817, 326] width 101 height 60
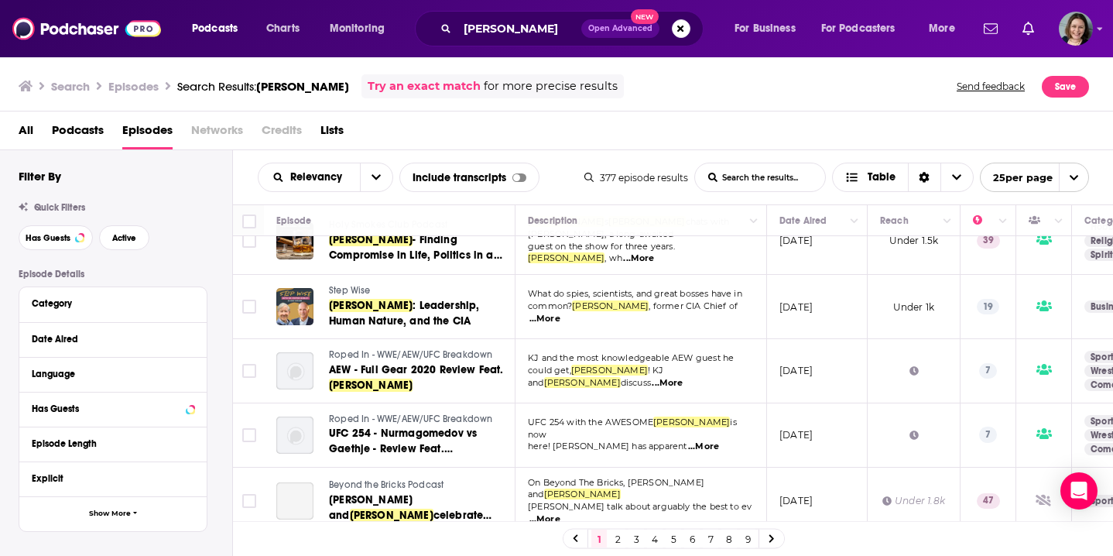
scroll to position [216, 0]
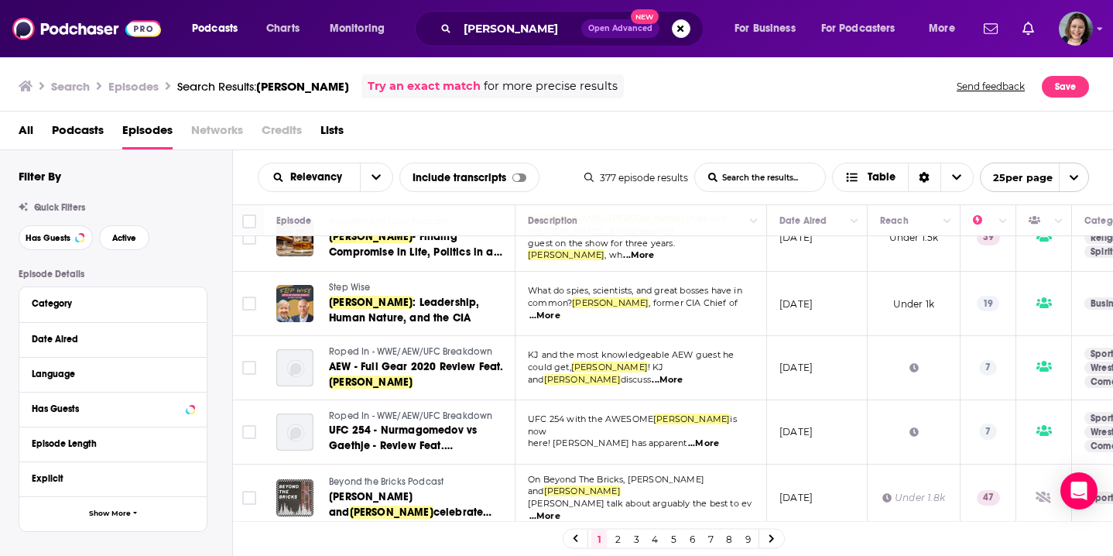
click at [775, 389] on td "November 8, 2020" at bounding box center [817, 368] width 101 height 64
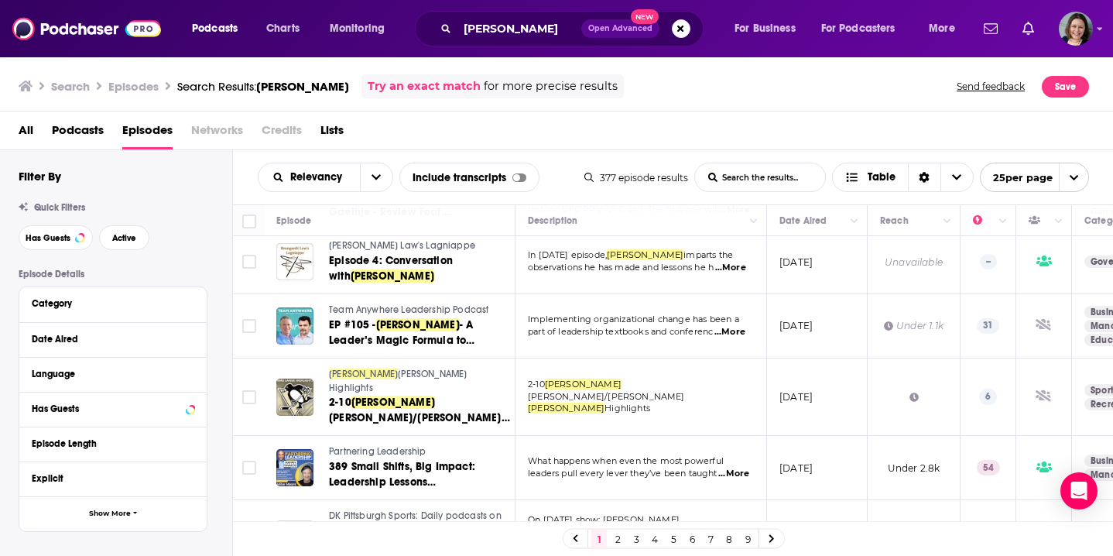
scroll to position [584, 0]
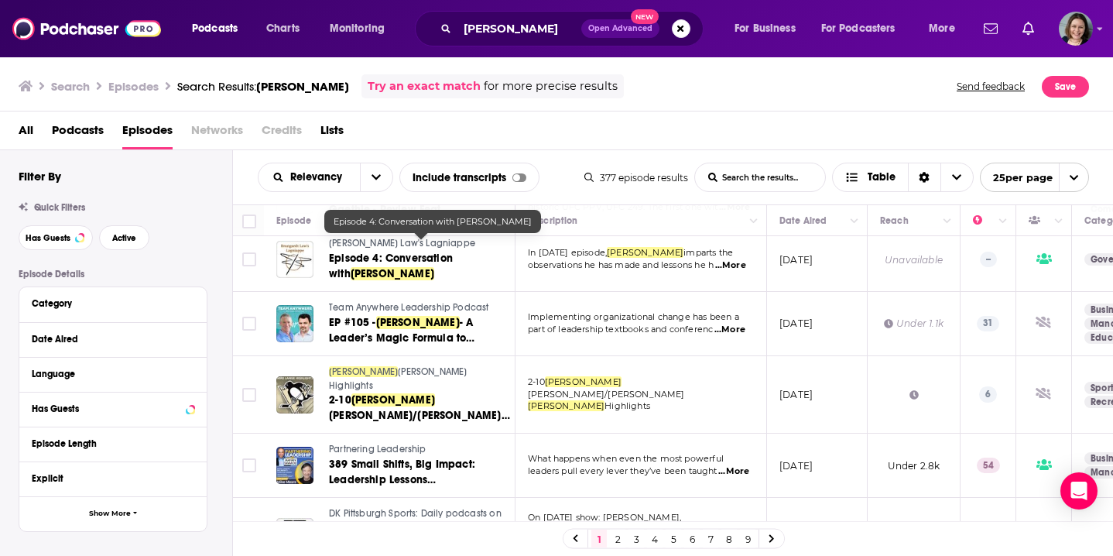
click at [597, 399] on td "2-10 Mike Lange/Steve Mears Highlights" at bounding box center [641, 395] width 252 height 78
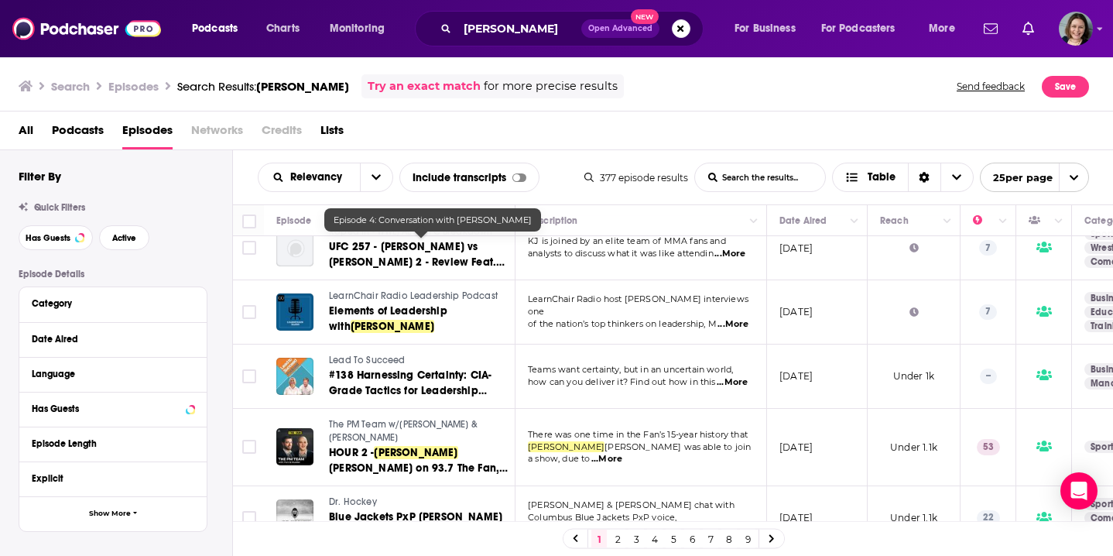
scroll to position [1290, 0]
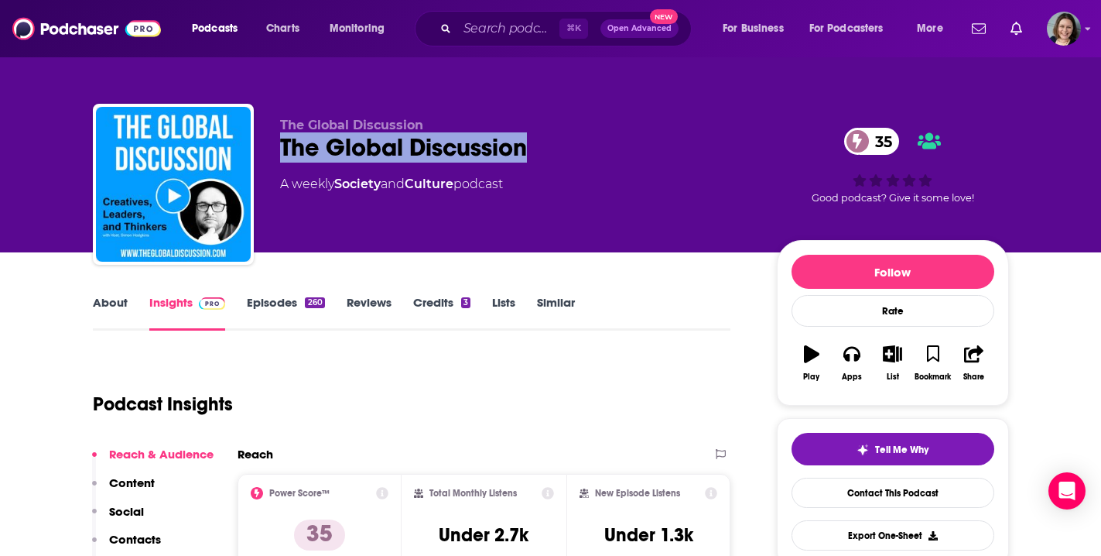
drag, startPoint x: 523, startPoint y: 150, endPoint x: 279, endPoint y: 142, distance: 244.7
click at [279, 142] on div "The Global Discussion The Global Discussion 35 A weekly Society and Culture pod…" at bounding box center [551, 187] width 916 height 167
copy h2 "The Global Discussion"
click at [116, 302] on link "About" at bounding box center [110, 313] width 35 height 36
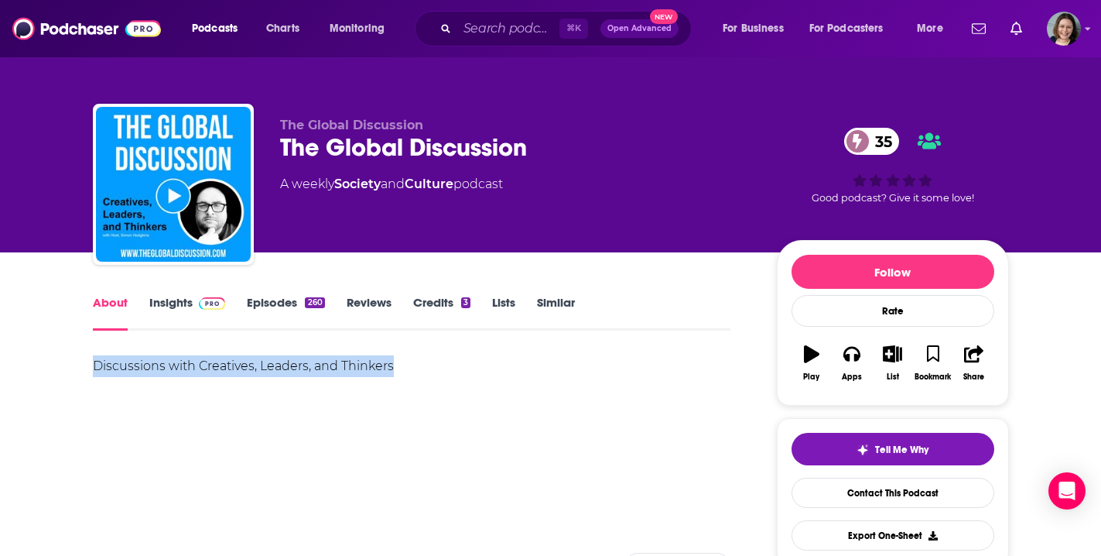
drag, startPoint x: 91, startPoint y: 363, endPoint x: 391, endPoint y: 365, distance: 300.3
copy div "Discussions with Creatives, Leaders, and Thinkers"
click at [167, 303] on link "Insights" at bounding box center [187, 313] width 77 height 36
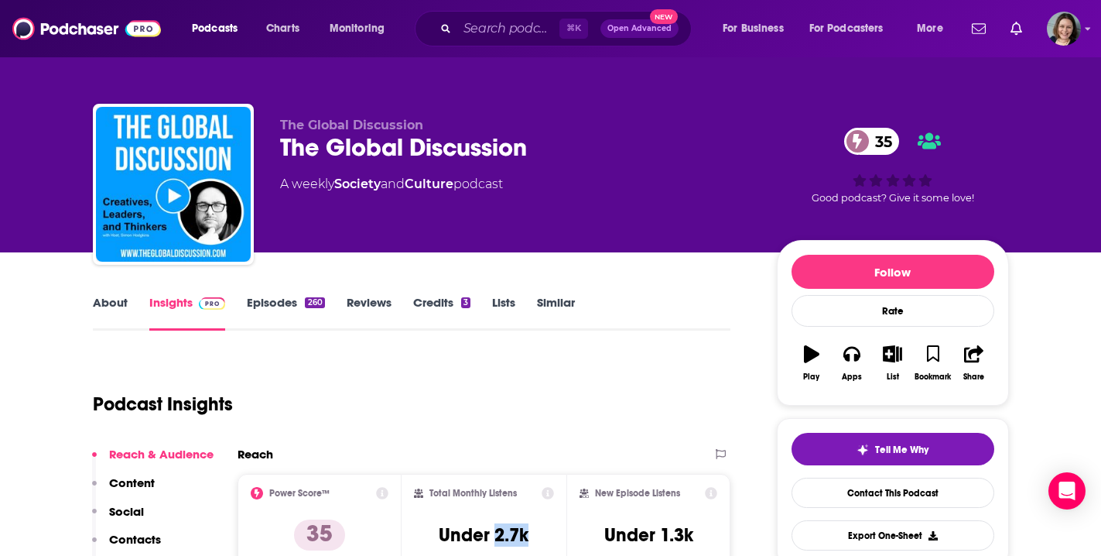
drag, startPoint x: 496, startPoint y: 536, endPoint x: 532, endPoint y: 536, distance: 36.4
click at [532, 536] on div "Total Monthly Listens Under 2.7k" at bounding box center [484, 522] width 140 height 71
copy h3 "2.7k"
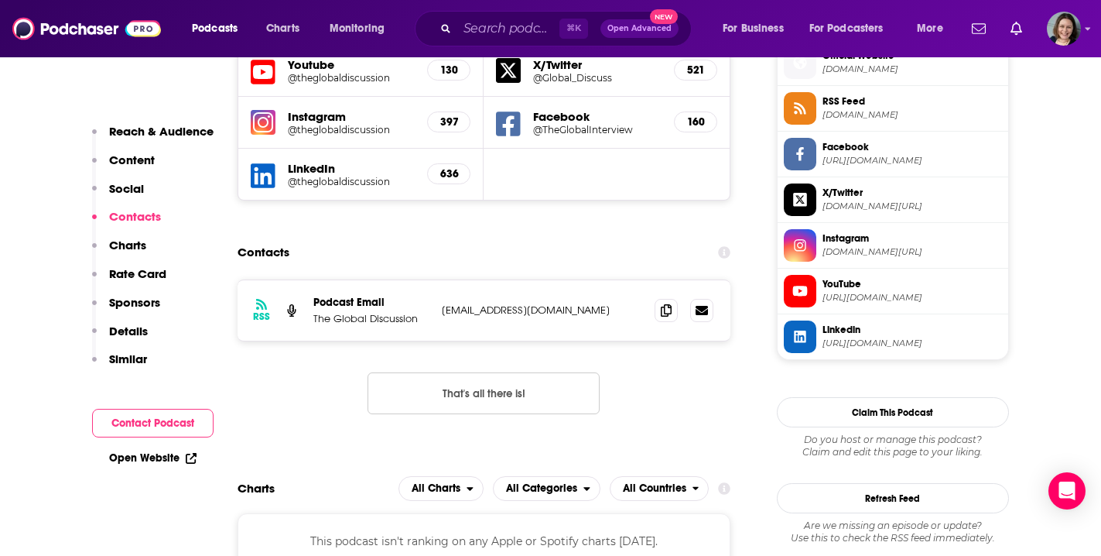
scroll to position [1159, 0]
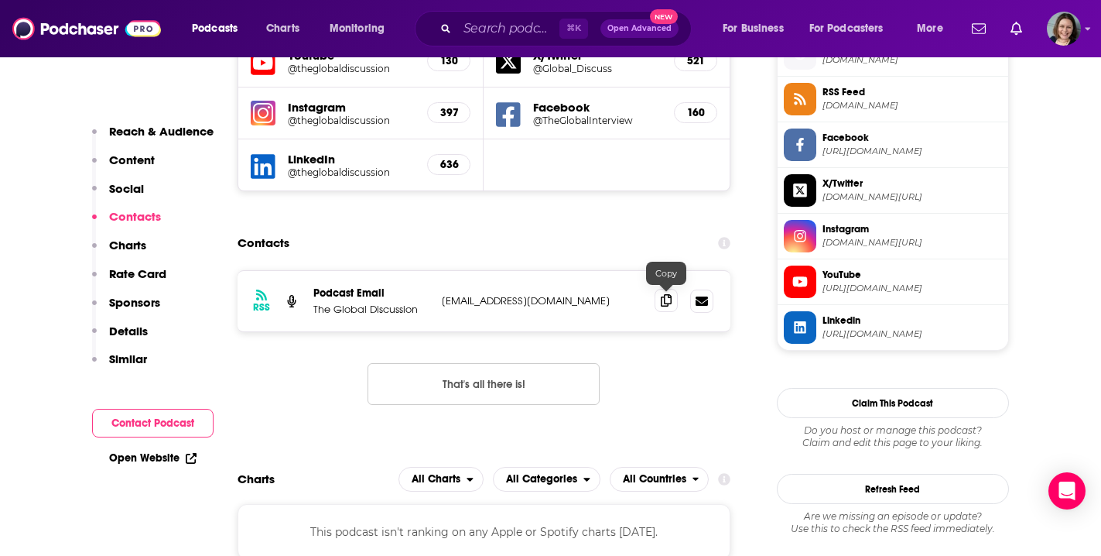
click at [671, 299] on icon at bounding box center [666, 300] width 11 height 12
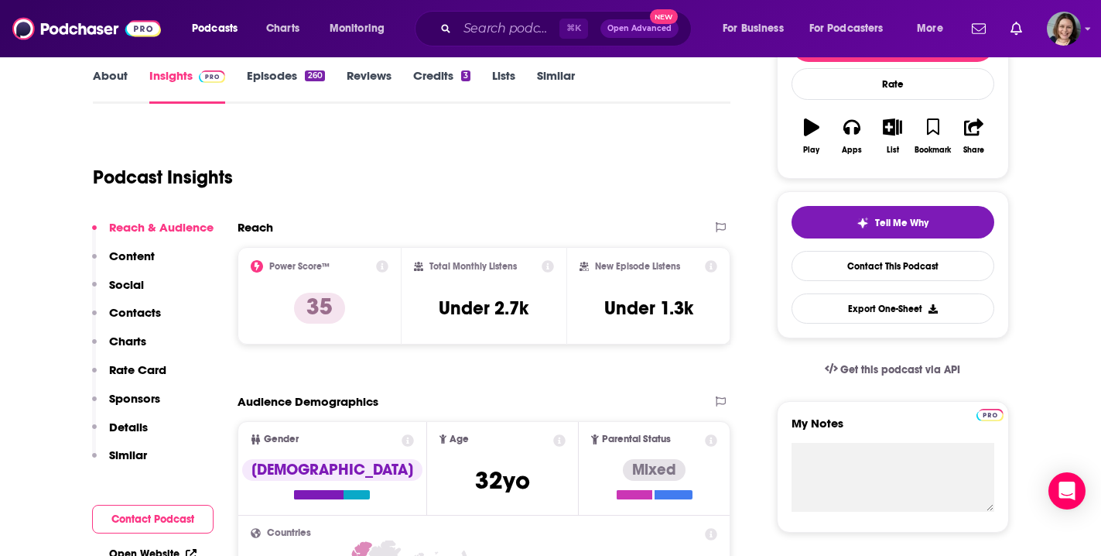
scroll to position [172, 0]
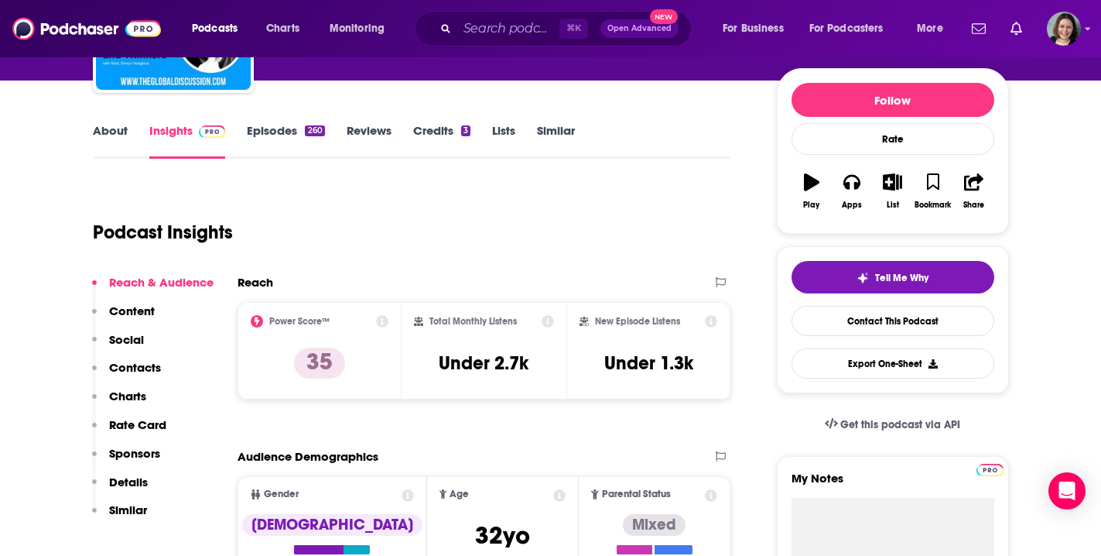
click at [269, 131] on link "Episodes 260" at bounding box center [285, 141] width 77 height 36
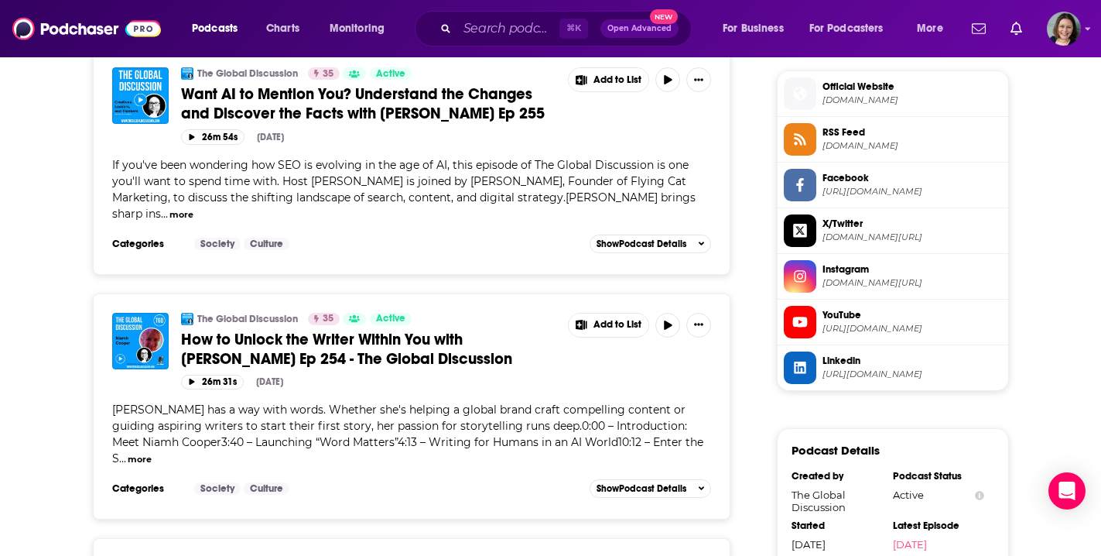
scroll to position [1101, 0]
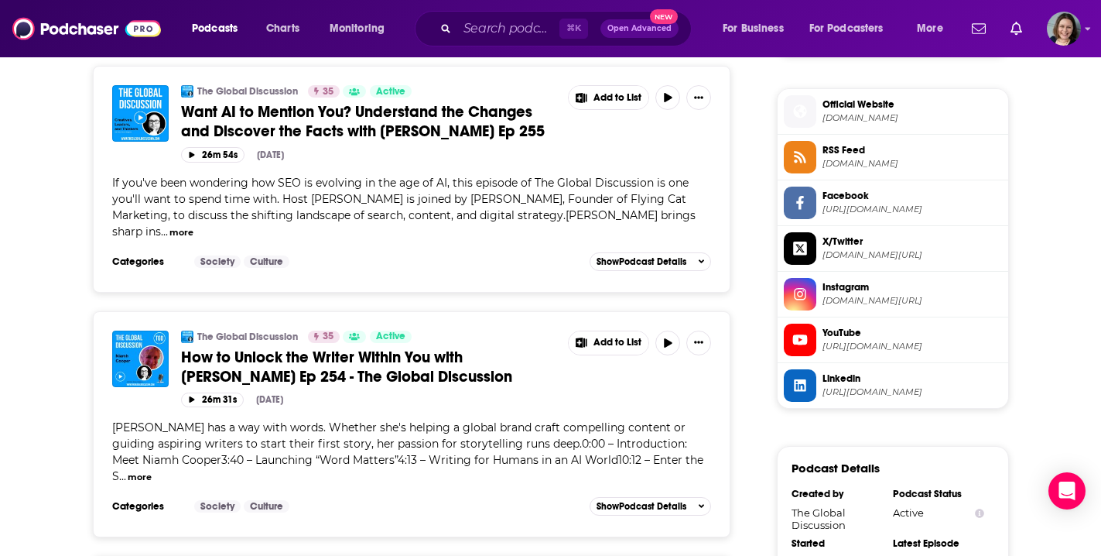
click at [430, 347] on span "How to Unlock the Writer Within You with Niamh Cooper Ep 254 - The Global Discu…" at bounding box center [346, 366] width 331 height 39
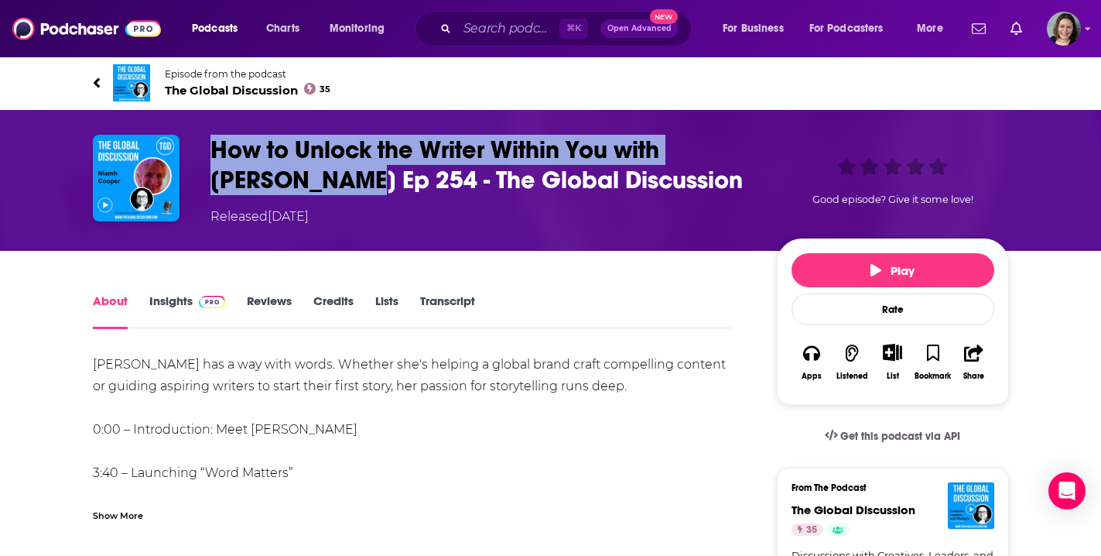
drag, startPoint x: 211, startPoint y: 142, endPoint x: 296, endPoint y: 182, distance: 93.5
click at [296, 182] on h1 "How to Unlock the Writer Within You with Niamh Cooper Ep 254 - The Global Discu…" at bounding box center [482, 165] width 542 height 60
copy h1 "How to Unlock the Writer Within You with Niamh Cooper"
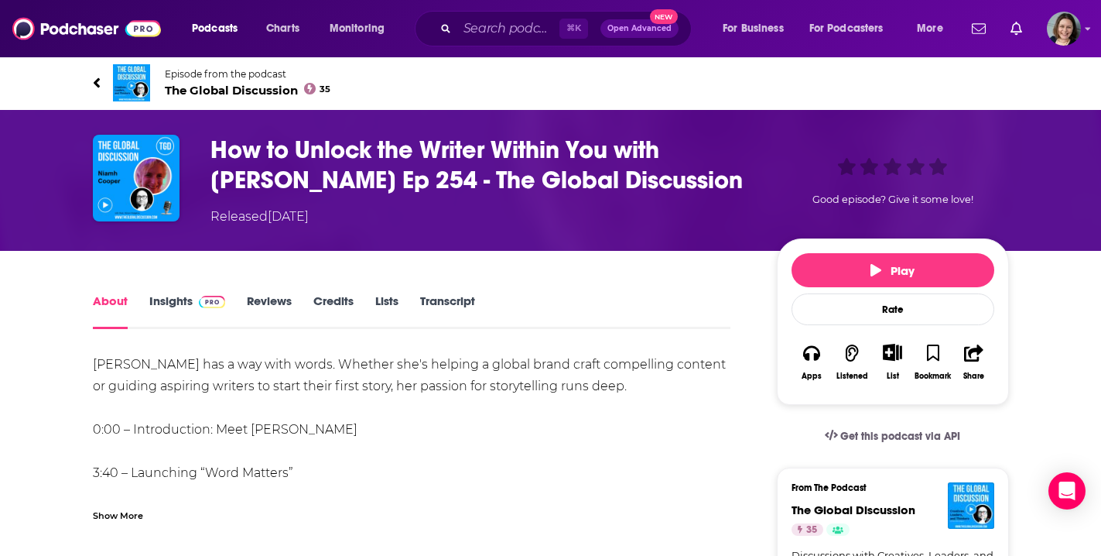
click at [132, 519] on div "Show More" at bounding box center [118, 514] width 50 height 15
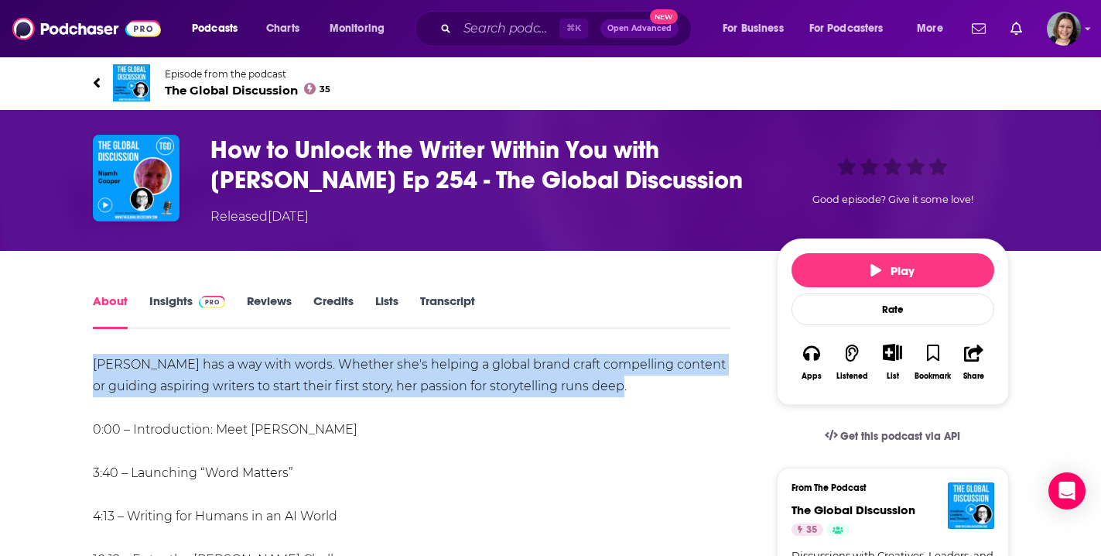
drag, startPoint x: 93, startPoint y: 365, endPoint x: 637, endPoint y: 377, distance: 544.2
copy div "Niamh Cooper has a way with words. Whether she's helping a global brand craft c…"
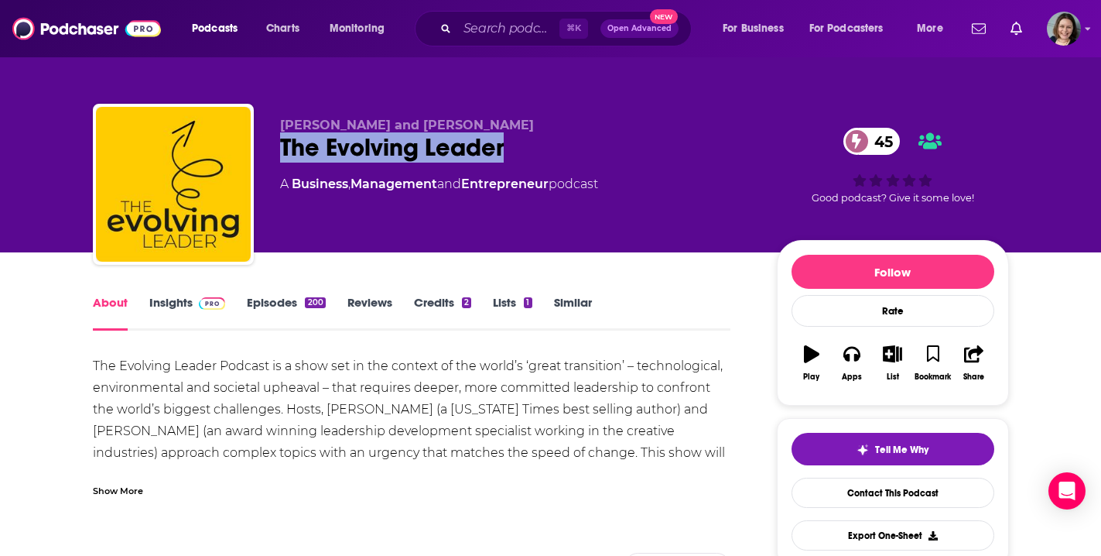
drag, startPoint x: 505, startPoint y: 147, endPoint x: 271, endPoint y: 146, distance: 233.7
click at [271, 146] on div "[PERSON_NAME] and [PERSON_NAME] The Evolving Leader 45 A Business , Management …" at bounding box center [551, 187] width 916 height 167
click at [516, 28] on input "Search podcasts, credits, & more..." at bounding box center [508, 28] width 102 height 25
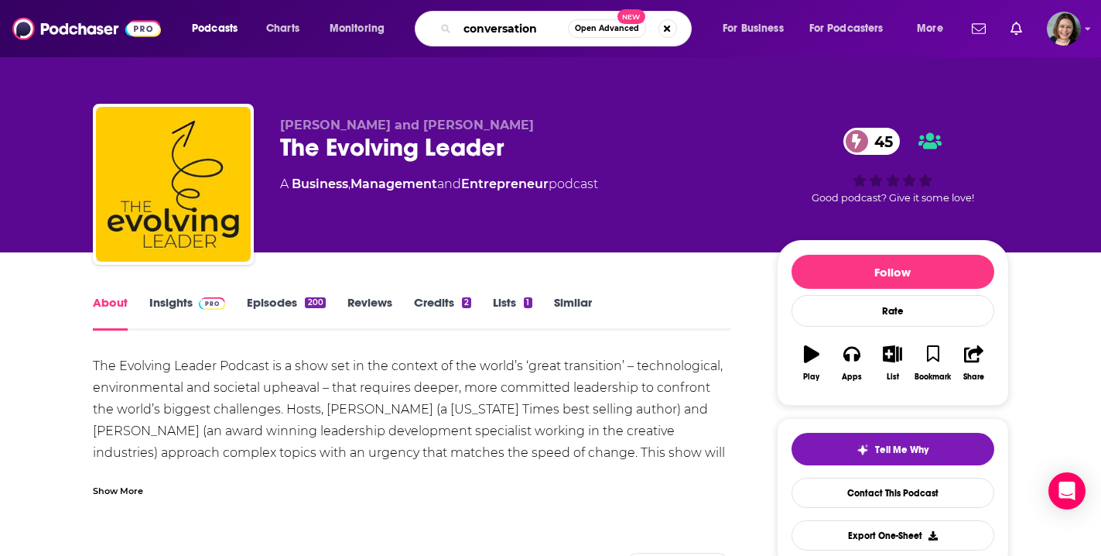
type input "conversations"
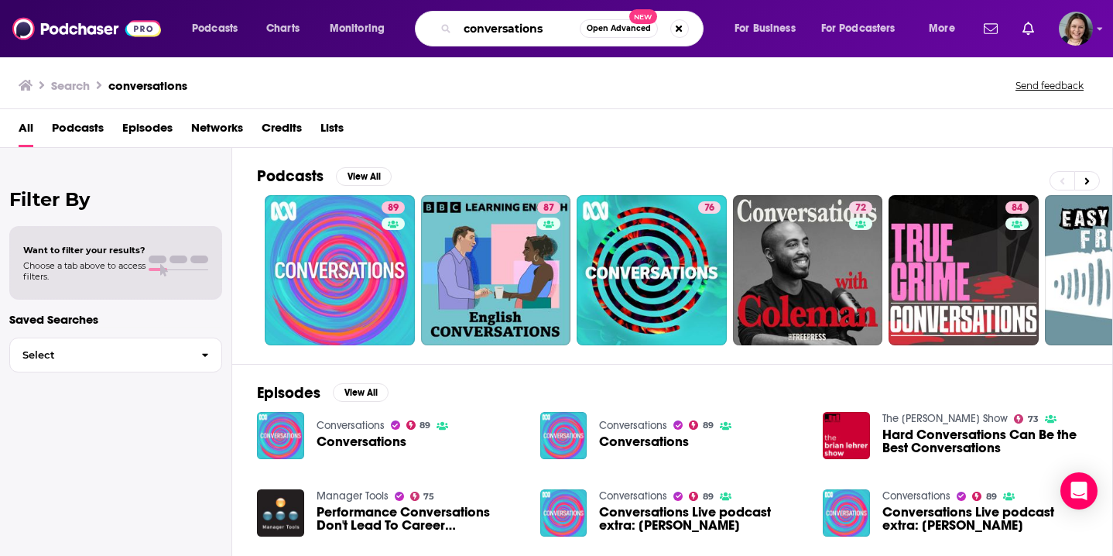
drag, startPoint x: 546, startPoint y: 28, endPoint x: 428, endPoint y: 26, distance: 117.7
click at [428, 26] on div "conversations Open Advanced New" at bounding box center [559, 29] width 289 height 36
type input "the evolving leader"
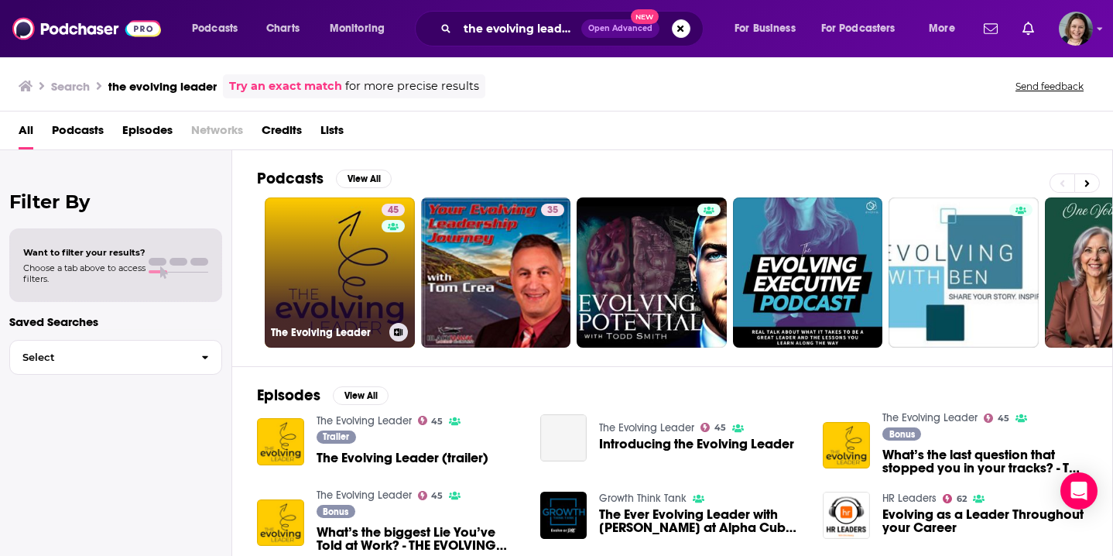
click at [365, 302] on link "45 The Evolving Leader" at bounding box center [340, 272] width 150 height 150
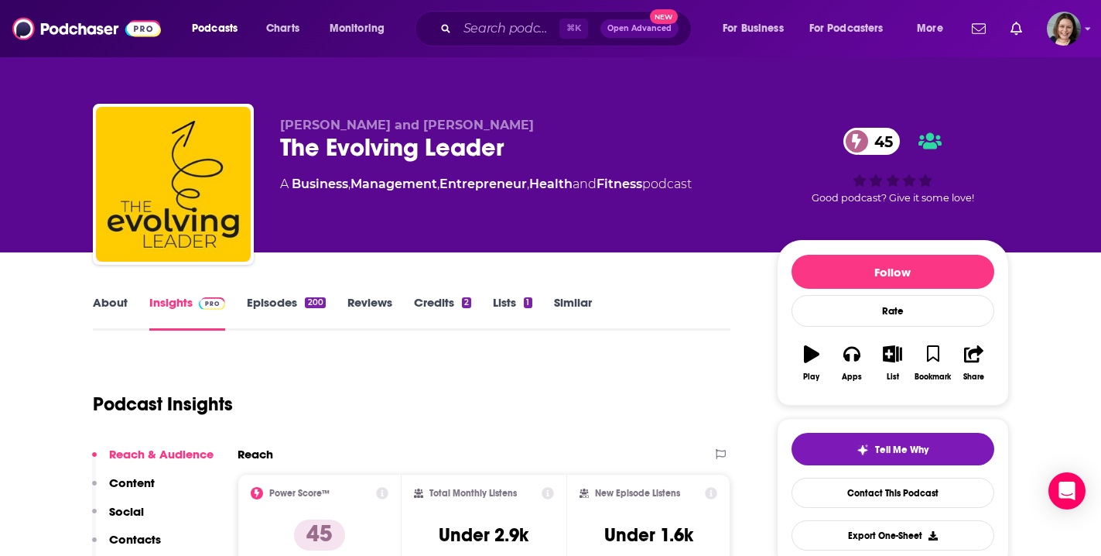
click at [284, 303] on link "Episodes 200" at bounding box center [286, 313] width 78 height 36
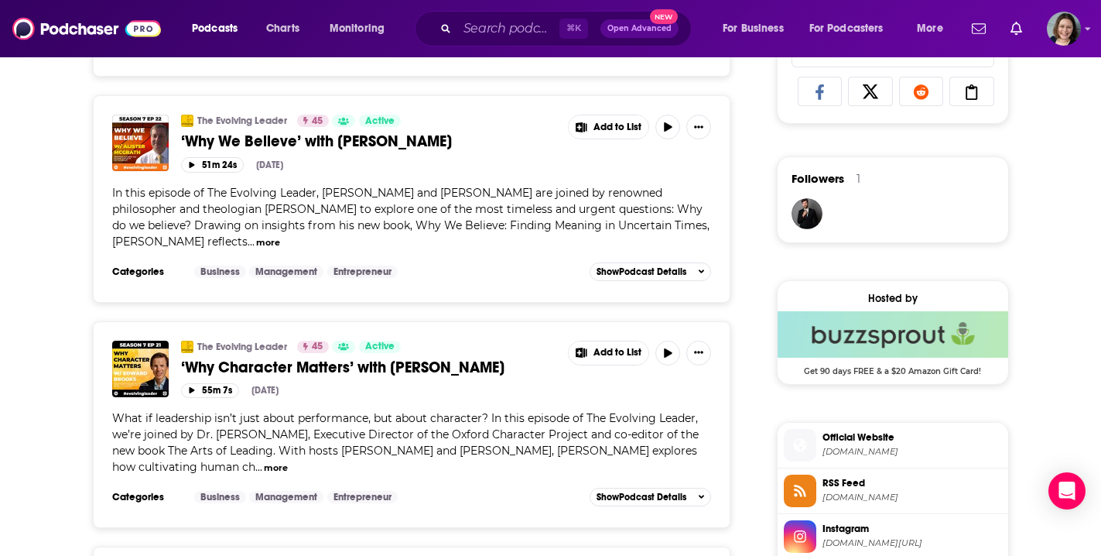
scroll to position [1050, 0]
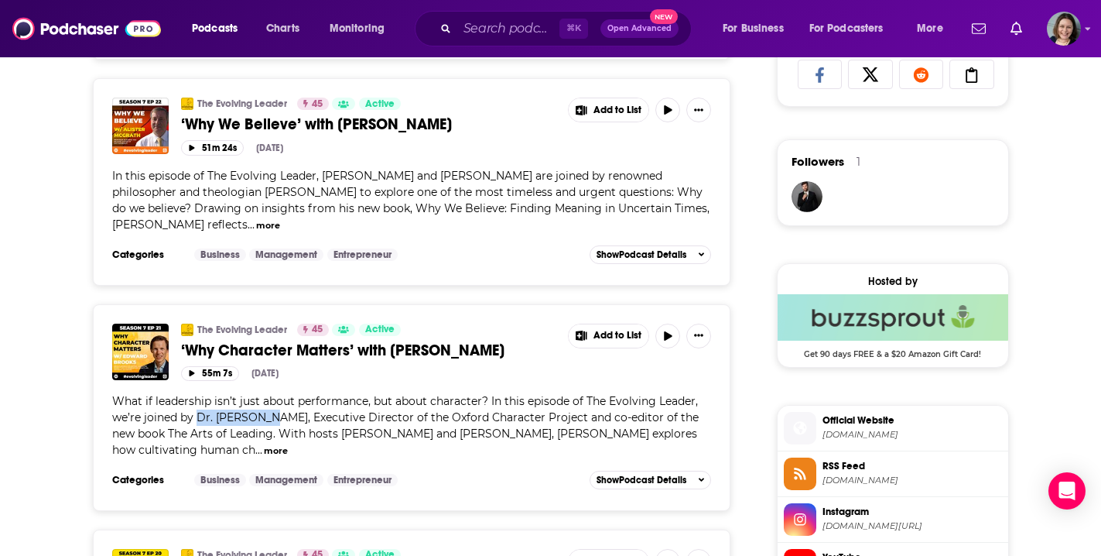
drag, startPoint x: 196, startPoint y: 399, endPoint x: 268, endPoint y: 404, distance: 72.1
click at [268, 404] on span "What if leadership isn’t just about performance, but about character? In this e…" at bounding box center [405, 425] width 587 height 63
copy span "Dr. [PERSON_NAME]"
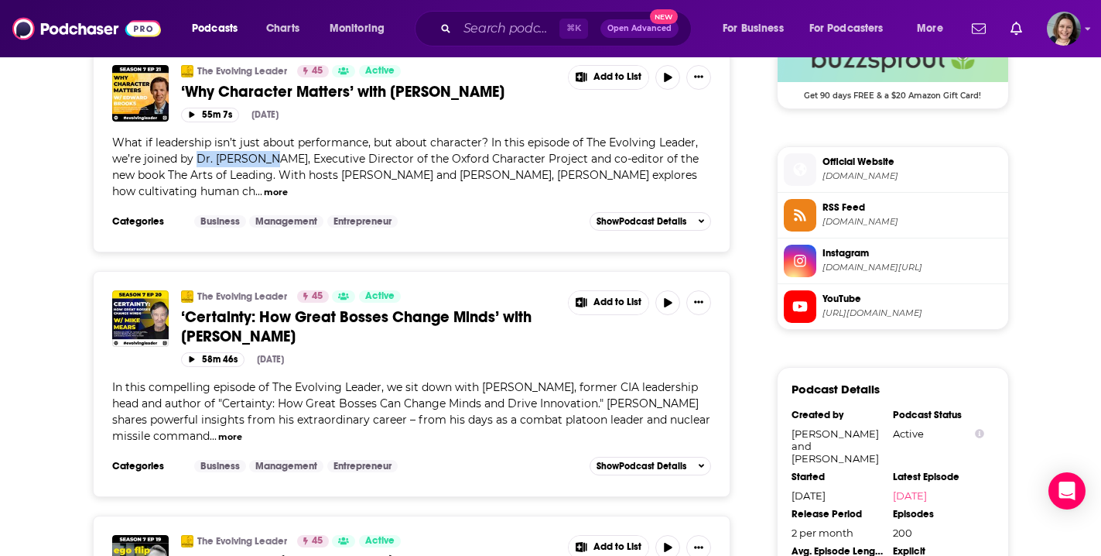
scroll to position [1334, 0]
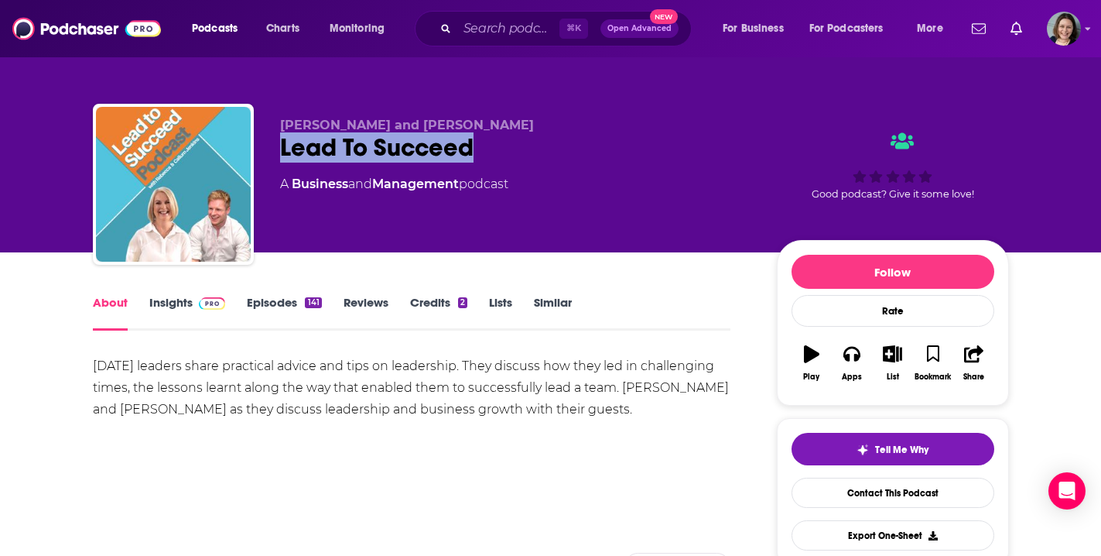
drag, startPoint x: 474, startPoint y: 148, endPoint x: 267, endPoint y: 141, distance: 206.7
click at [267, 141] on div "[PERSON_NAME] and [PERSON_NAME] Lead To Succeed A Business and Management podca…" at bounding box center [551, 187] width 916 height 167
copy h1 "Lead To Succeed"
drag, startPoint x: 88, startPoint y: 364, endPoint x: 598, endPoint y: 409, distance: 512.0
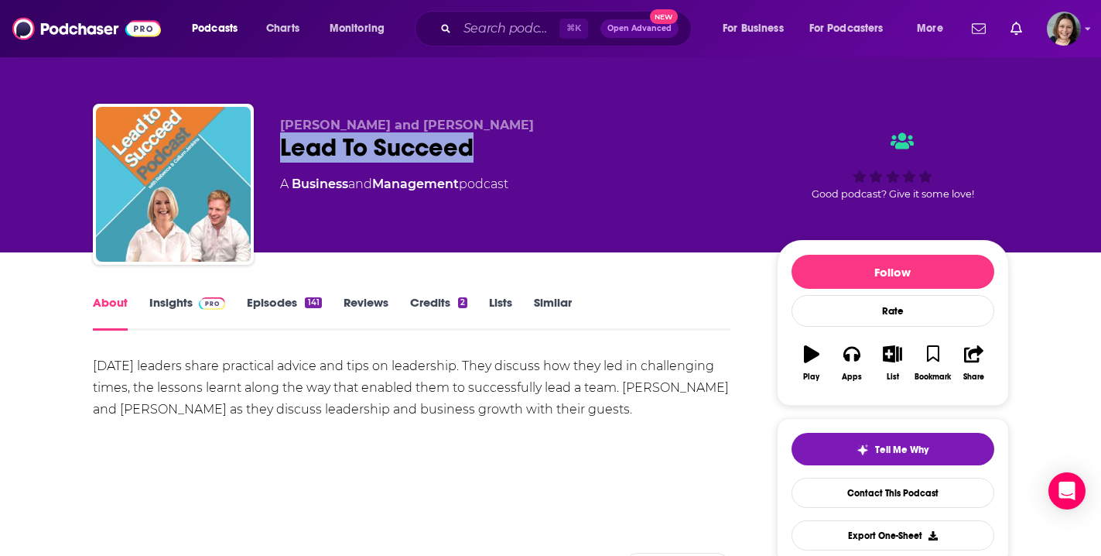
copy div "[DATE] leaders share practical advice and tips on leadership. They discuss how …"
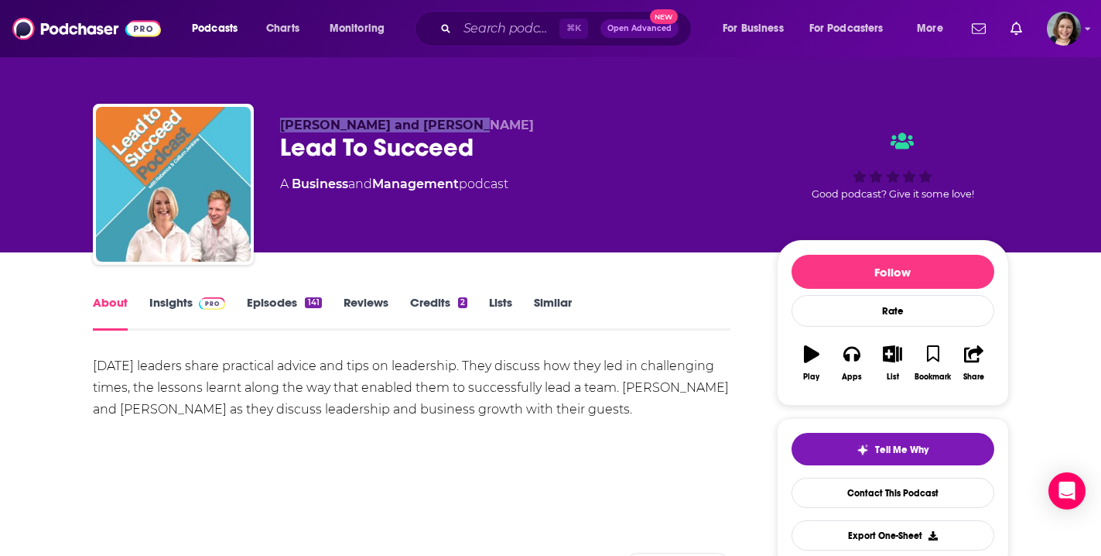
drag, startPoint x: 282, startPoint y: 125, endPoint x: 467, endPoint y: 128, distance: 185.0
click at [467, 128] on p "[PERSON_NAME] and [PERSON_NAME]" at bounding box center [516, 125] width 472 height 15
copy span "[PERSON_NAME] and [PERSON_NAME]"
click at [175, 304] on link "Insights" at bounding box center [187, 313] width 77 height 36
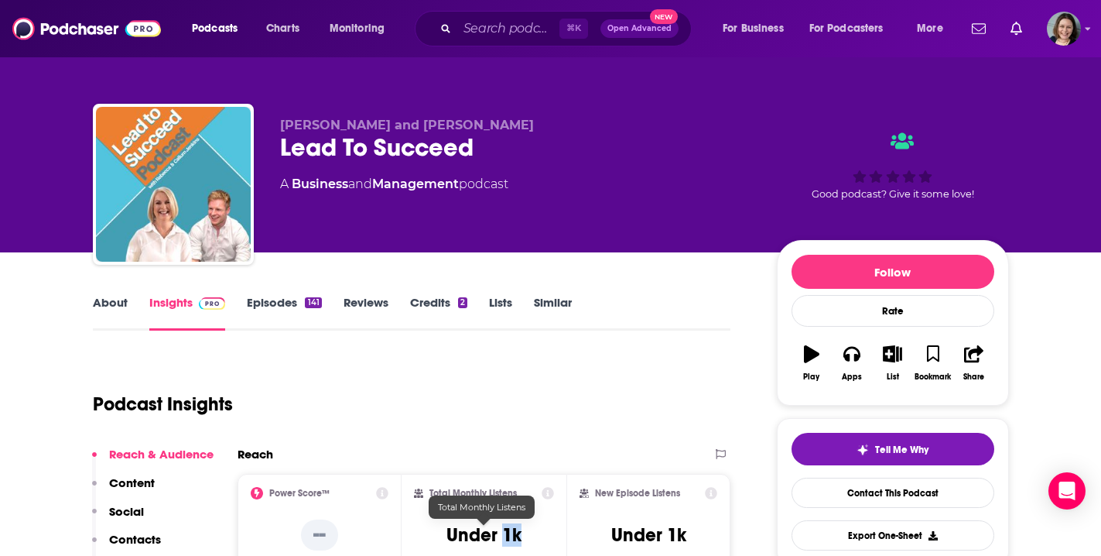
drag, startPoint x: 505, startPoint y: 536, endPoint x: 543, endPoint y: 537, distance: 38.0
click at [543, 537] on div "Total Monthly Listens Under 1k" at bounding box center [484, 522] width 140 height 71
copy h3 "1k"
